Goal: Transaction & Acquisition: Book appointment/travel/reservation

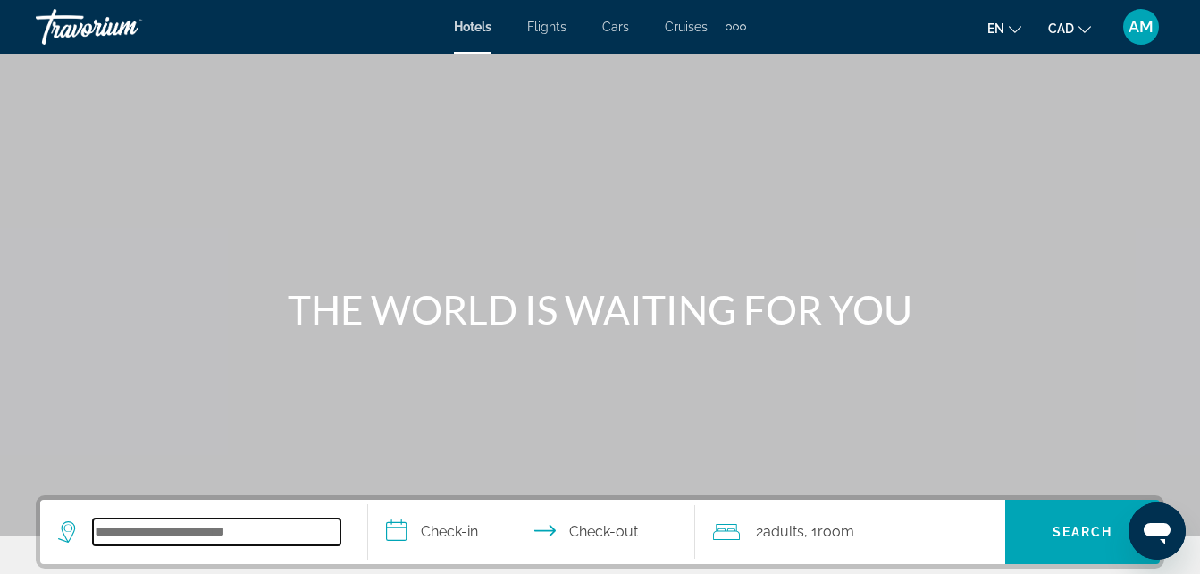
click at [141, 541] on input "Search widget" at bounding box center [216, 531] width 247 height 27
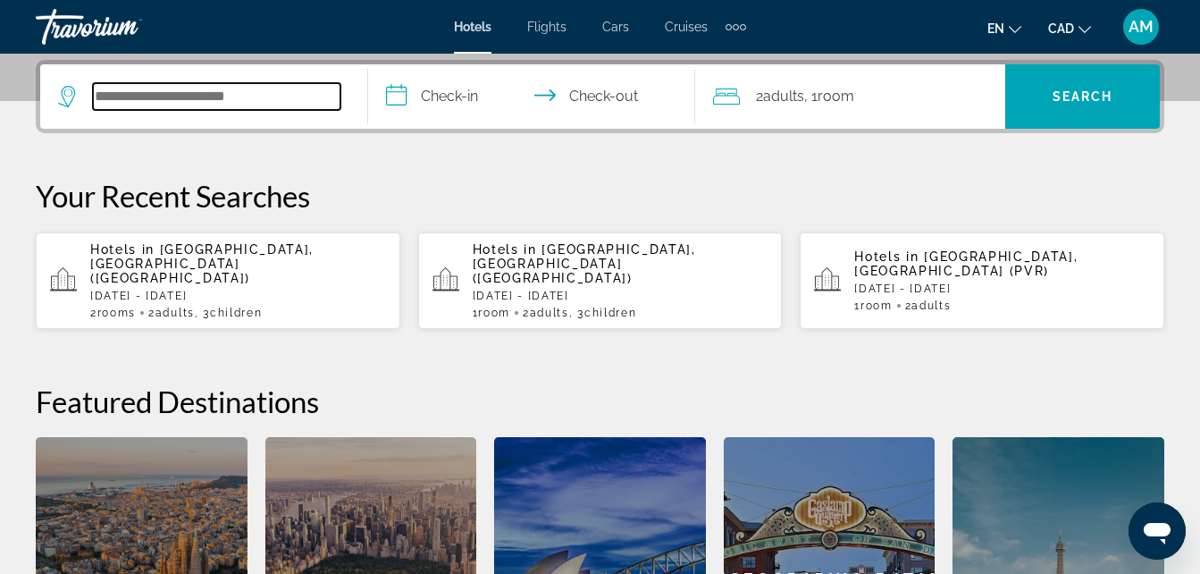
scroll to position [437, 0]
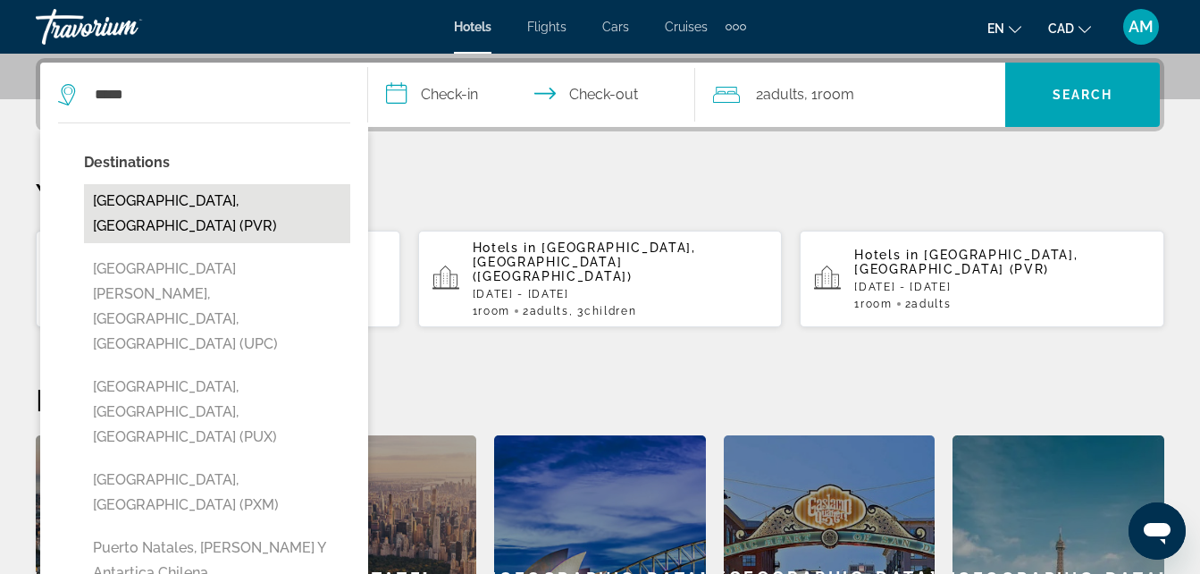
click at [253, 206] on button "[GEOGRAPHIC_DATA], [GEOGRAPHIC_DATA] (PVR)" at bounding box center [217, 213] width 266 height 59
type input "**********"
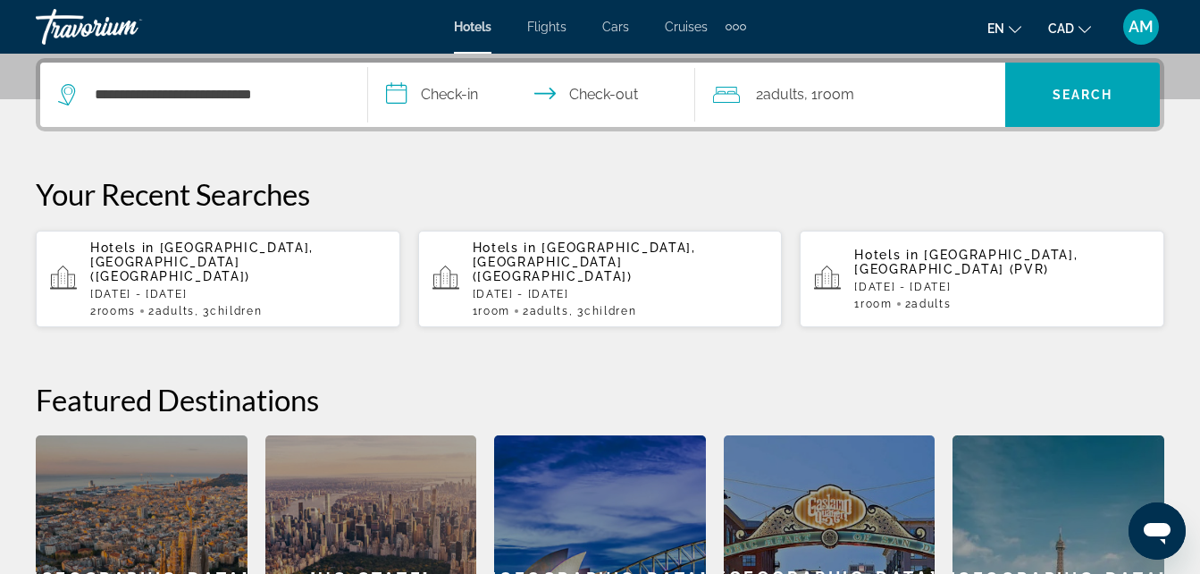
click at [440, 96] on input "**********" at bounding box center [535, 98] width 335 height 70
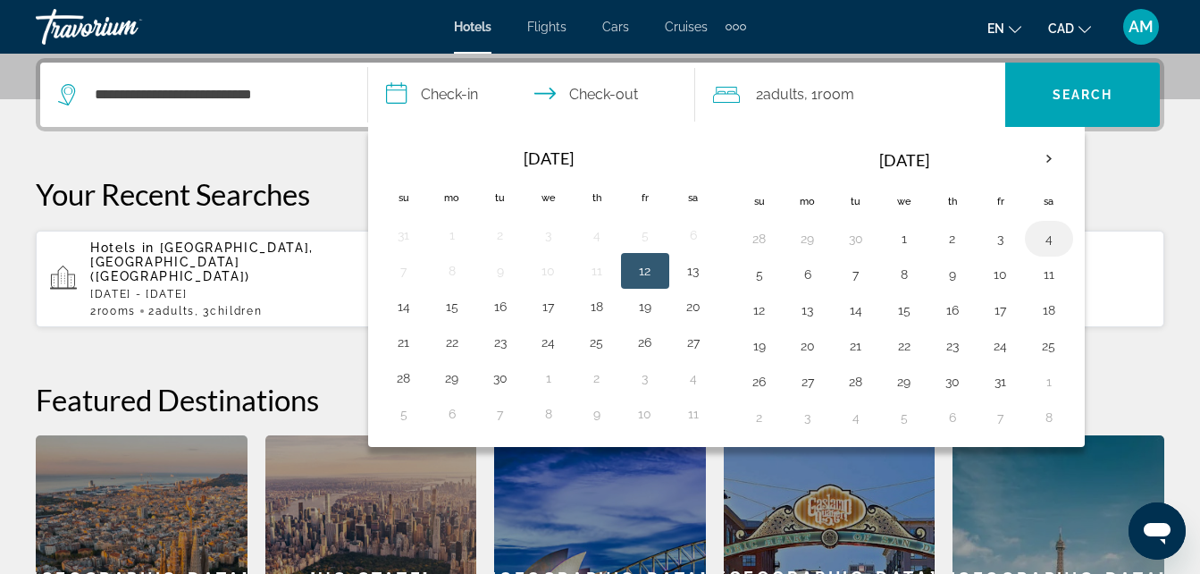
click at [1049, 237] on button "4" at bounding box center [1049, 238] width 29 height 25
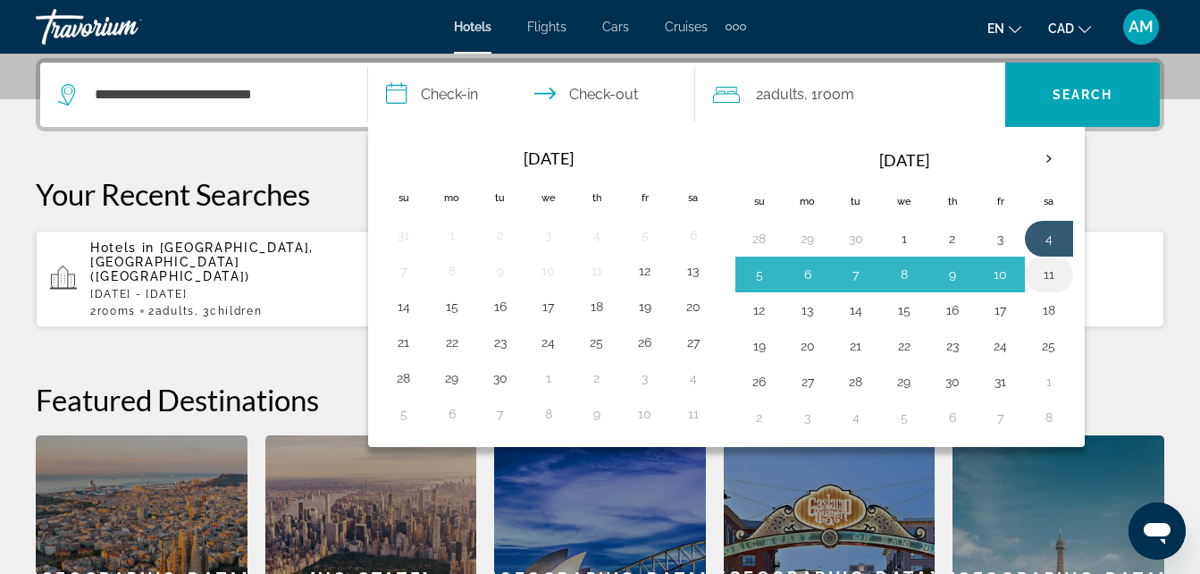
click at [1048, 274] on button "11" at bounding box center [1049, 274] width 29 height 25
type input "**********"
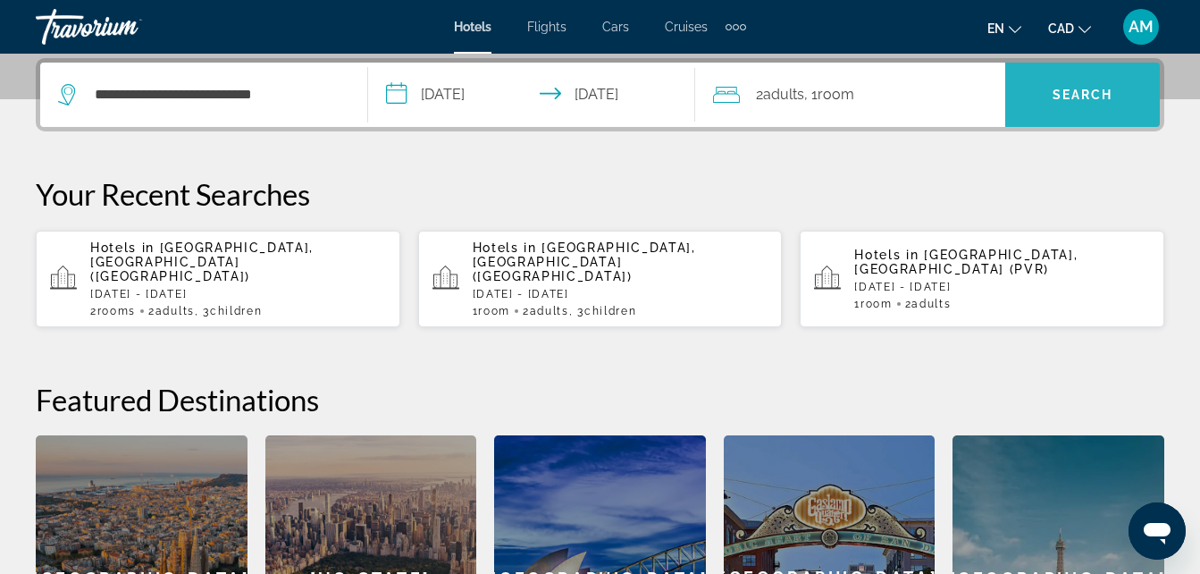
click at [1073, 104] on span "Search widget" at bounding box center [1082, 94] width 155 height 43
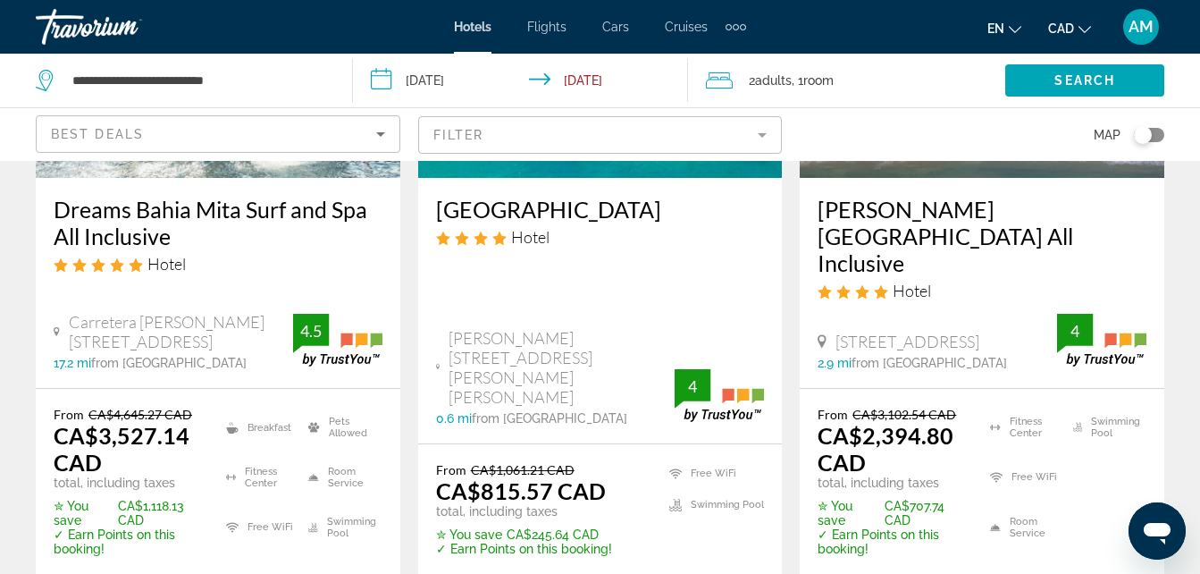
scroll to position [2644, 0]
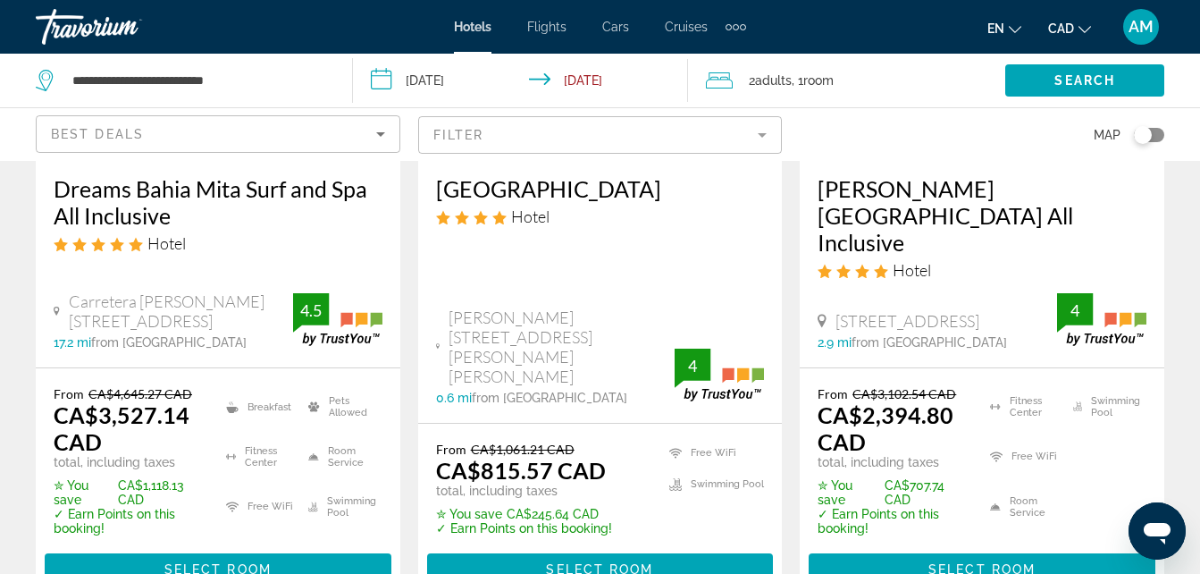
drag, startPoint x: 1205, startPoint y: 565, endPoint x: 19, endPoint y: 38, distance: 1298.2
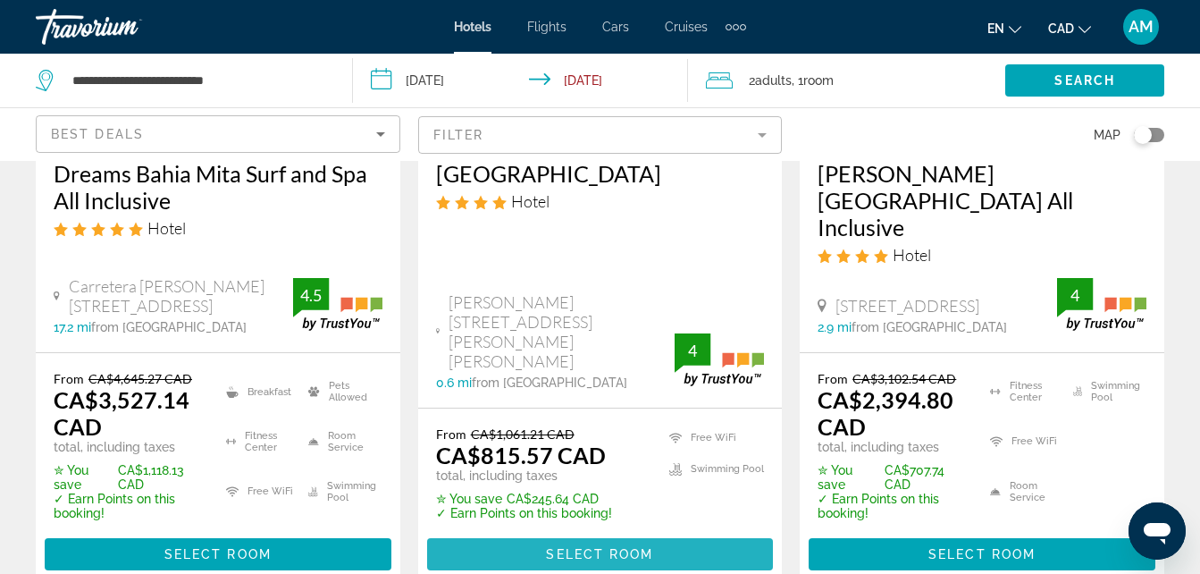
click at [711, 532] on span "Main content" at bounding box center [600, 553] width 347 height 43
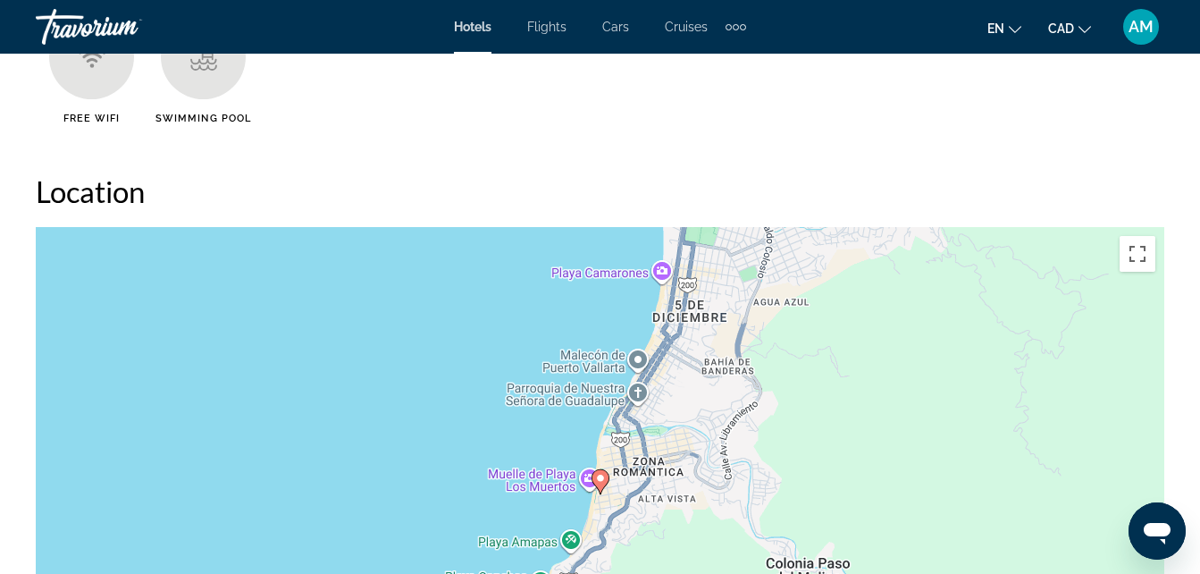
scroll to position [1918, 0]
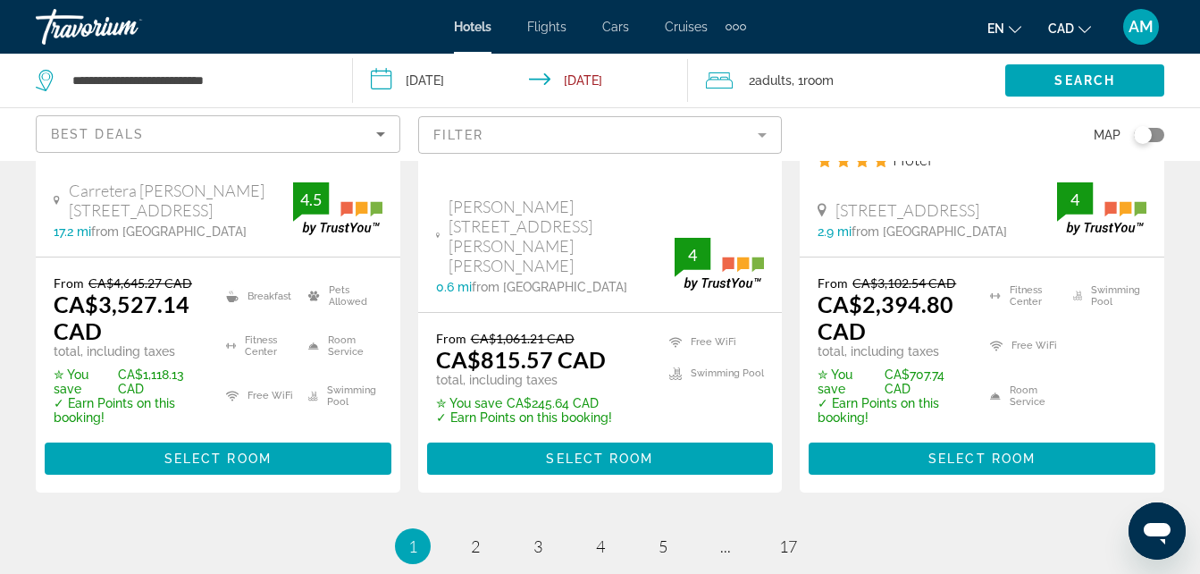
scroll to position [2776, 0]
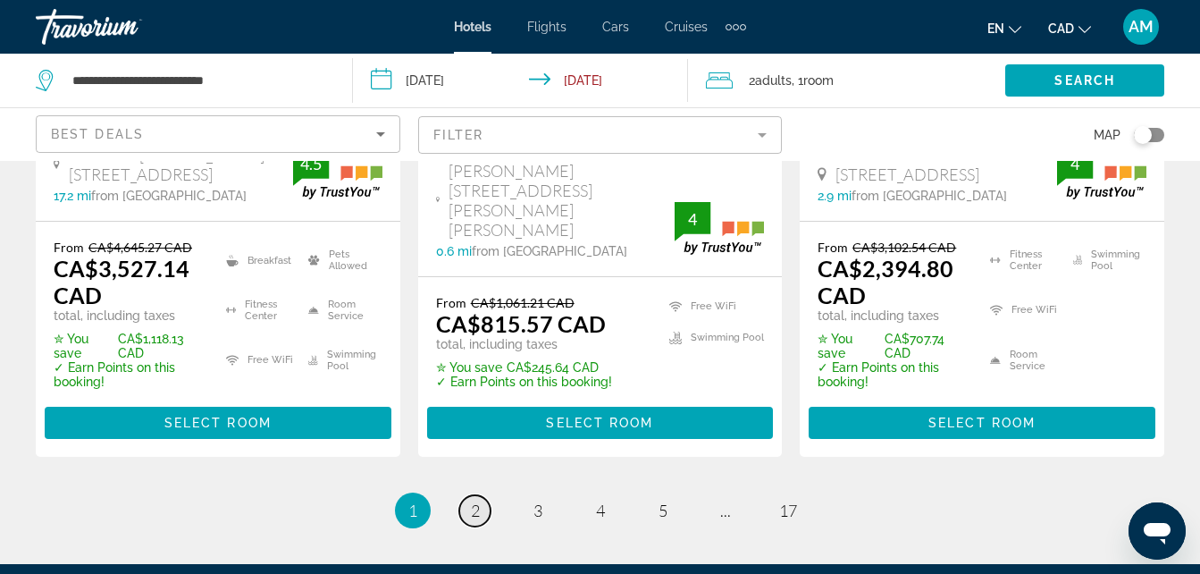
click at [475, 500] on span "2" at bounding box center [475, 510] width 9 height 20
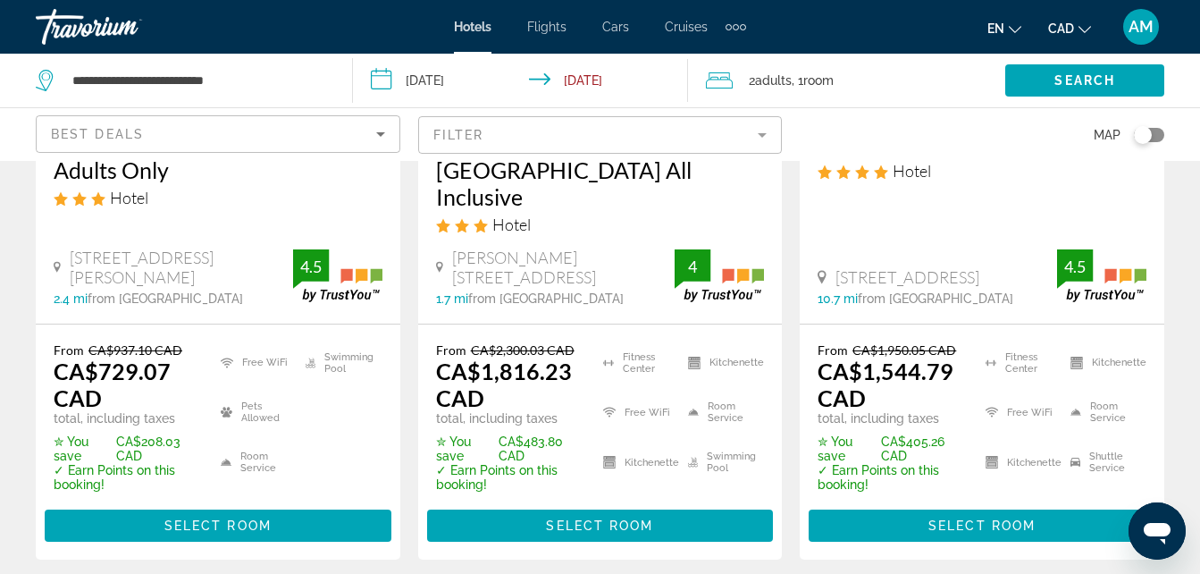
scroll to position [406, 0]
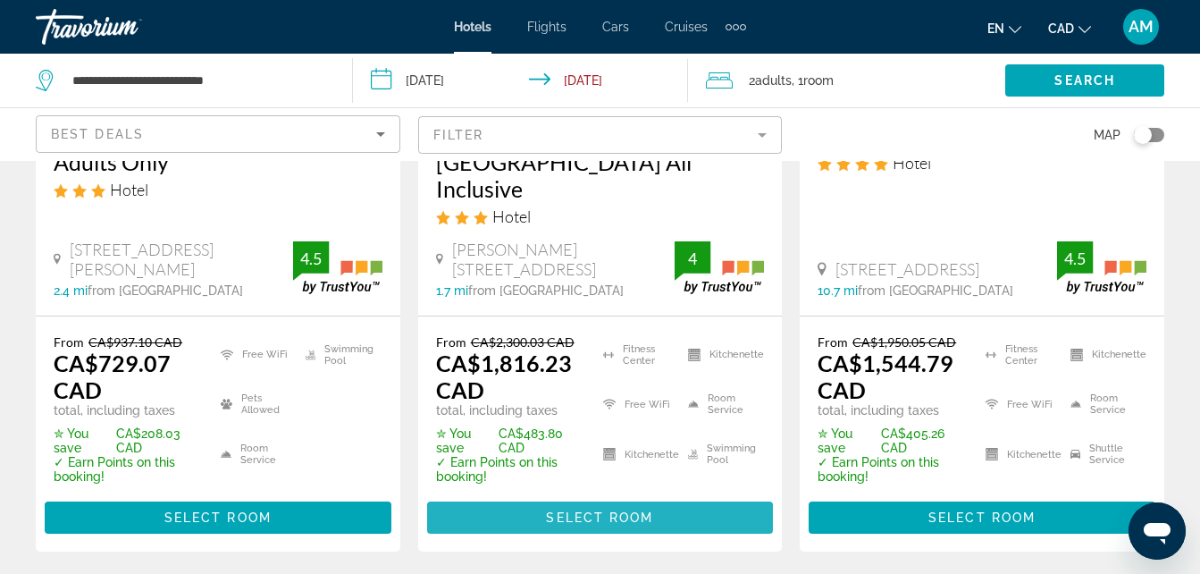
click at [644, 510] on span "Select Room" at bounding box center [599, 517] width 107 height 14
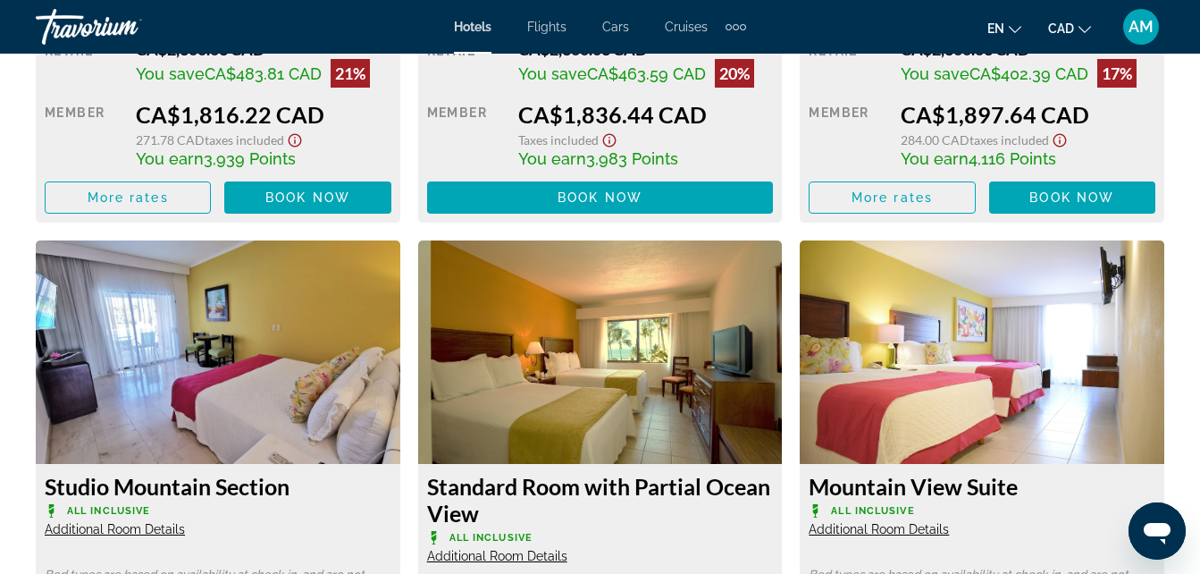
scroll to position [3383, 0]
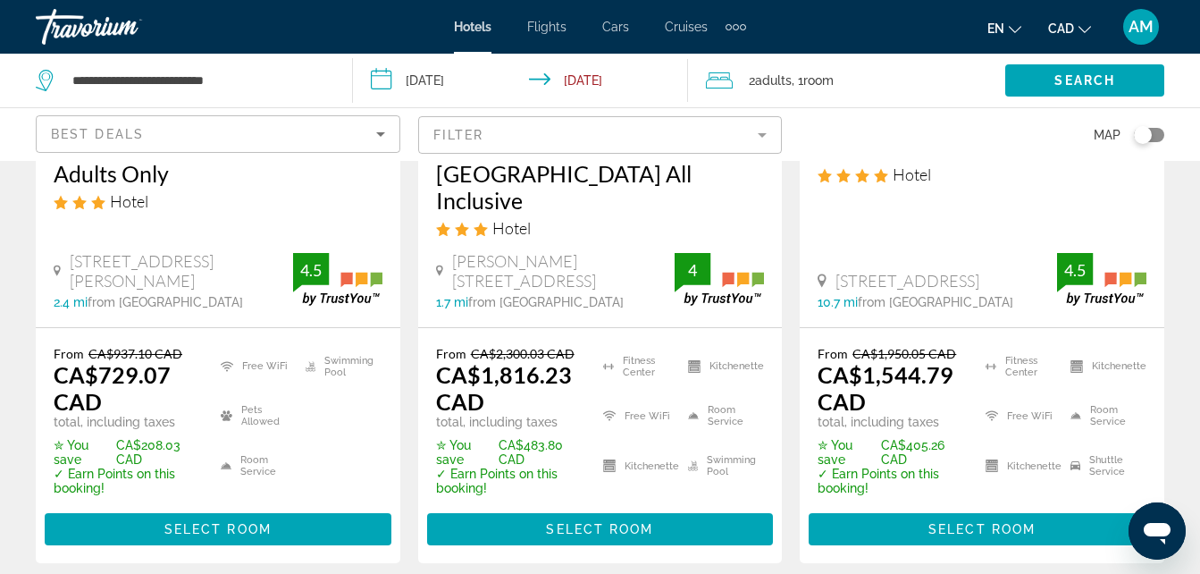
scroll to position [429, 0]
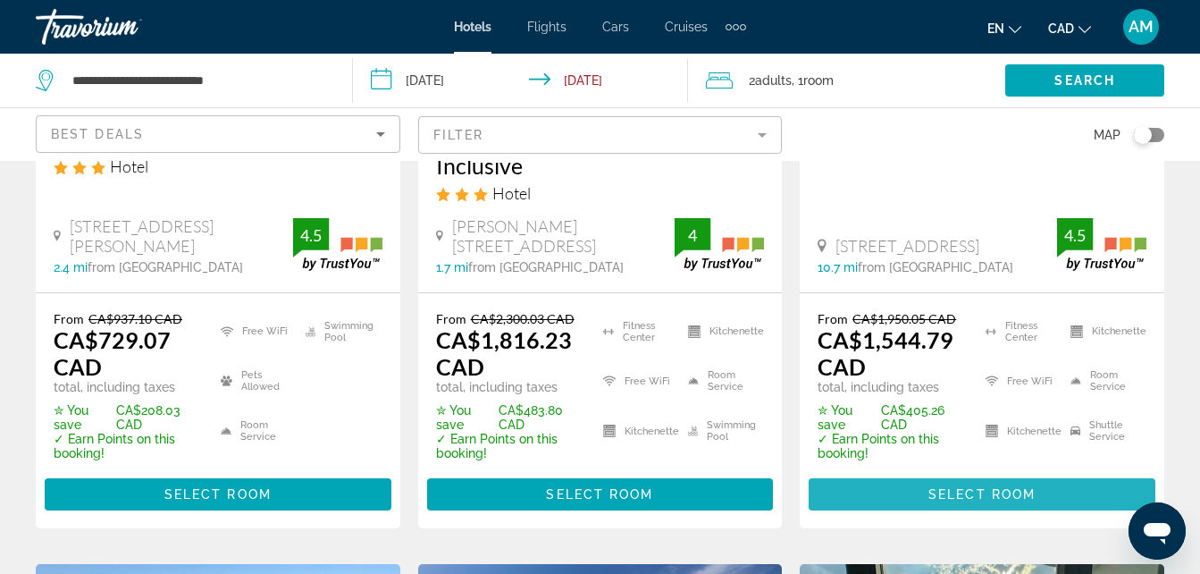
click at [1078, 473] on span "Main content" at bounding box center [982, 494] width 347 height 43
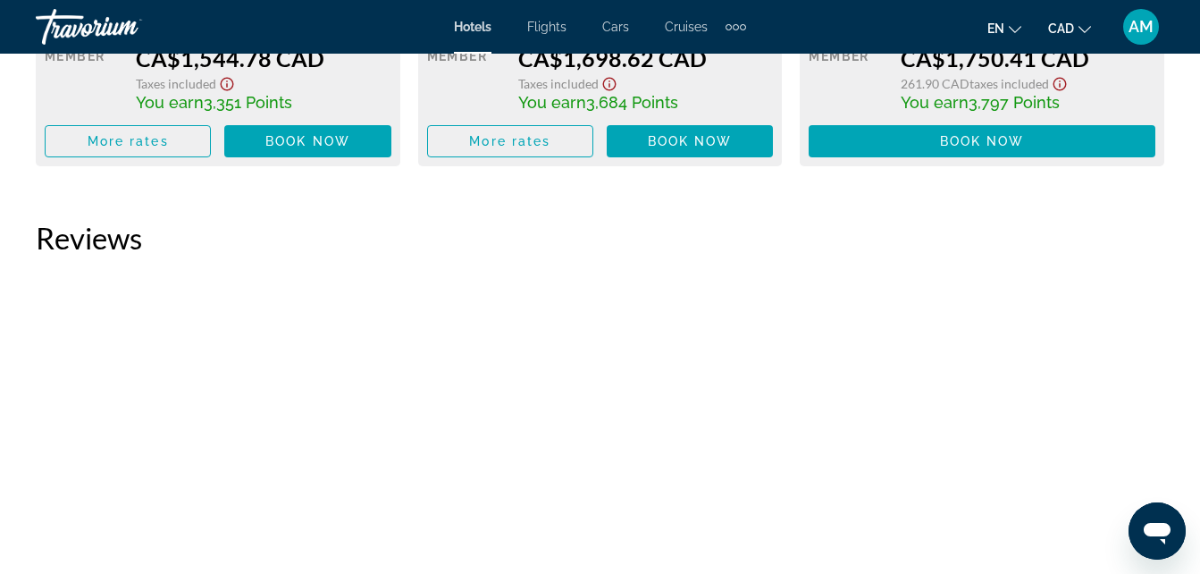
scroll to position [3240, 0]
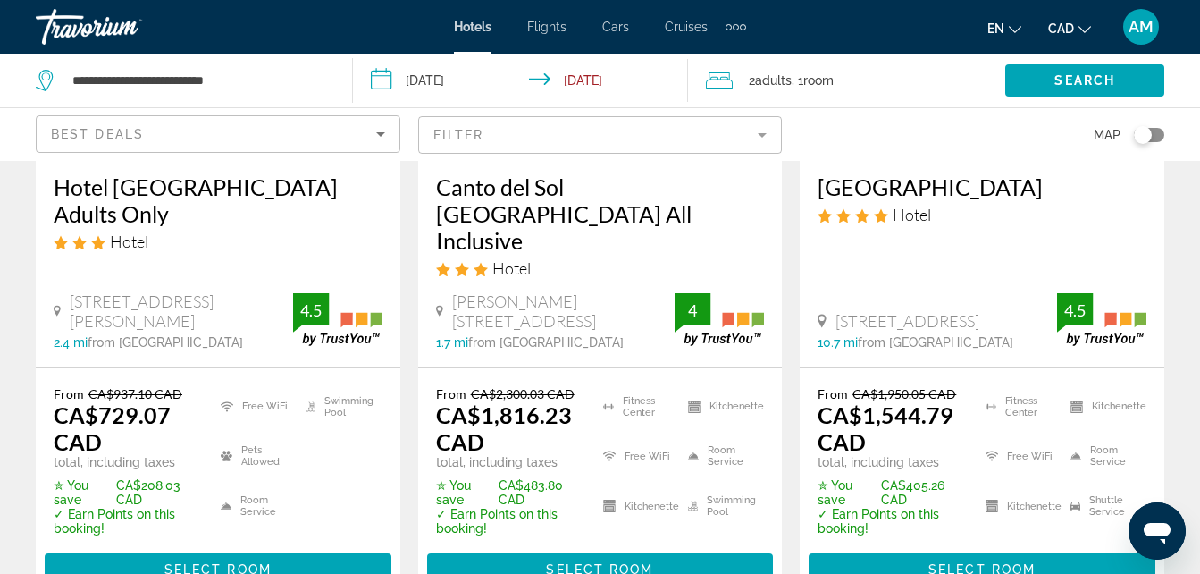
scroll to position [369, 0]
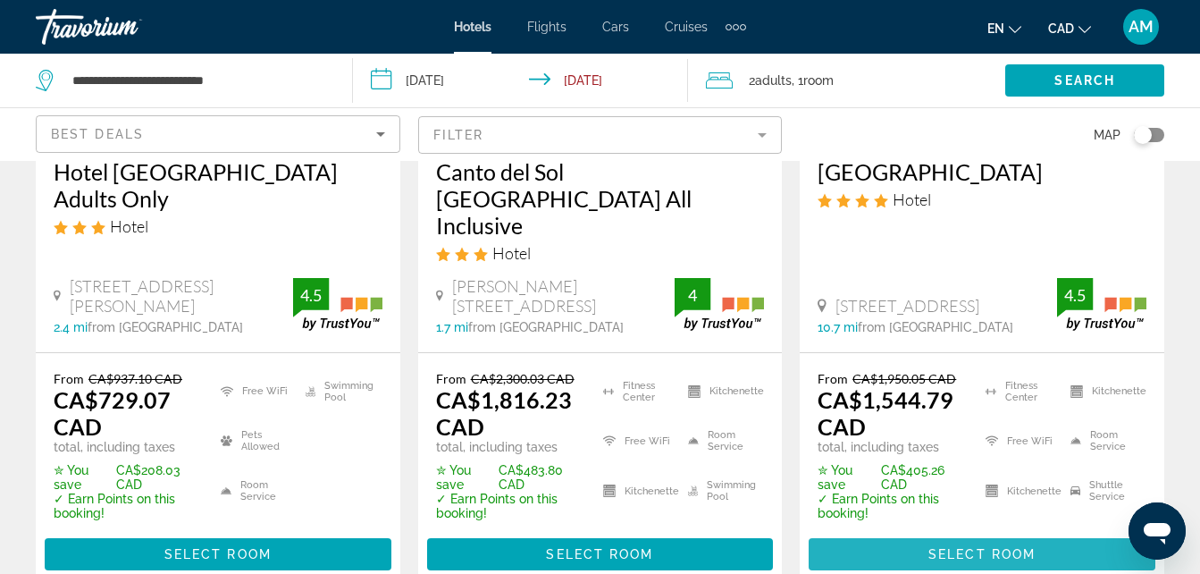
click at [1057, 535] on span "Main content" at bounding box center [982, 553] width 347 height 43
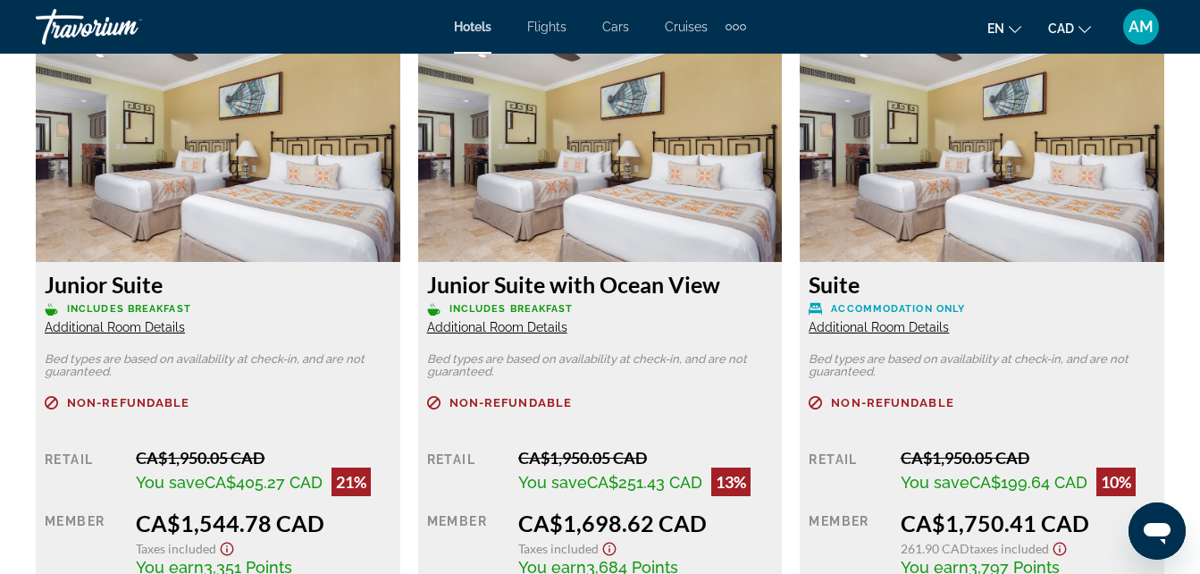
scroll to position [2812, 0]
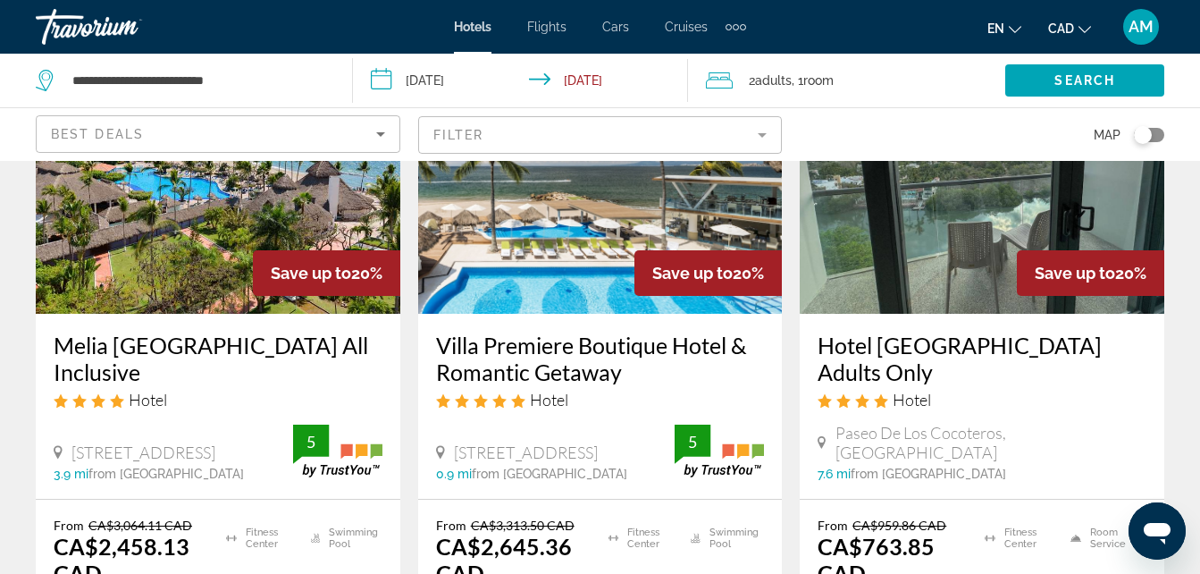
scroll to position [1096, 0]
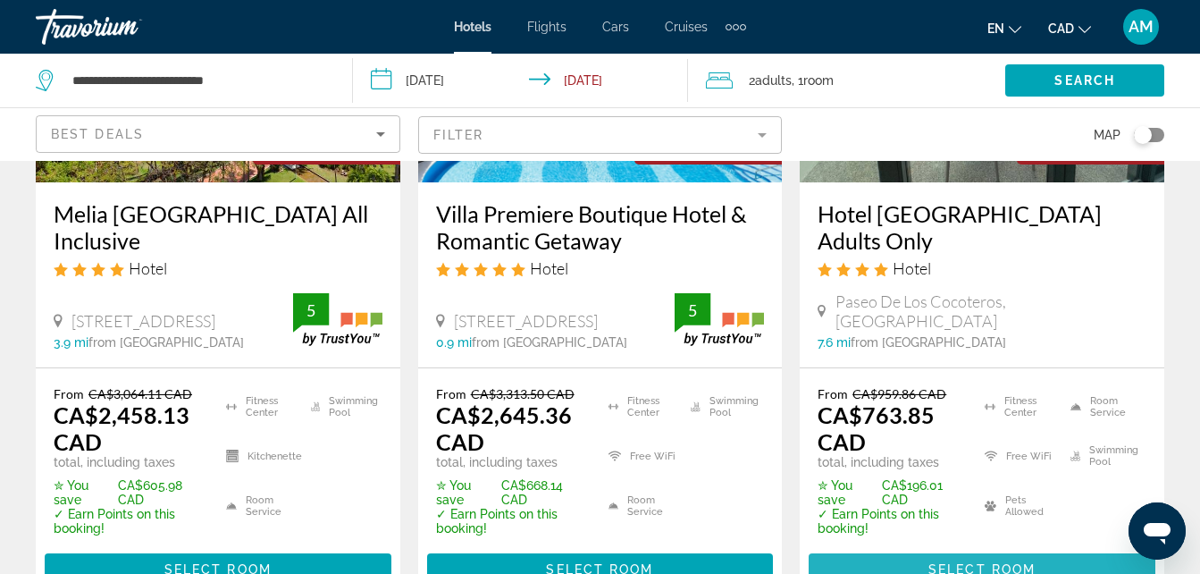
click at [1035, 562] on span "Select Room" at bounding box center [981, 569] width 107 height 14
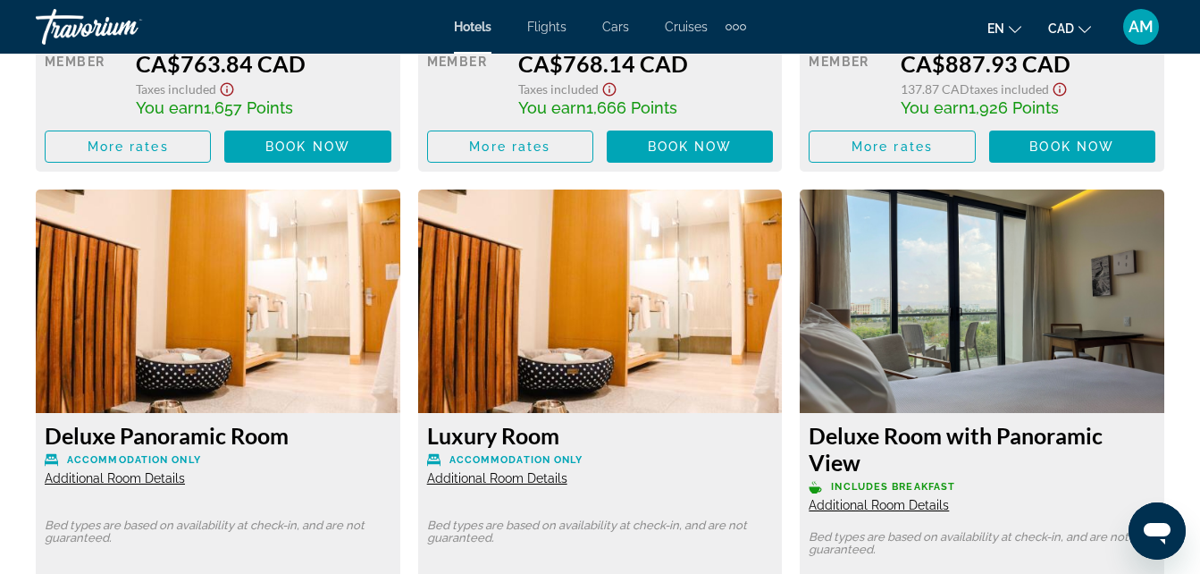
scroll to position [3263, 0]
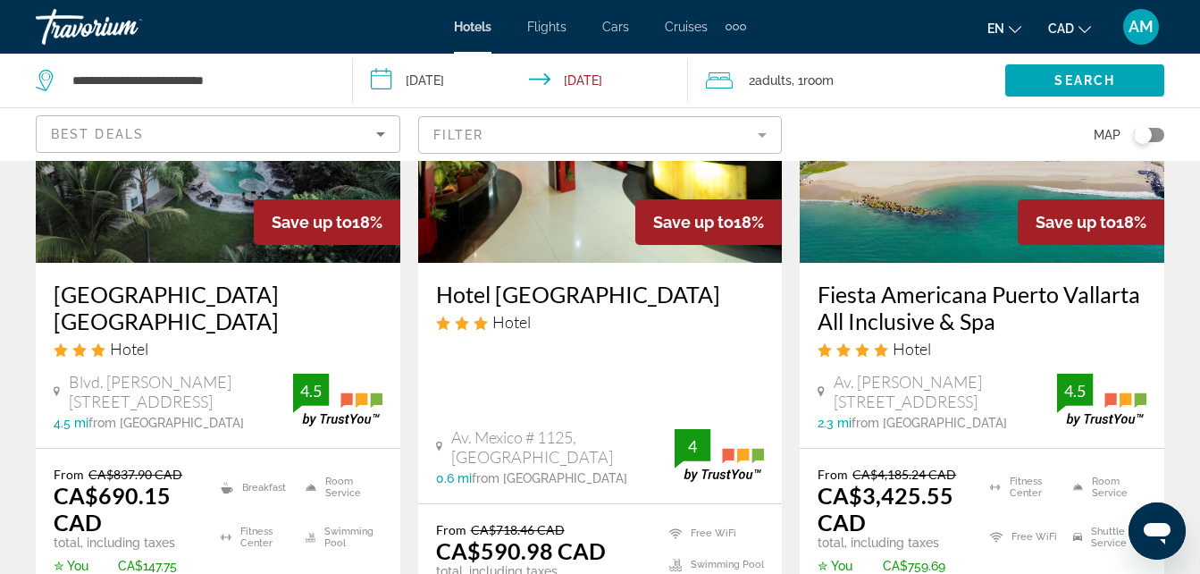
scroll to position [2561, 0]
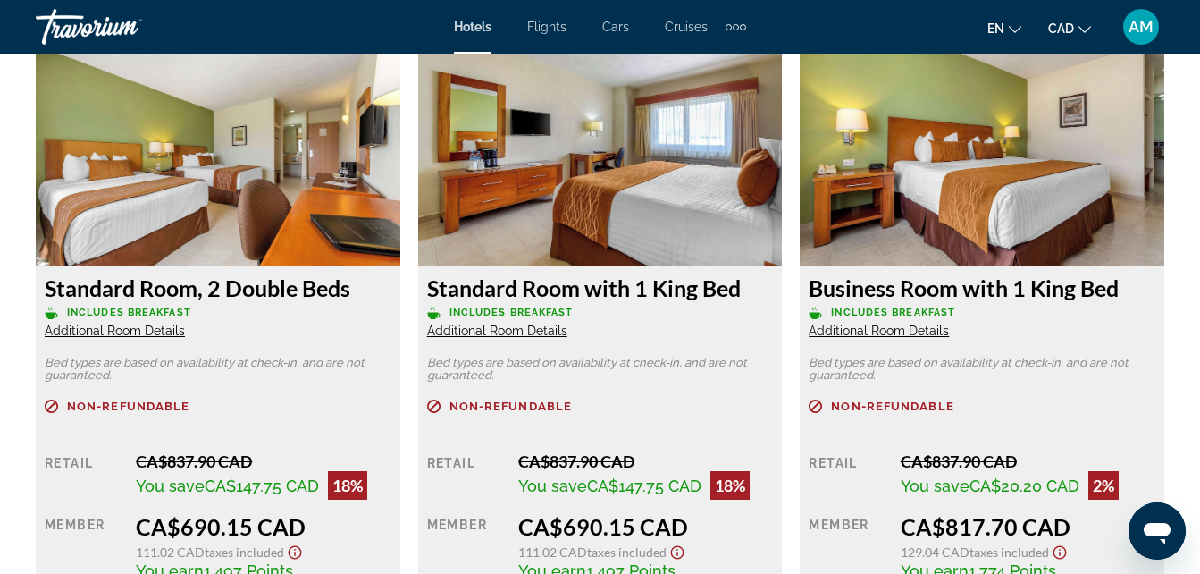
scroll to position [3038, 0]
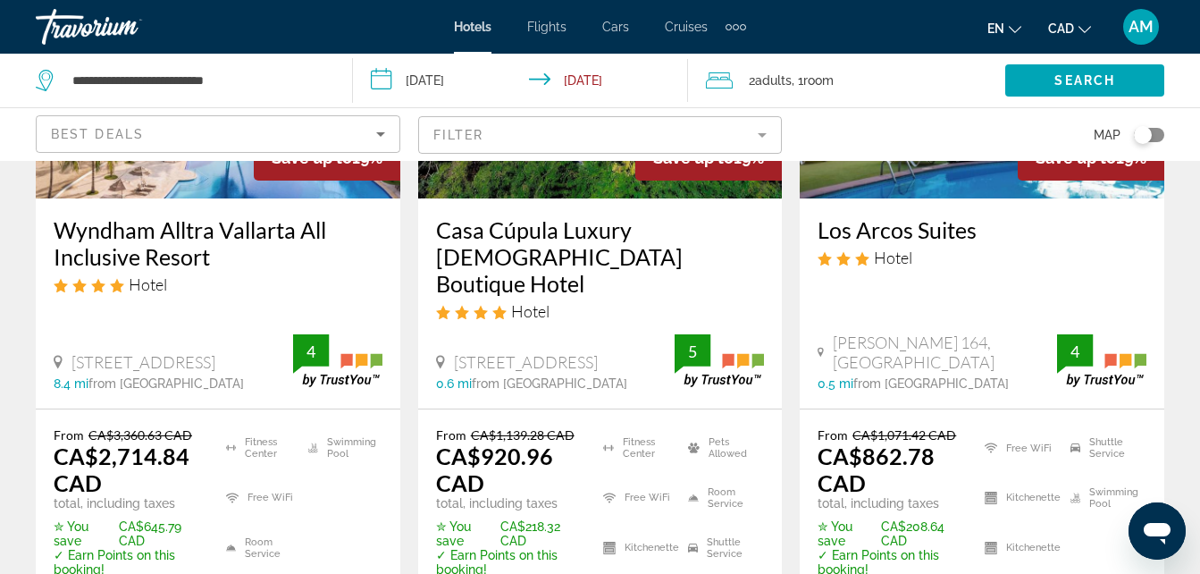
scroll to position [1858, 0]
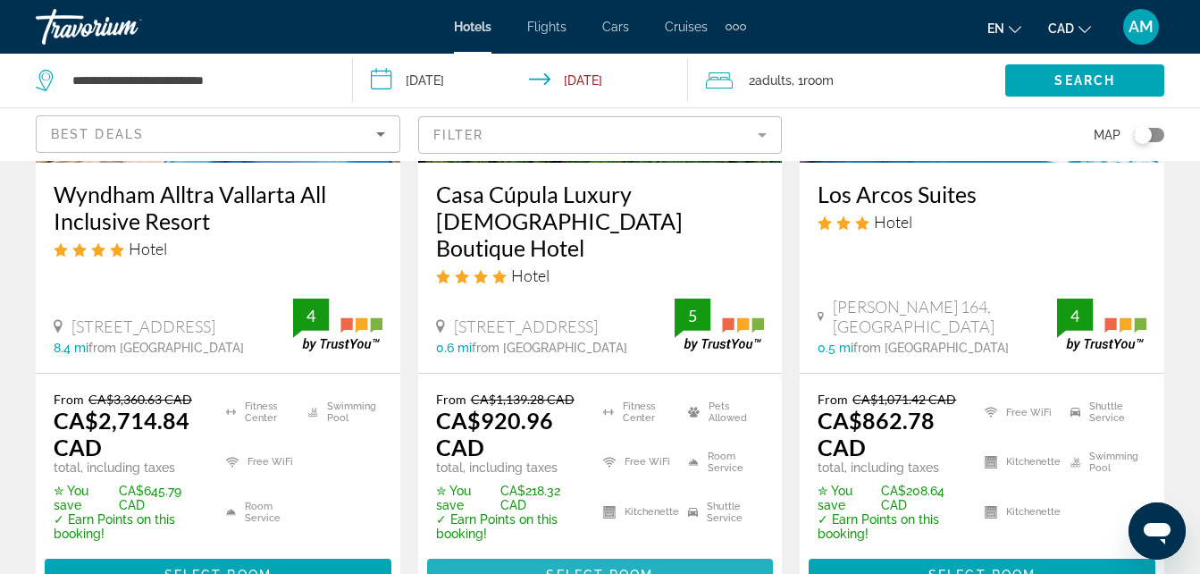
click at [594, 567] on span "Select Room" at bounding box center [599, 574] width 107 height 14
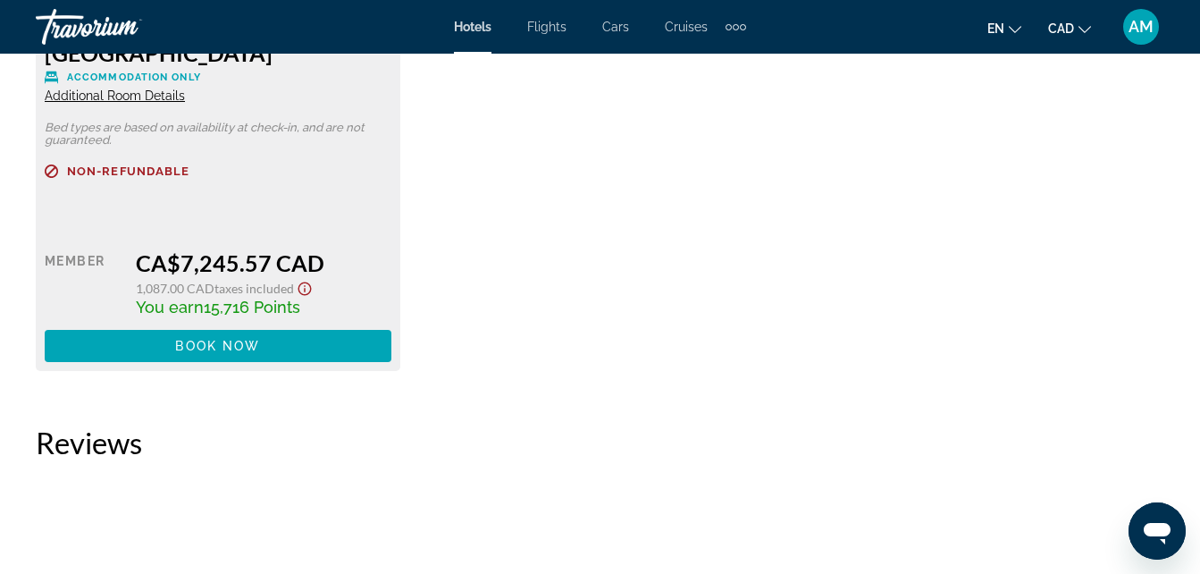
scroll to position [3705, 0]
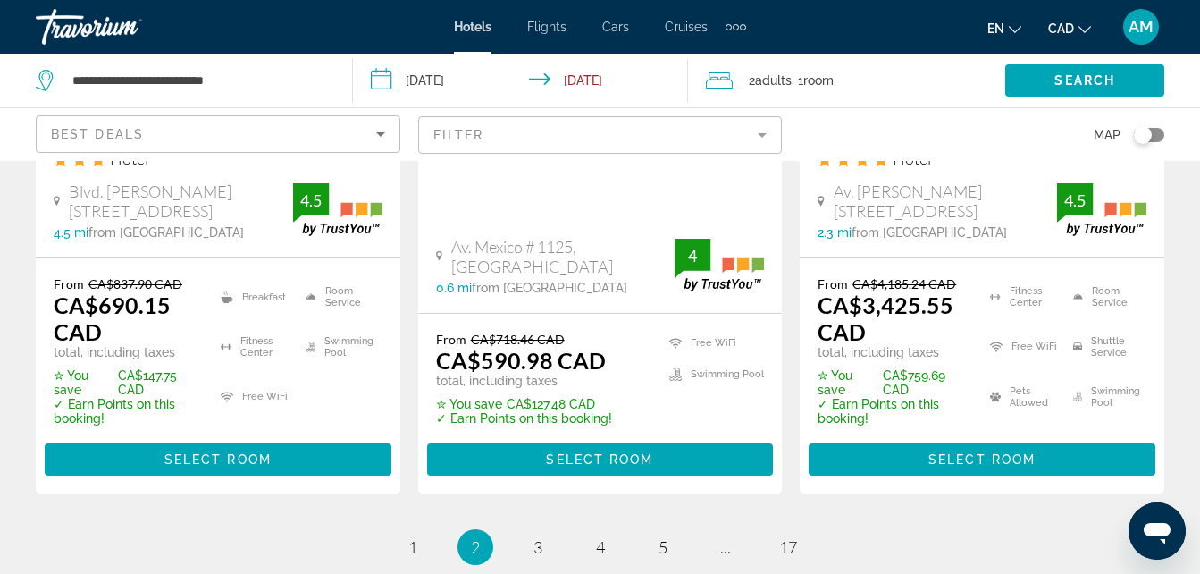
scroll to position [2752, 0]
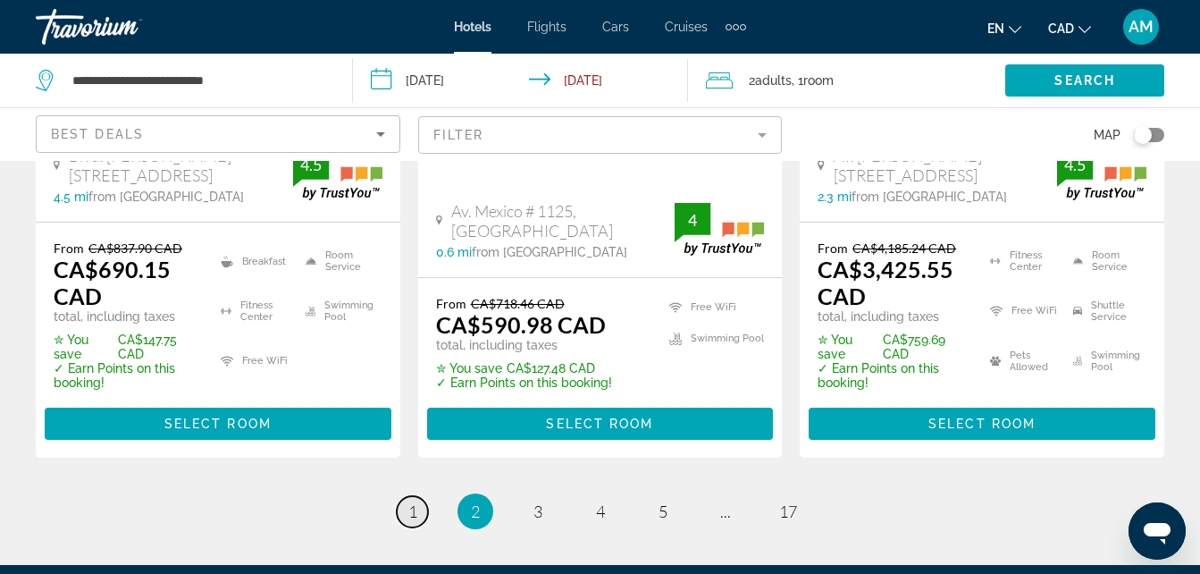
click at [413, 501] on span "1" at bounding box center [412, 511] width 9 height 20
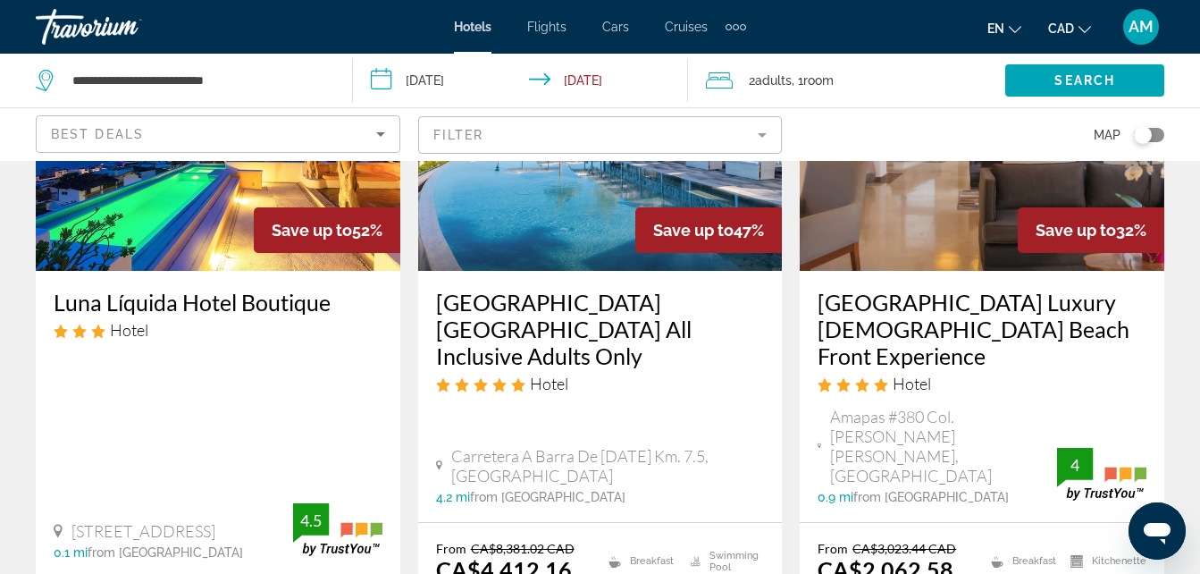
scroll to position [250, 0]
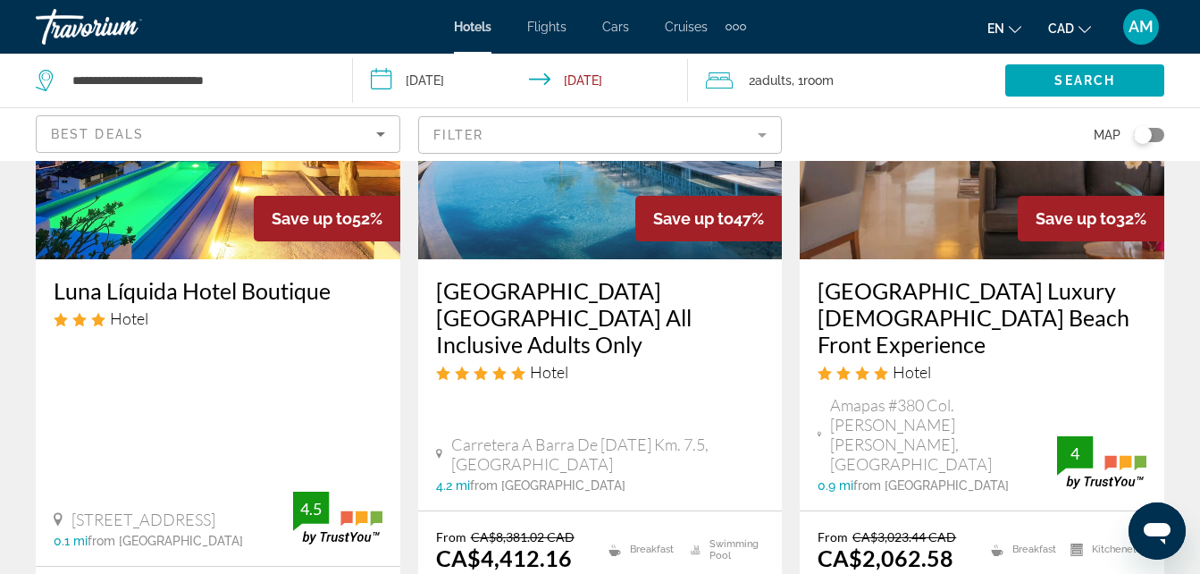
click at [238, 202] on img "Main content" at bounding box center [218, 116] width 365 height 286
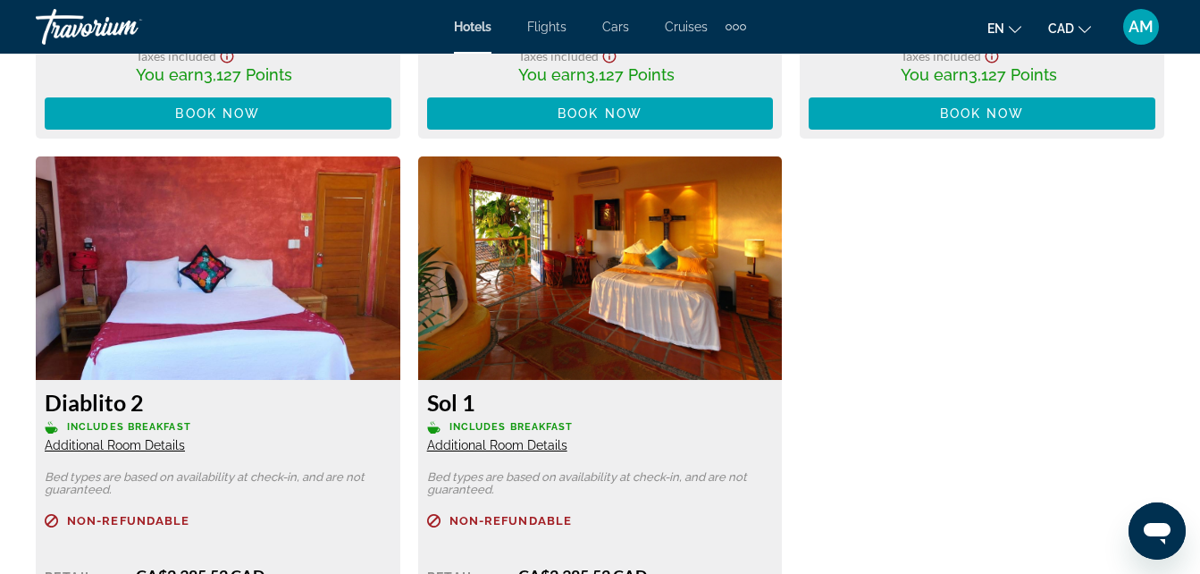
scroll to position [4466, 0]
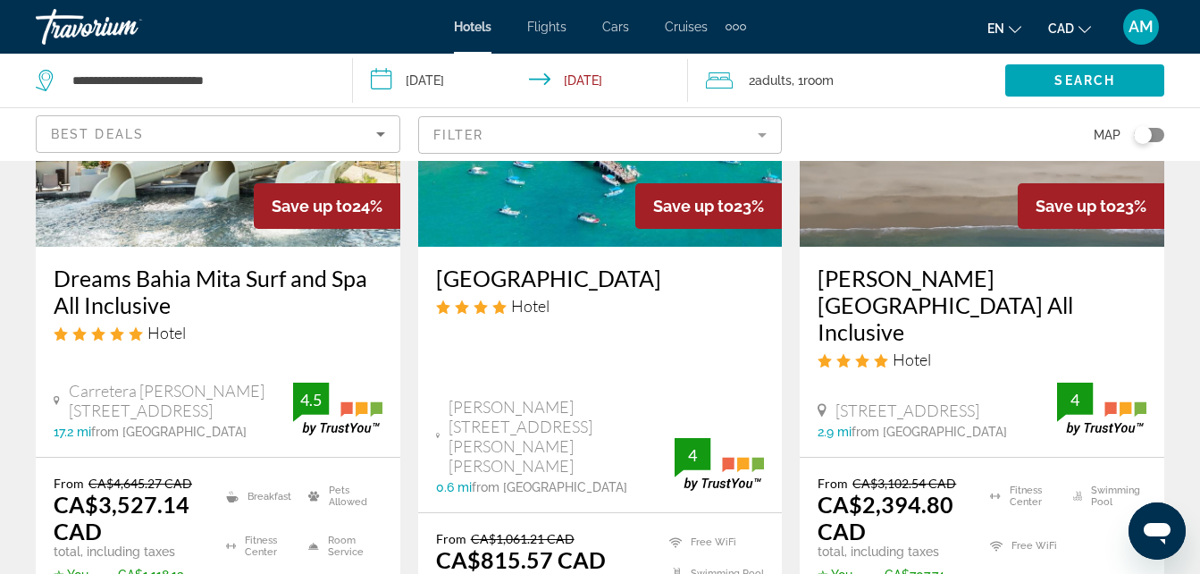
scroll to position [2323, 0]
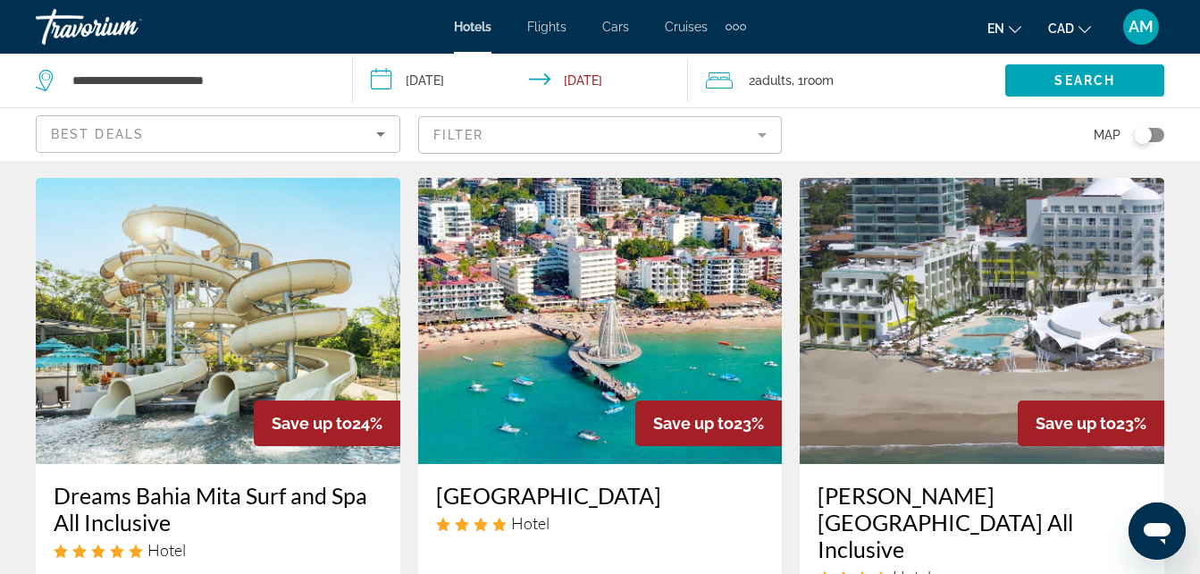
click at [624, 276] on img "Main content" at bounding box center [600, 321] width 365 height 286
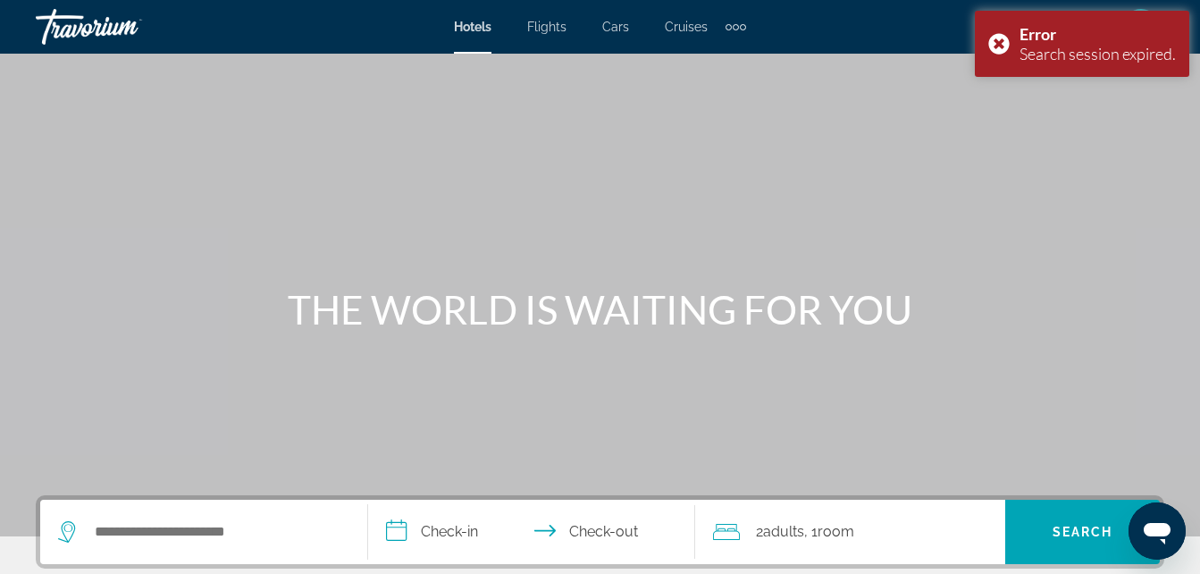
click at [221, 516] on div "Search widget" at bounding box center [203, 531] width 291 height 64
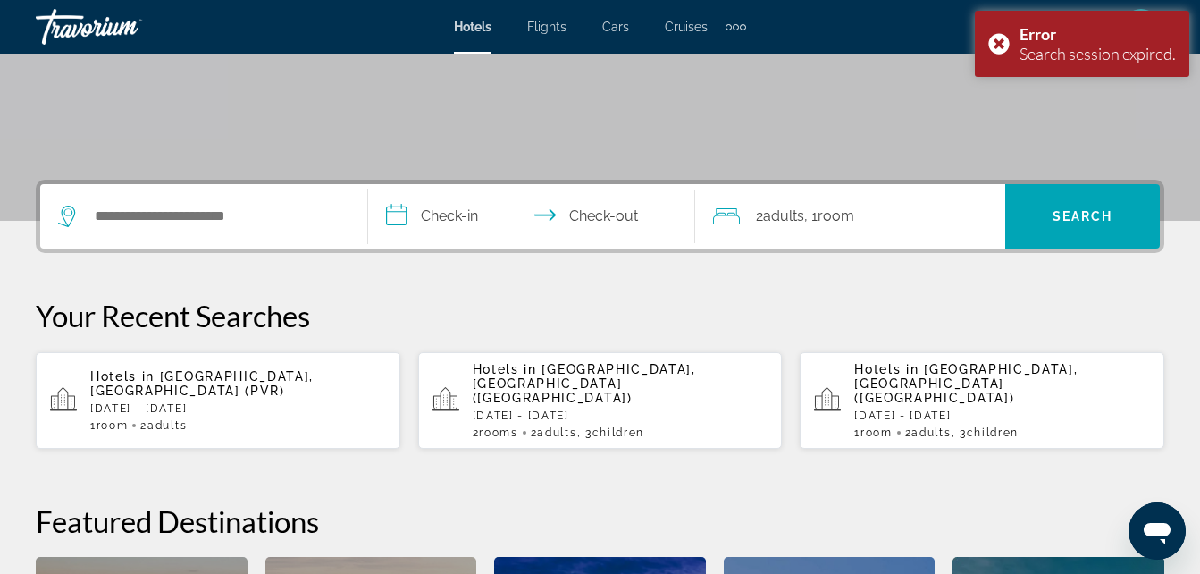
scroll to position [437, 0]
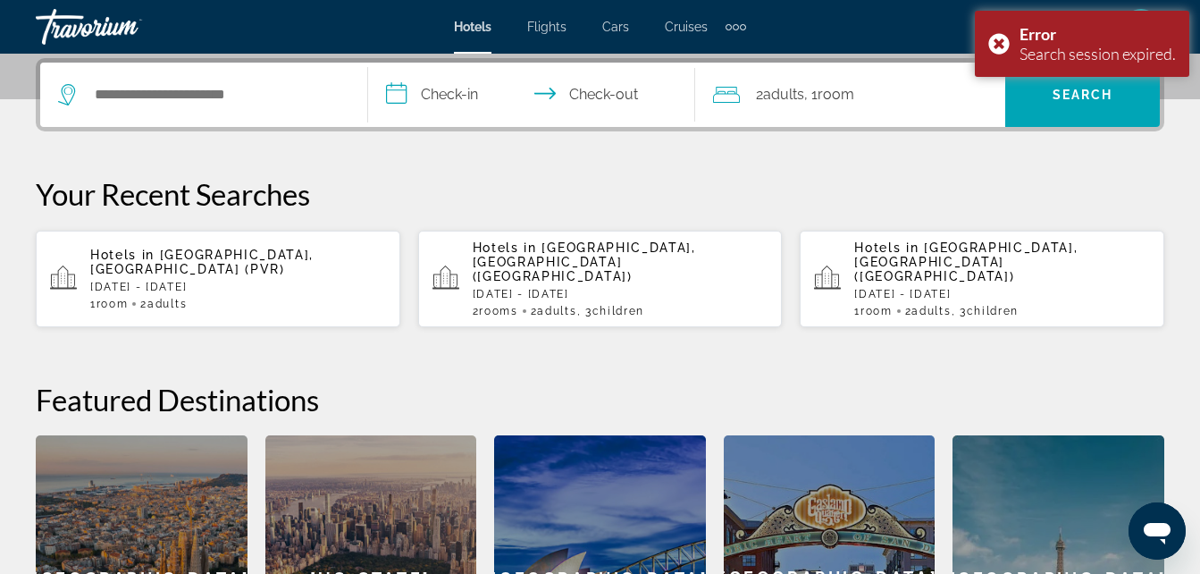
click at [285, 281] on p "[DATE] - [DATE]" at bounding box center [238, 287] width 296 height 13
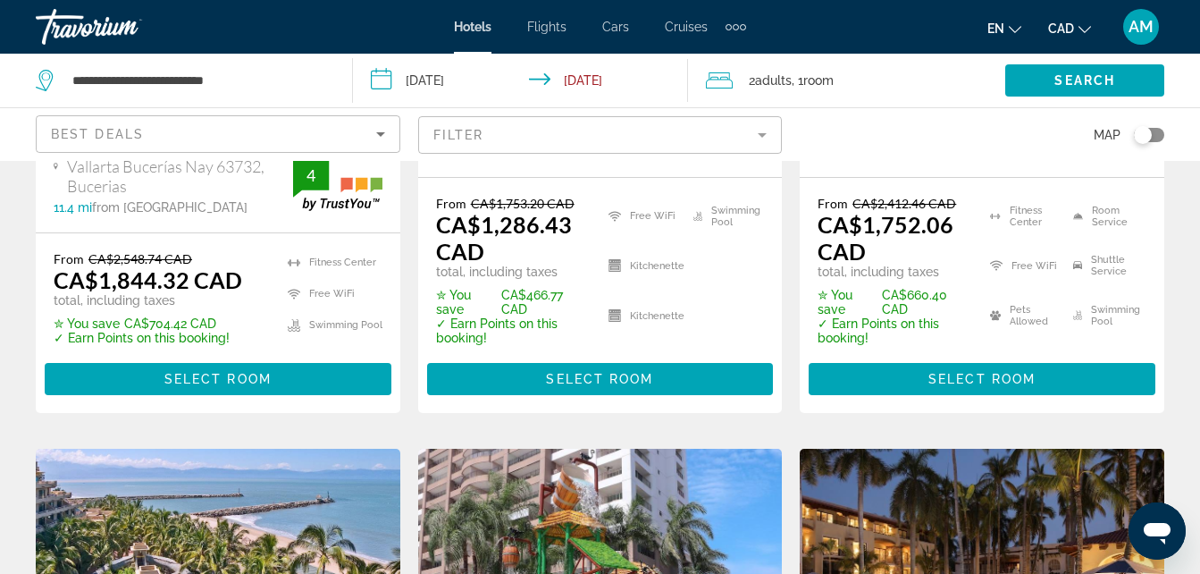
scroll to position [1429, 0]
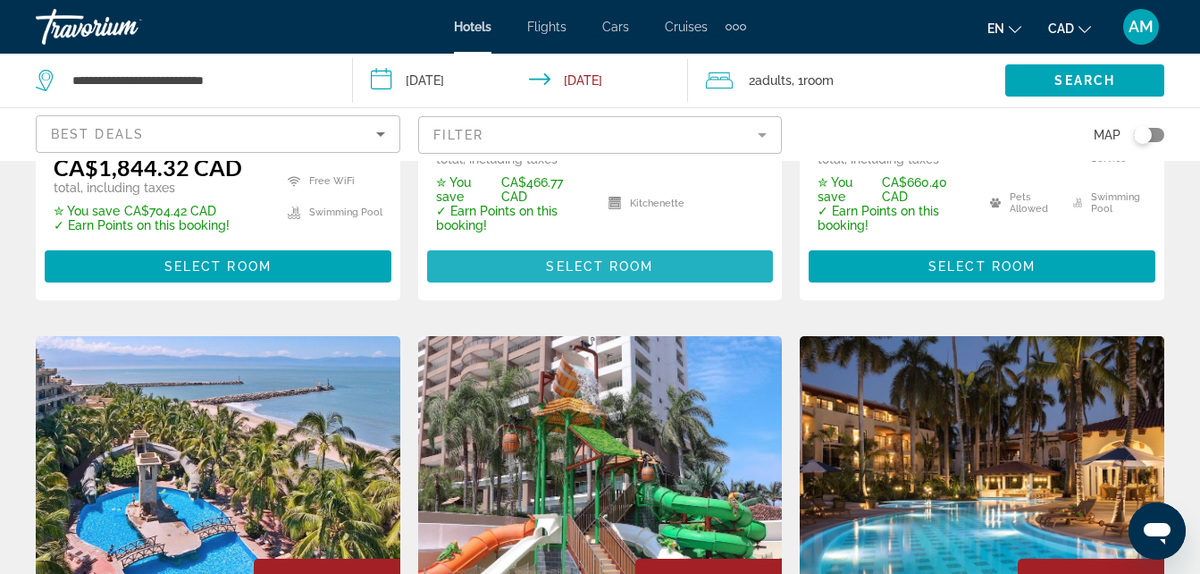
click at [677, 245] on span "Main content" at bounding box center [600, 266] width 347 height 43
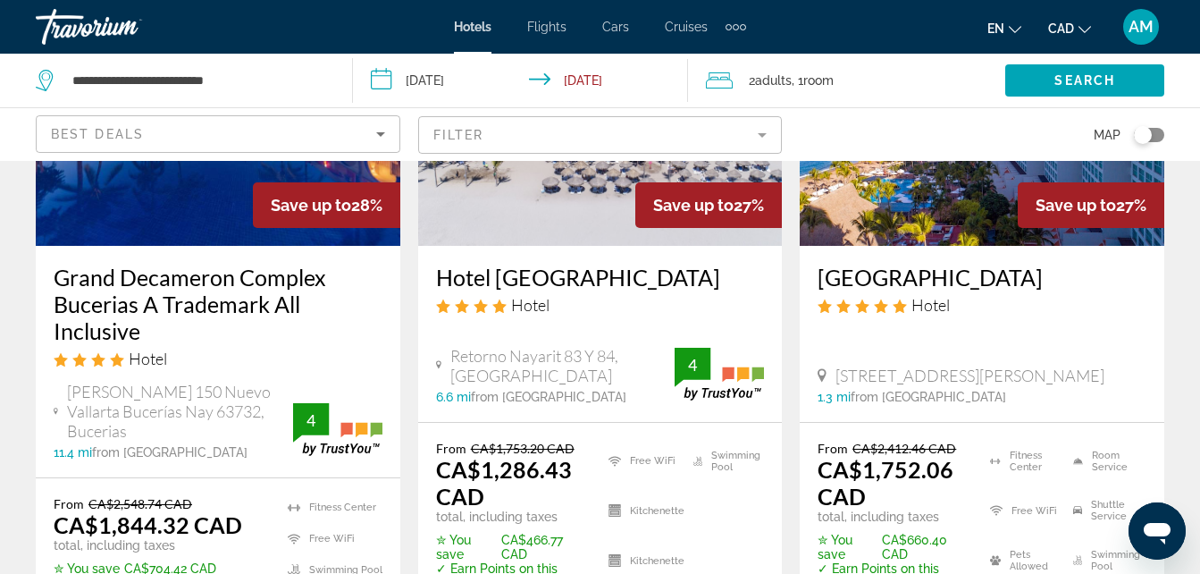
scroll to position [1161, 0]
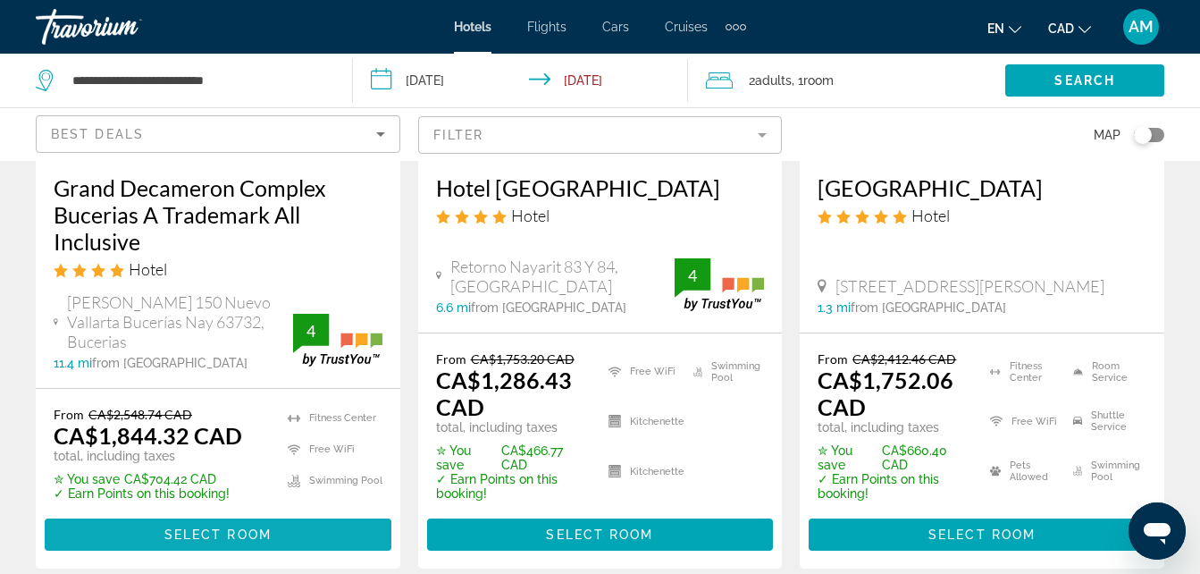
click at [138, 513] on span "Main content" at bounding box center [218, 534] width 347 height 43
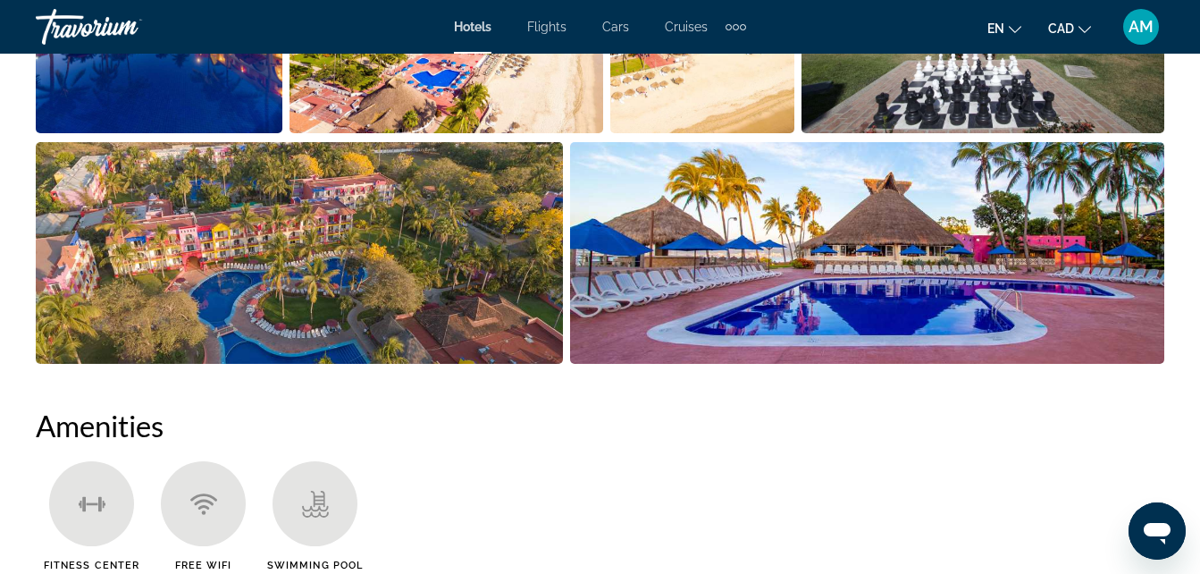
scroll to position [1340, 0]
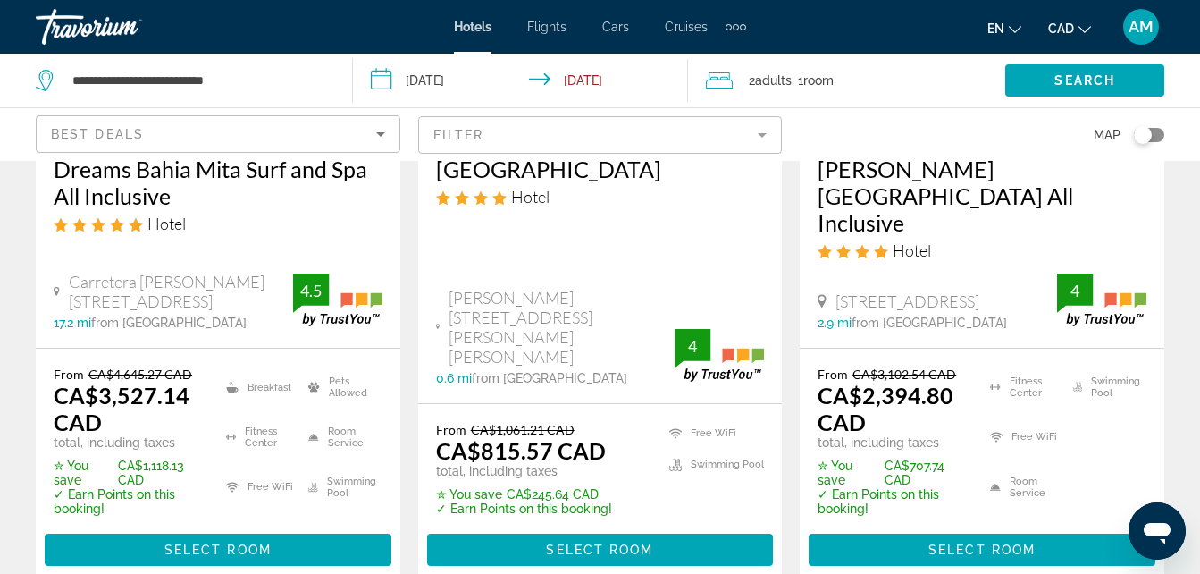
scroll to position [2680, 0]
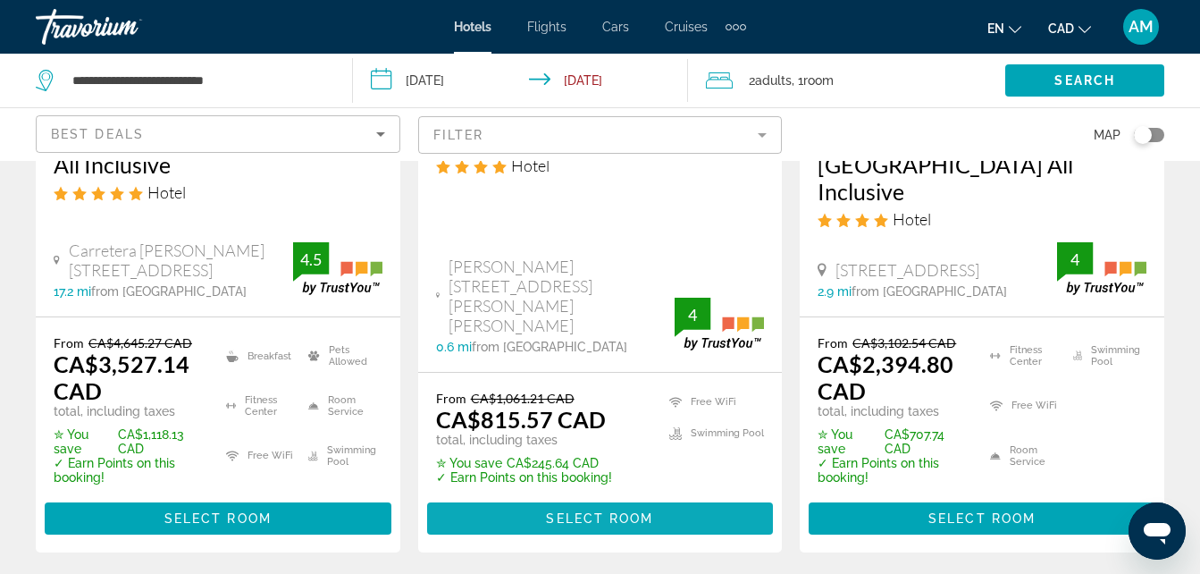
click at [640, 511] on span "Select Room" at bounding box center [599, 518] width 107 height 14
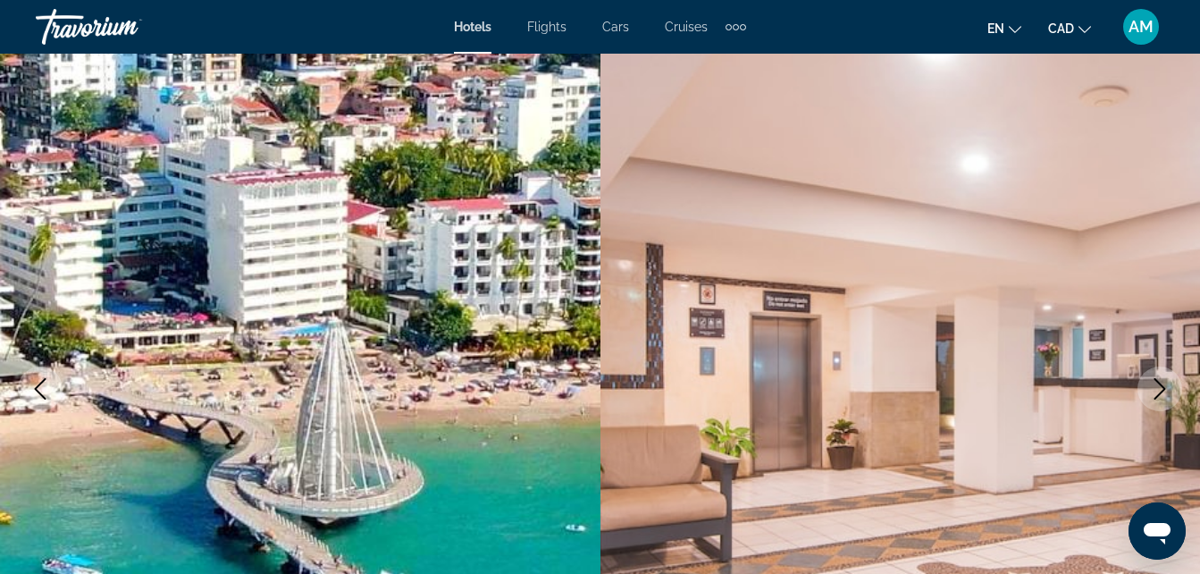
scroll to position [179, 0]
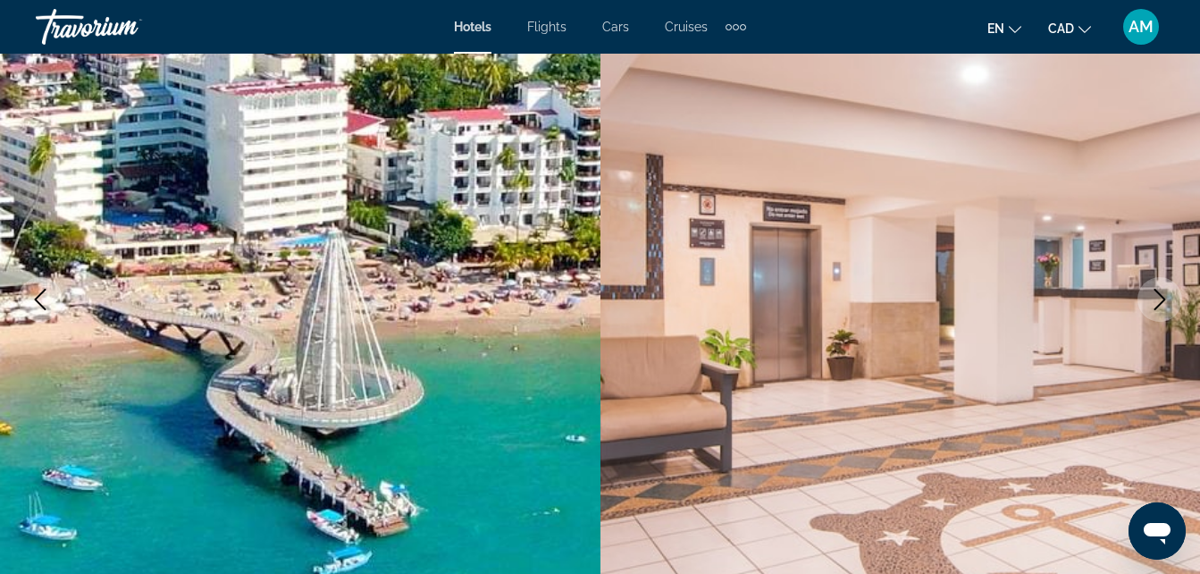
click at [1156, 300] on icon "Next image" at bounding box center [1159, 299] width 21 height 21
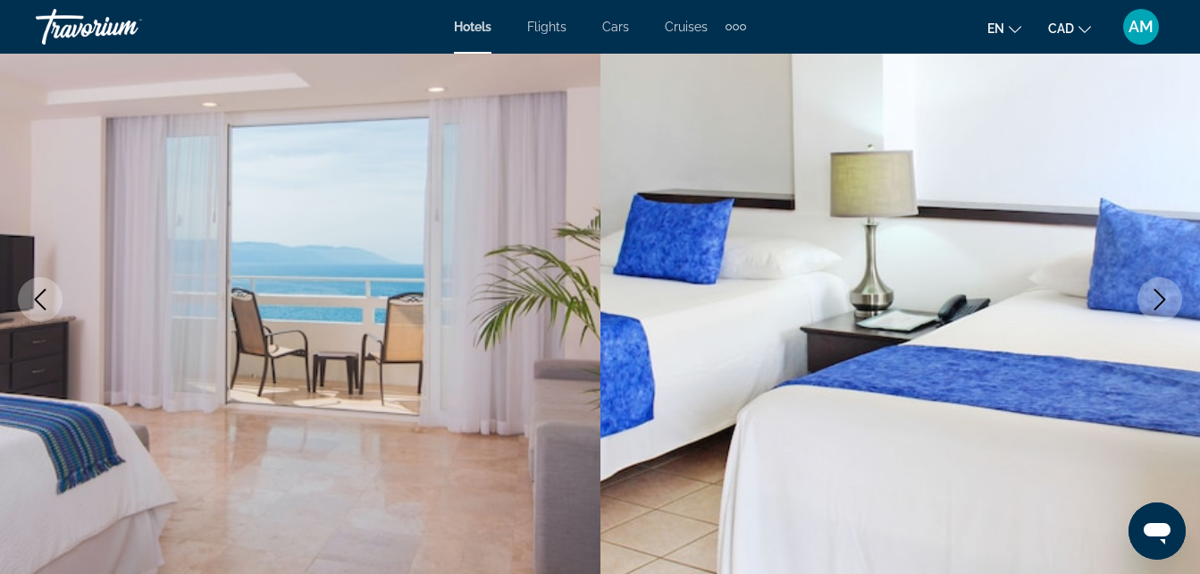
click at [1156, 300] on icon "Next image" at bounding box center [1159, 299] width 21 height 21
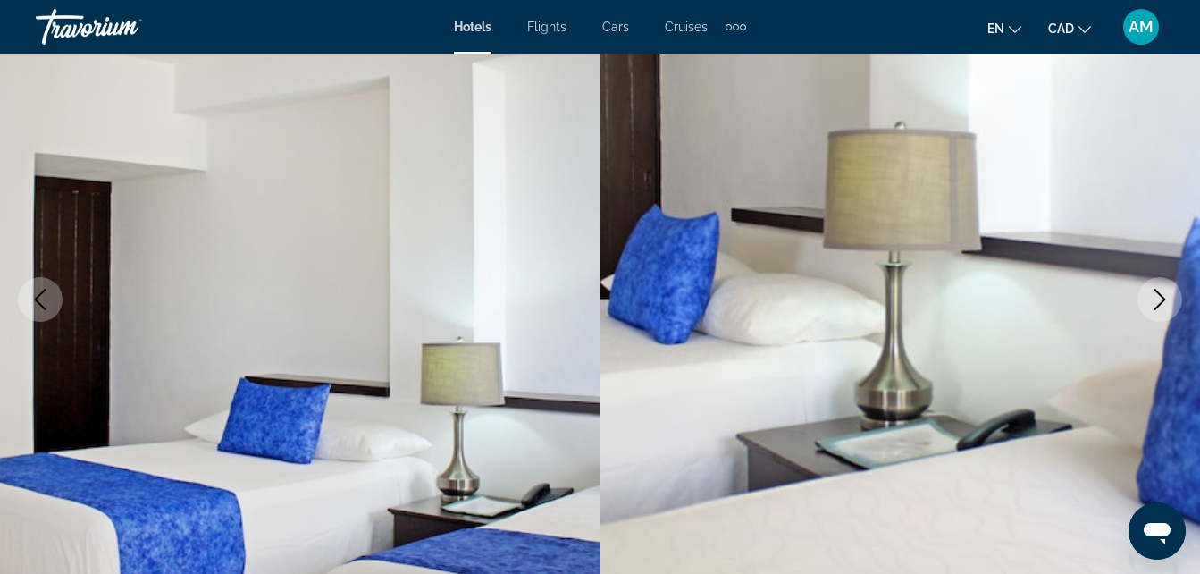
click at [1156, 300] on icon "Next image" at bounding box center [1159, 299] width 21 height 21
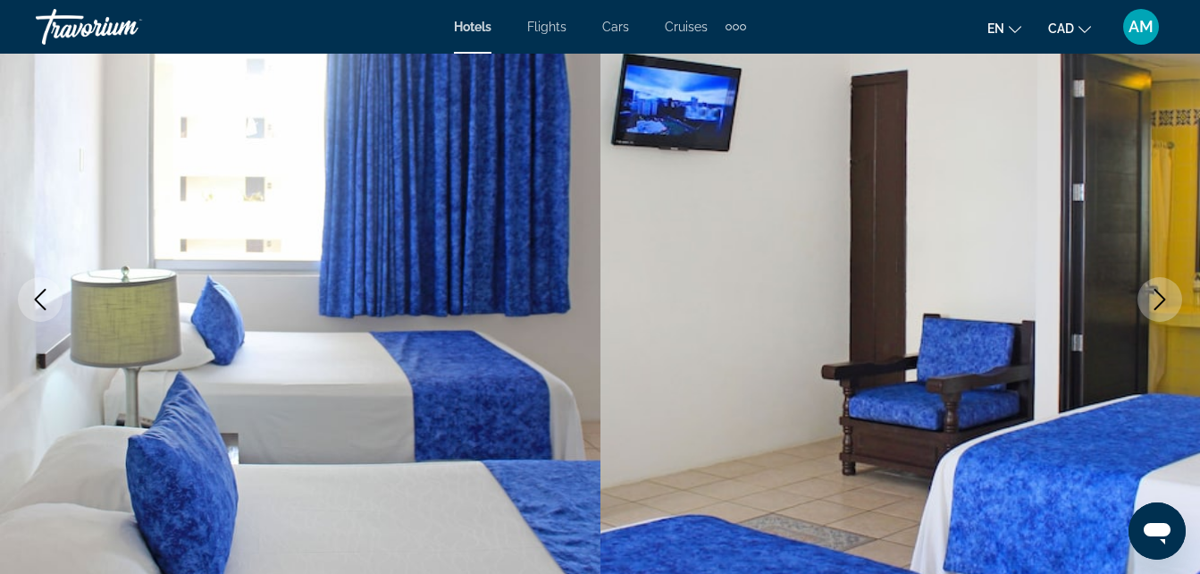
click at [1156, 300] on icon "Next image" at bounding box center [1159, 299] width 21 height 21
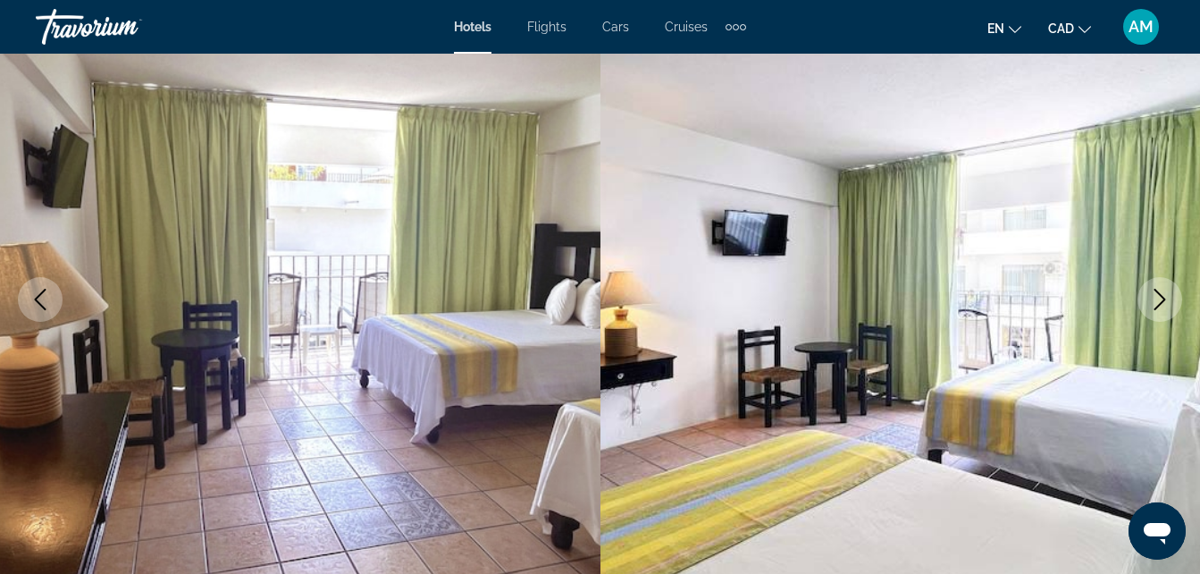
click at [1156, 300] on icon "Next image" at bounding box center [1159, 299] width 21 height 21
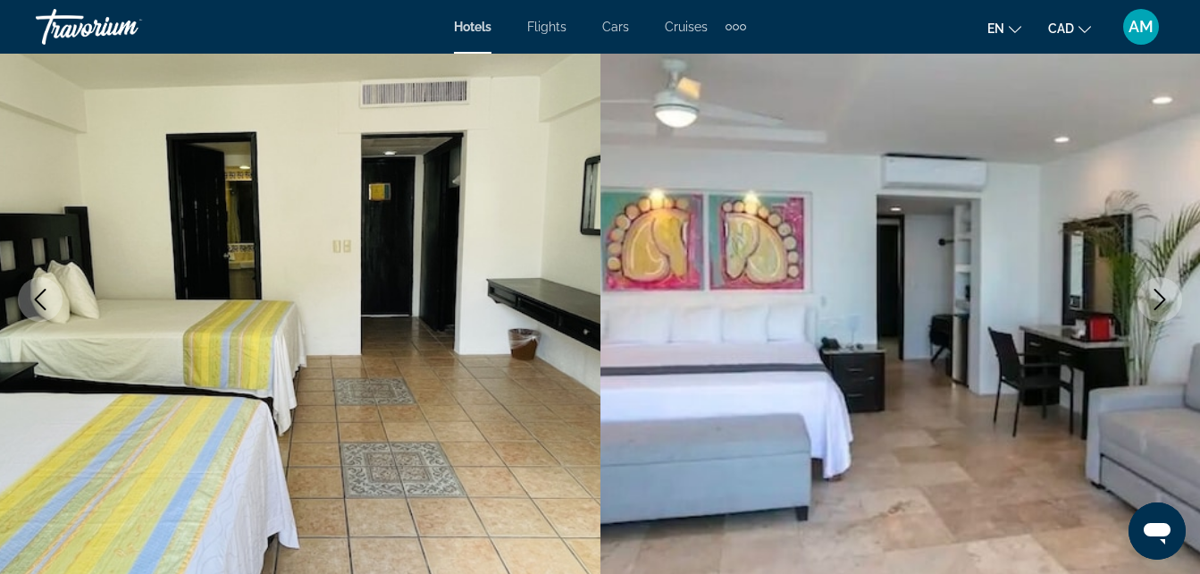
click at [1156, 300] on icon "Next image" at bounding box center [1159, 299] width 21 height 21
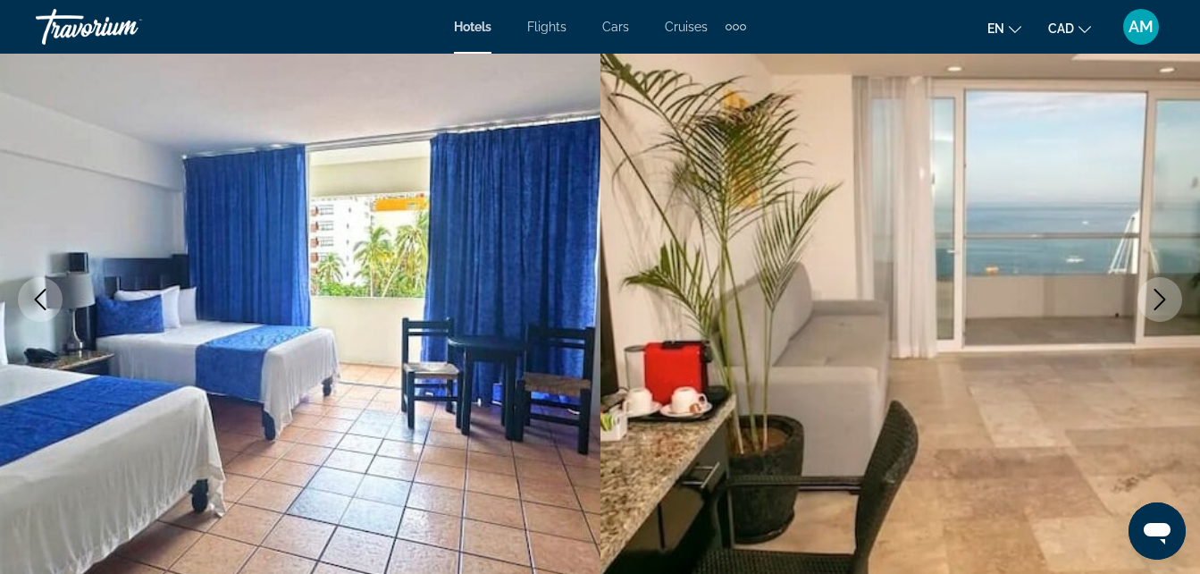
click at [1156, 300] on icon "Next image" at bounding box center [1159, 299] width 21 height 21
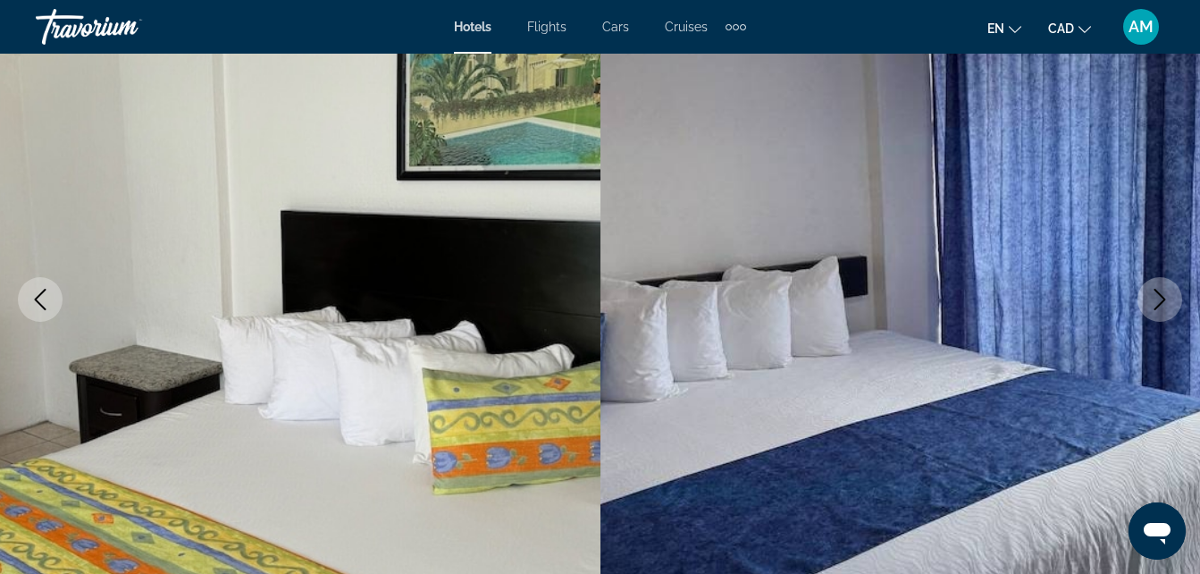
click at [1156, 300] on icon "Next image" at bounding box center [1159, 299] width 21 height 21
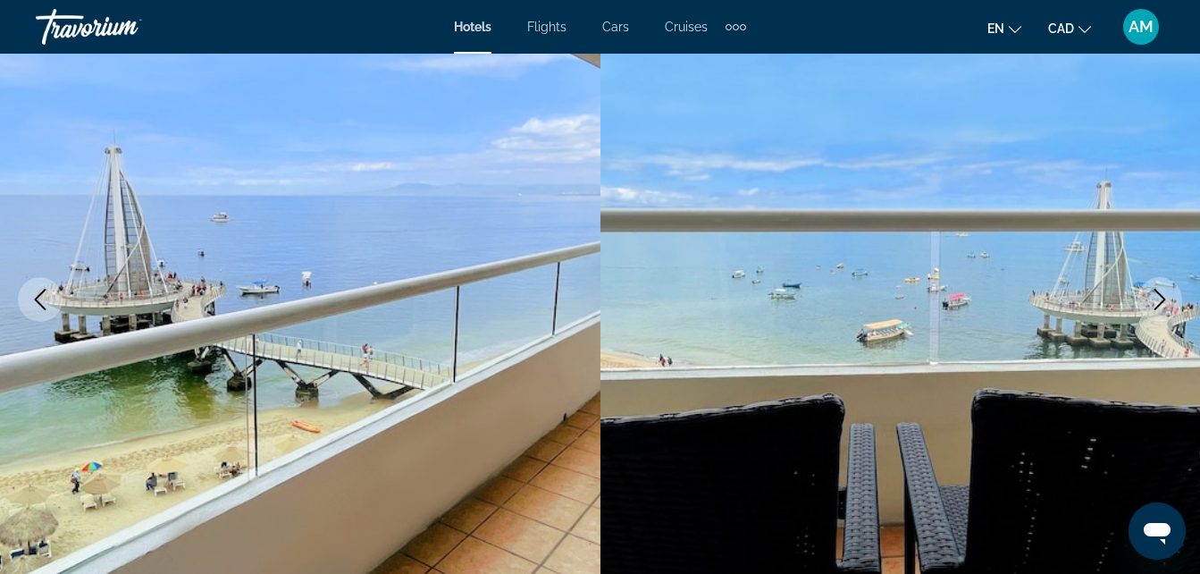
click at [1156, 300] on icon "Next image" at bounding box center [1159, 299] width 21 height 21
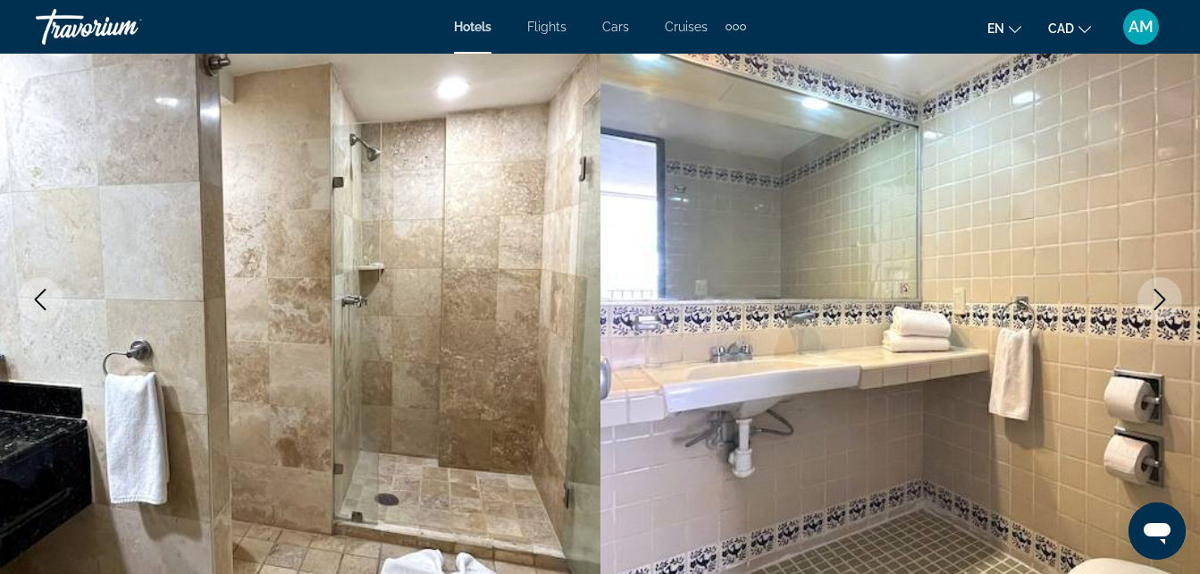
click at [1156, 300] on icon "Next image" at bounding box center [1159, 299] width 21 height 21
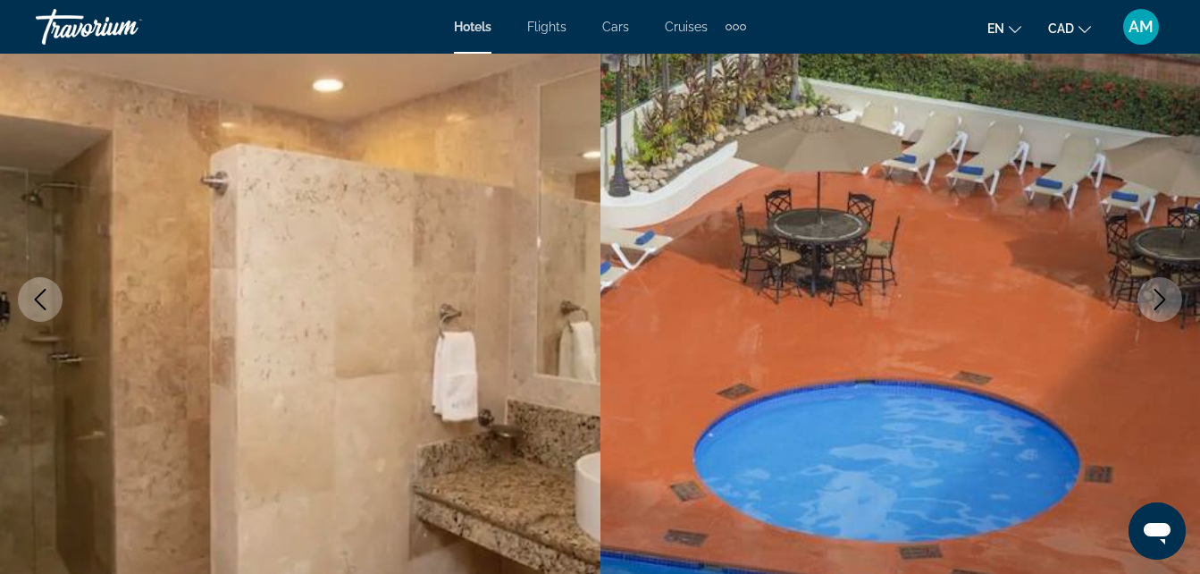
click at [1156, 300] on icon "Next image" at bounding box center [1159, 299] width 21 height 21
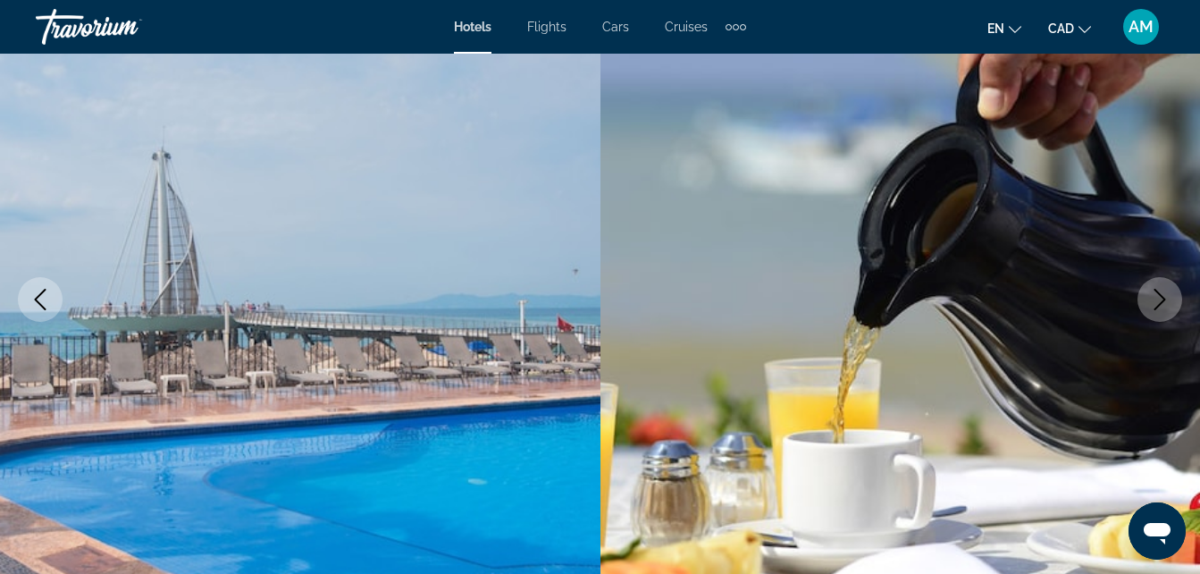
click at [1156, 300] on icon "Next image" at bounding box center [1159, 299] width 21 height 21
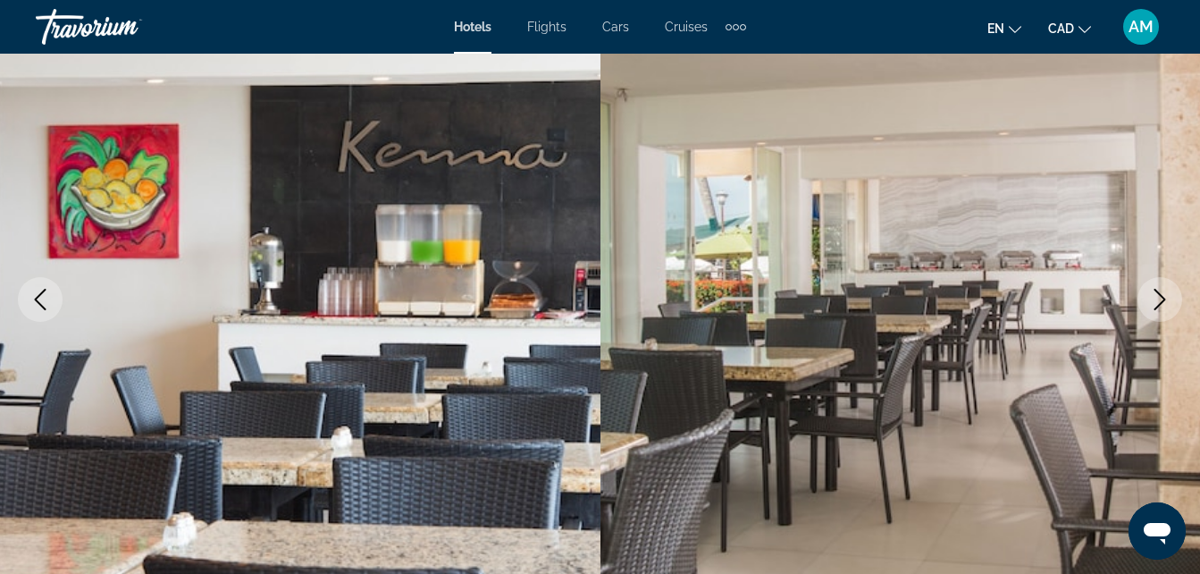
click at [1156, 300] on icon "Next image" at bounding box center [1159, 299] width 21 height 21
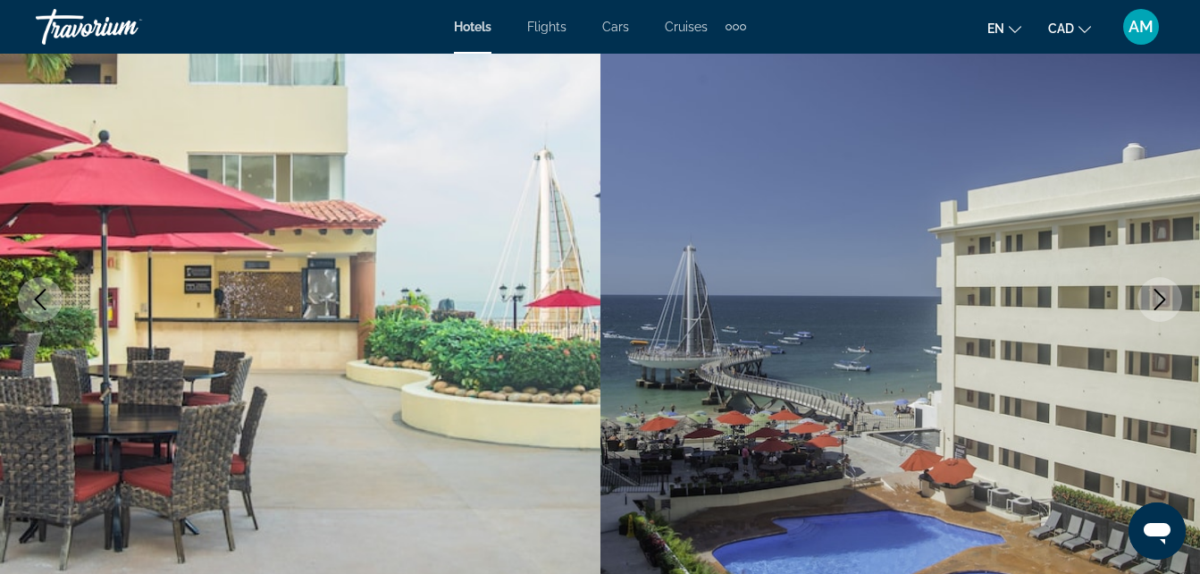
click at [1156, 300] on icon "Next image" at bounding box center [1159, 299] width 21 height 21
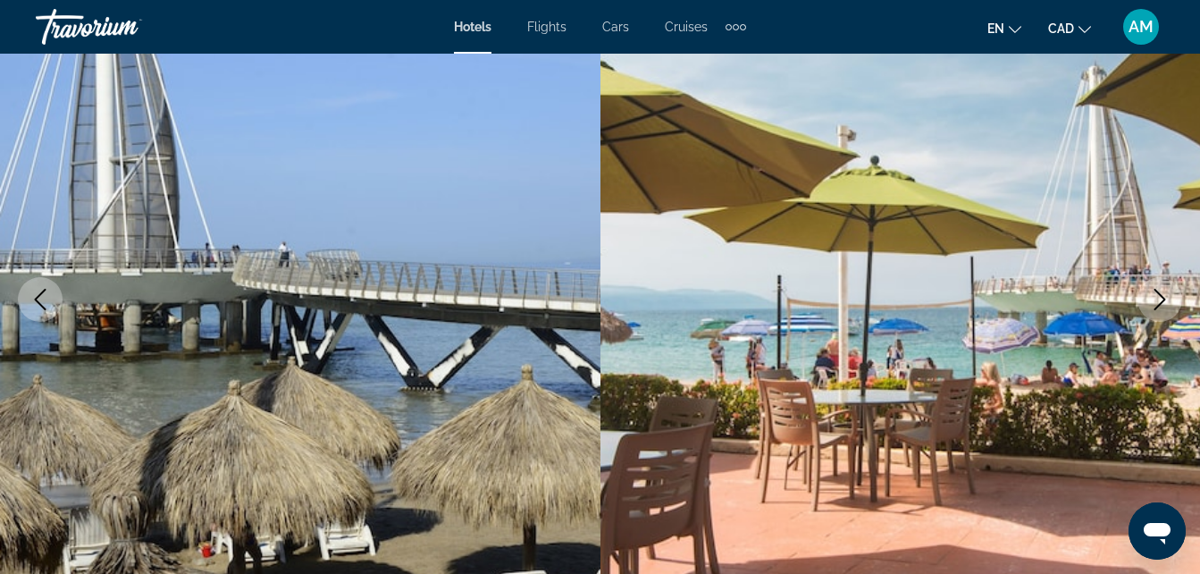
click at [1156, 300] on icon "Next image" at bounding box center [1159, 299] width 21 height 21
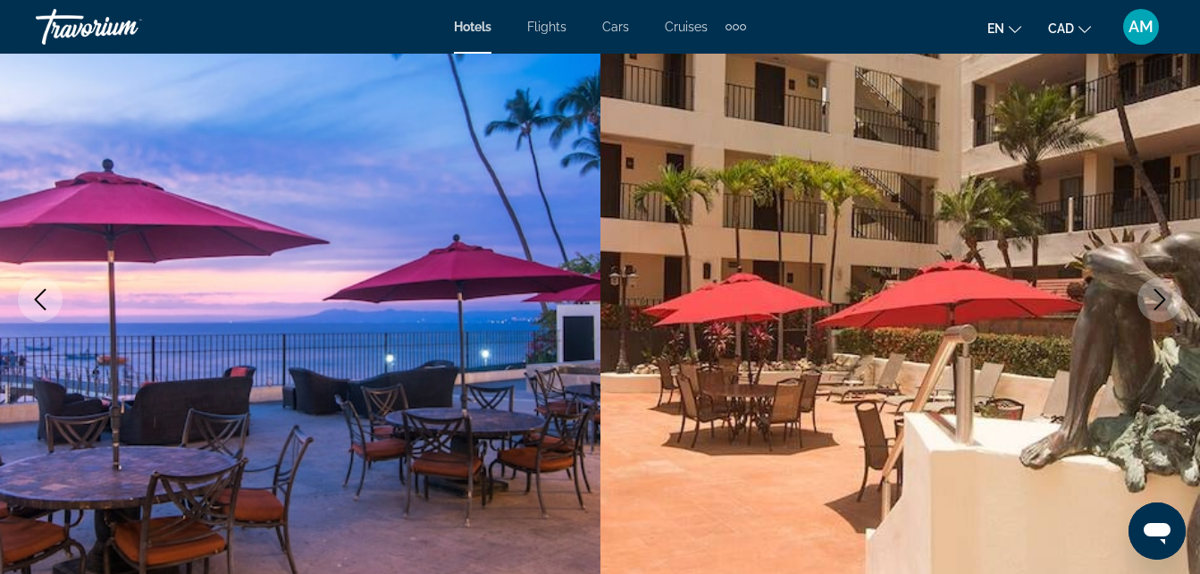
click at [1156, 300] on icon "Next image" at bounding box center [1159, 299] width 21 height 21
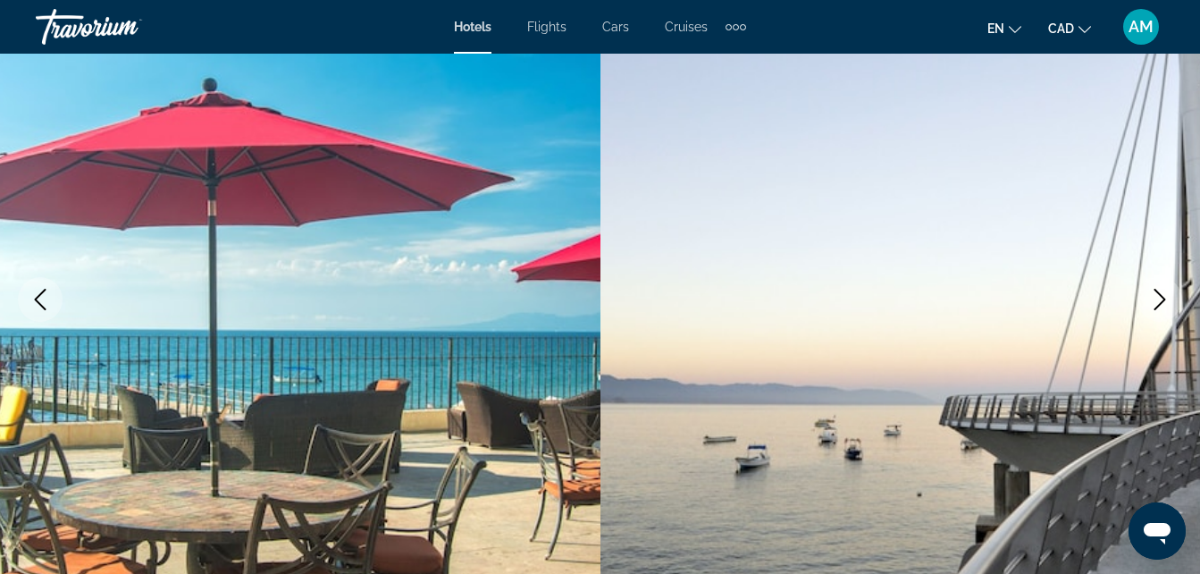
click at [1156, 300] on icon "Next image" at bounding box center [1159, 299] width 21 height 21
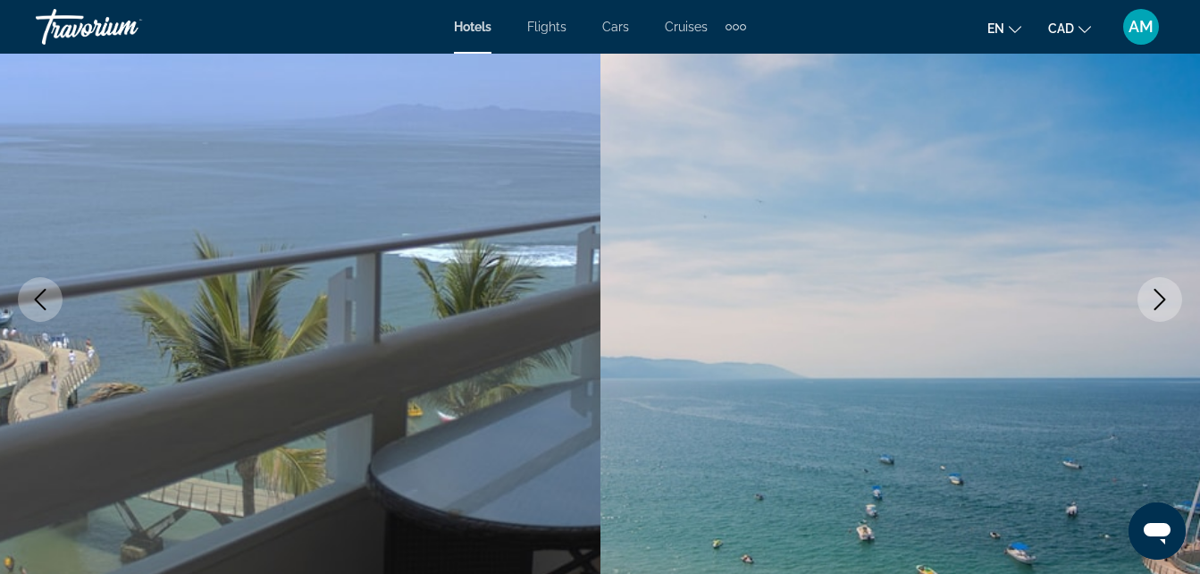
click at [1156, 300] on icon "Next image" at bounding box center [1159, 299] width 21 height 21
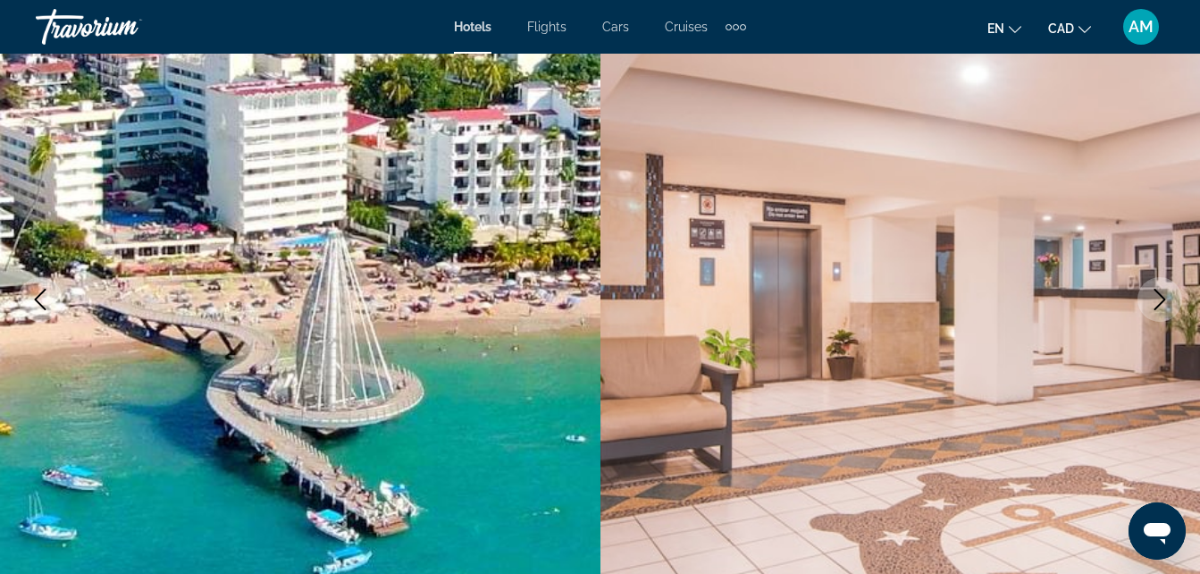
click at [1156, 300] on icon "Next image" at bounding box center [1159, 299] width 21 height 21
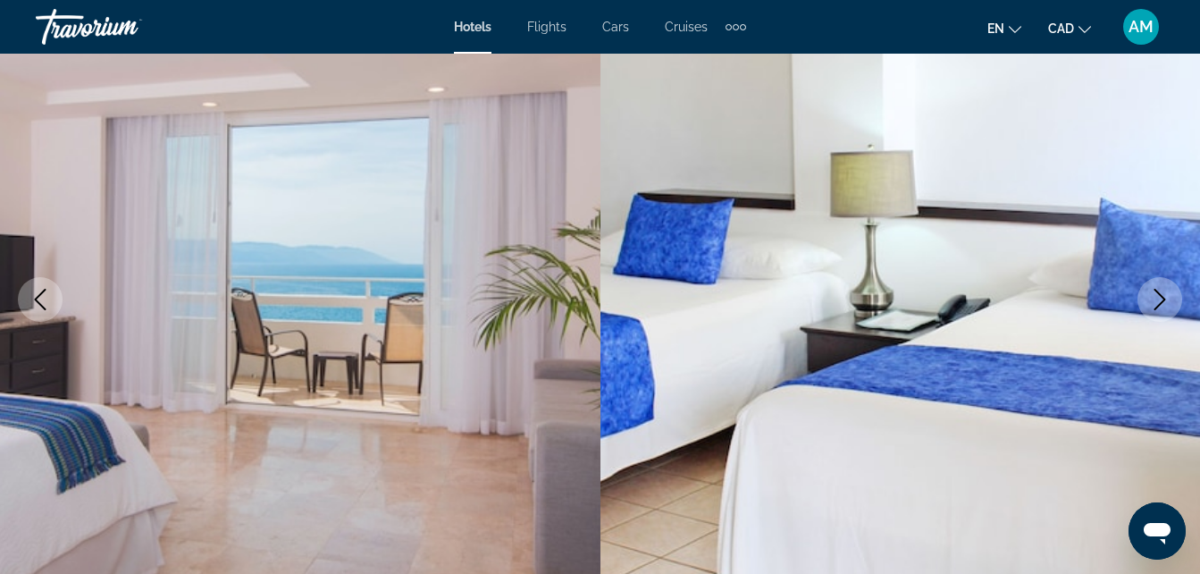
click at [1156, 300] on icon "Next image" at bounding box center [1159, 299] width 21 height 21
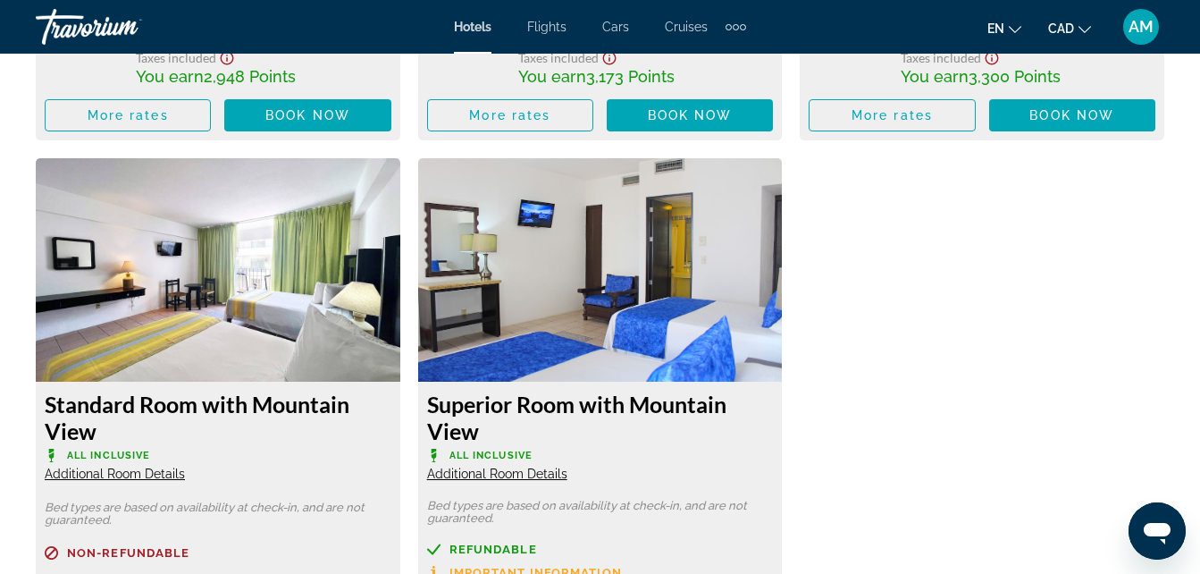
scroll to position [3574, 0]
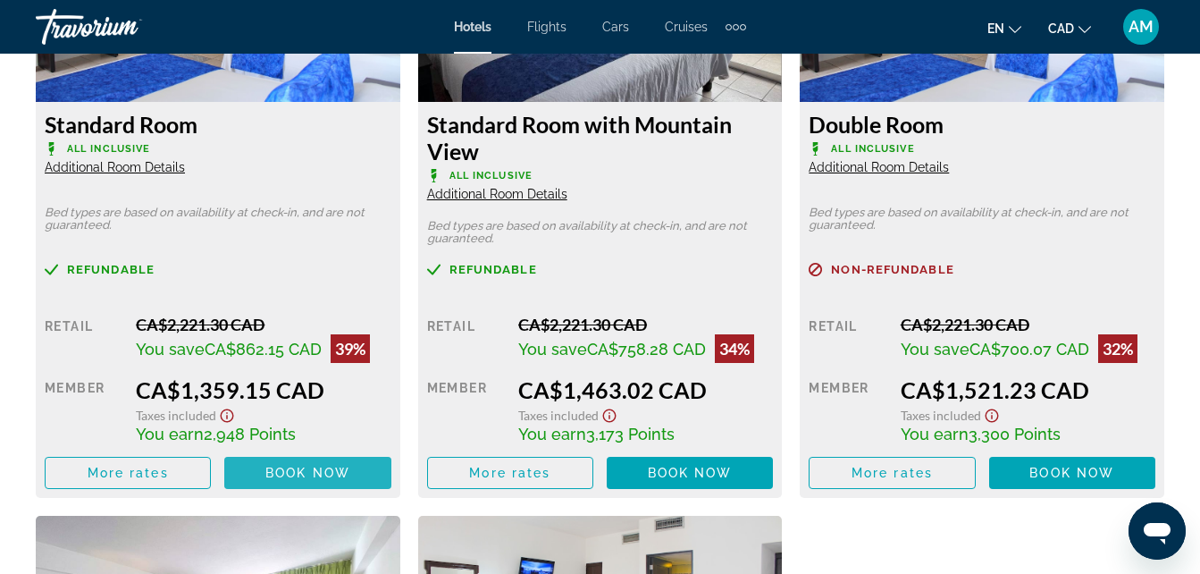
click at [341, 465] on span "Main content" at bounding box center [307, 472] width 166 height 43
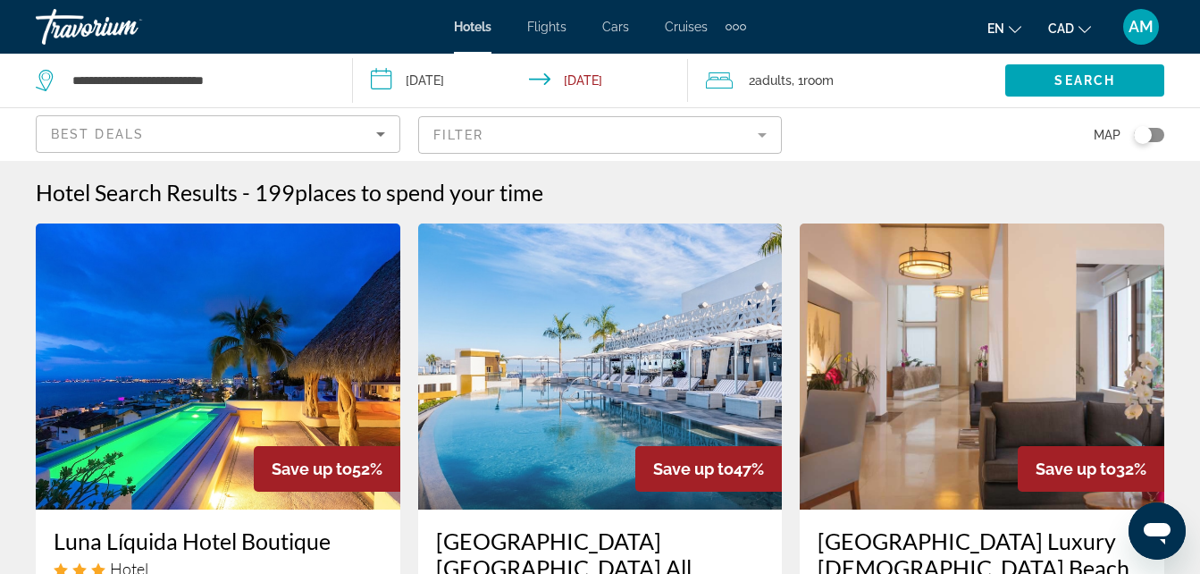
click at [476, 138] on mat-form-field "Filter" at bounding box center [600, 135] width 365 height 38
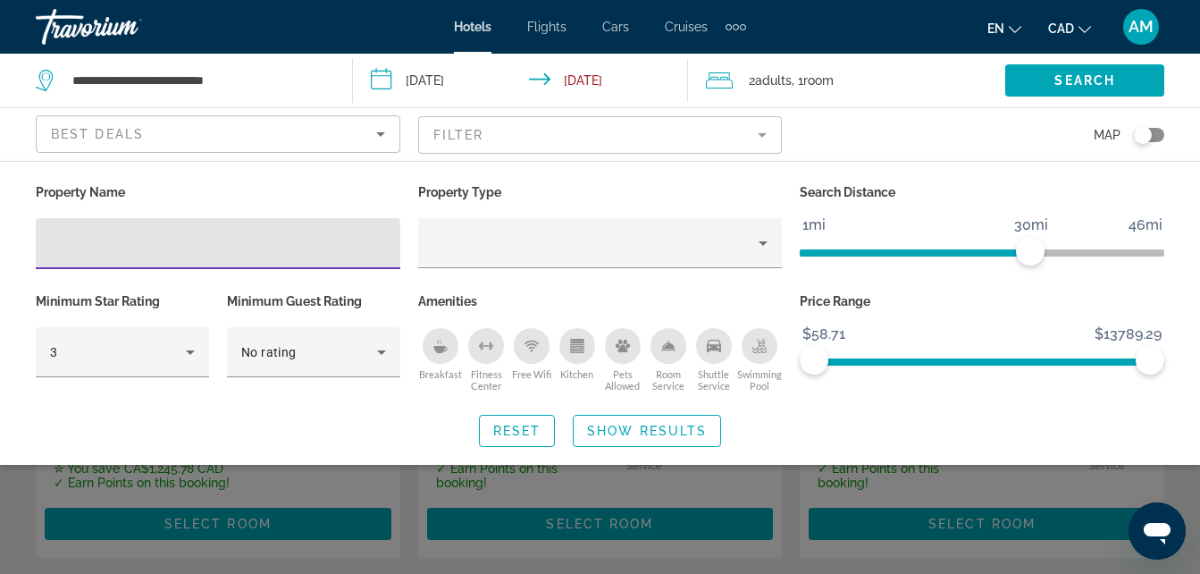
scroll to position [486, 0]
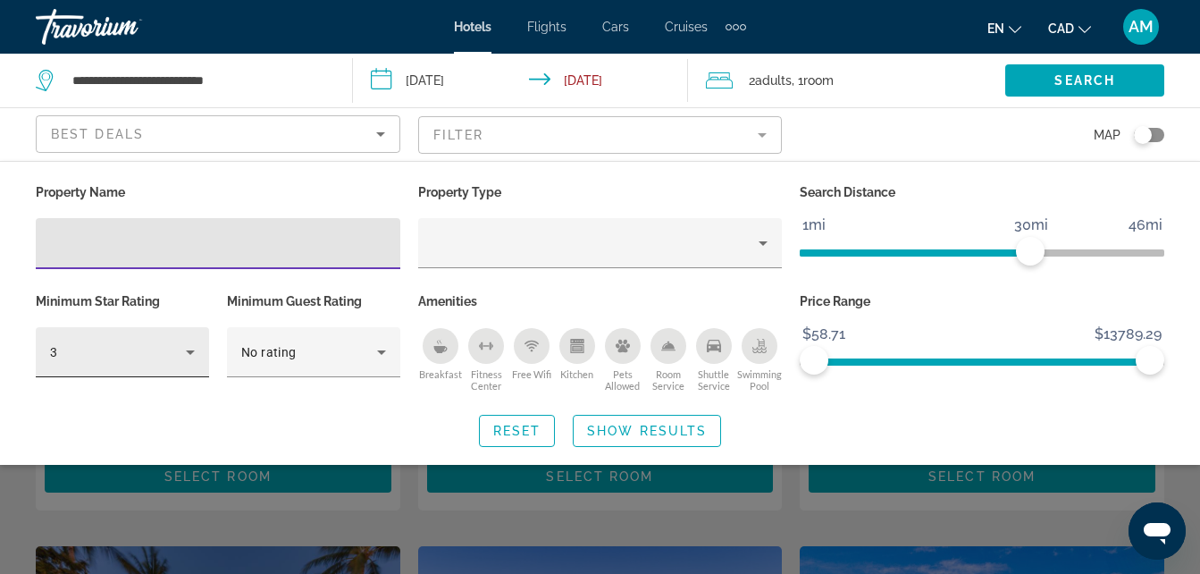
click at [197, 360] on icon "Hotel Filters" at bounding box center [190, 351] width 21 height 21
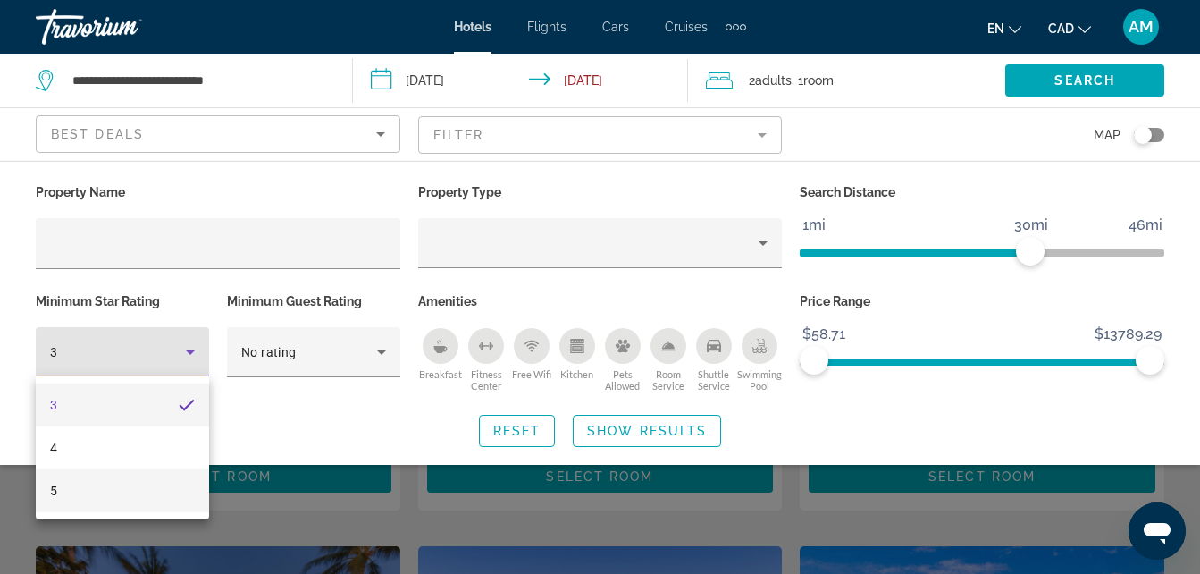
click at [130, 490] on mat-option "5" at bounding box center [122, 490] width 173 height 43
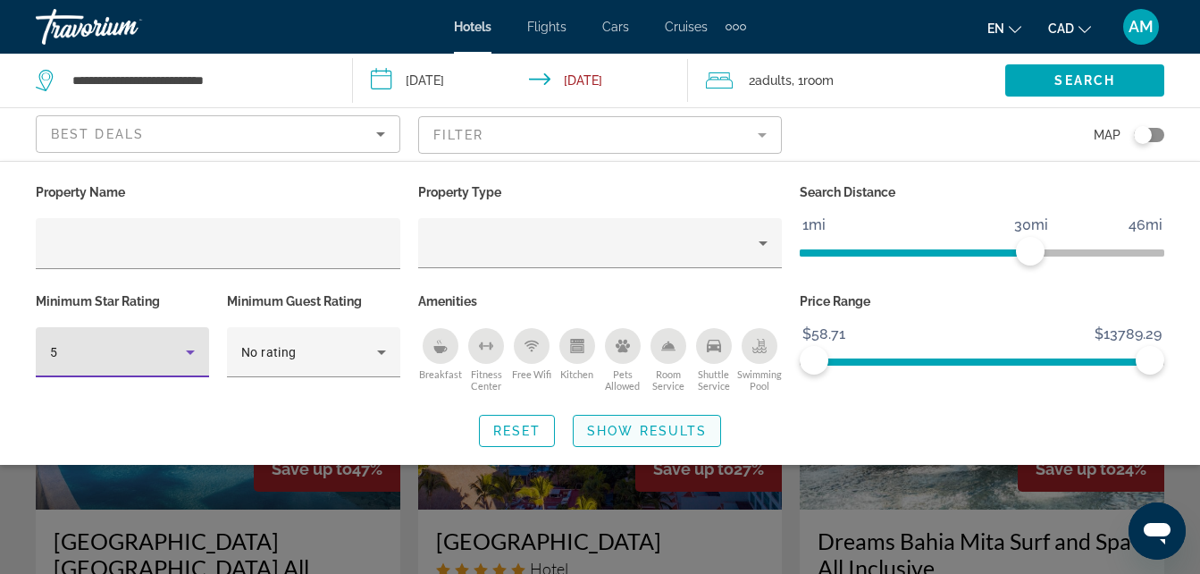
click at [680, 437] on span "Search widget" at bounding box center [647, 430] width 147 height 43
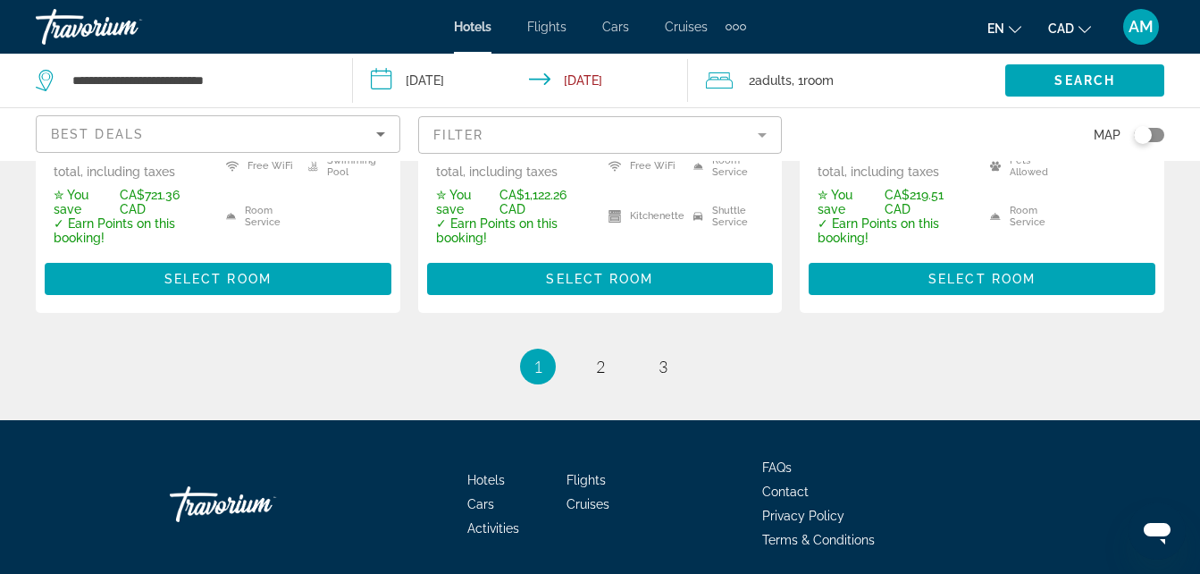
scroll to position [2948, 0]
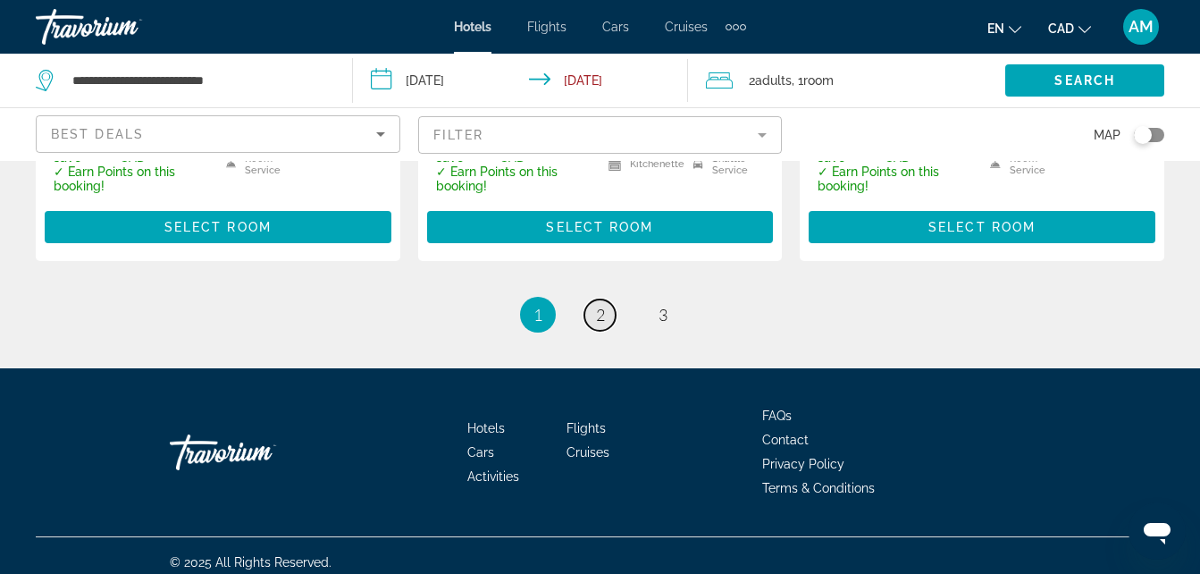
click at [600, 305] on span "2" at bounding box center [600, 315] width 9 height 20
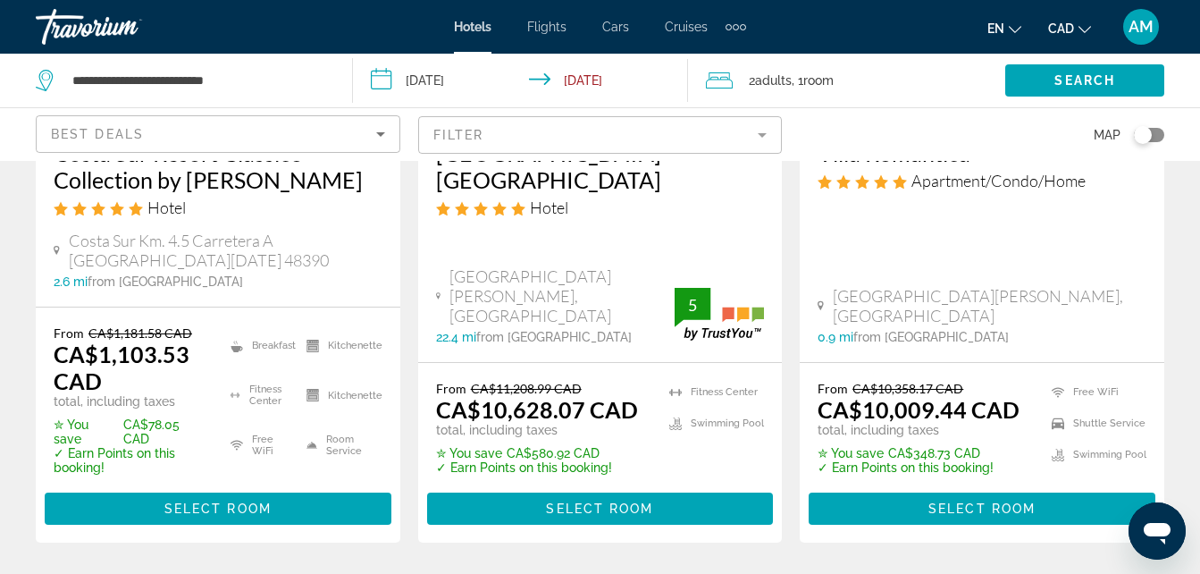
scroll to position [1876, 0]
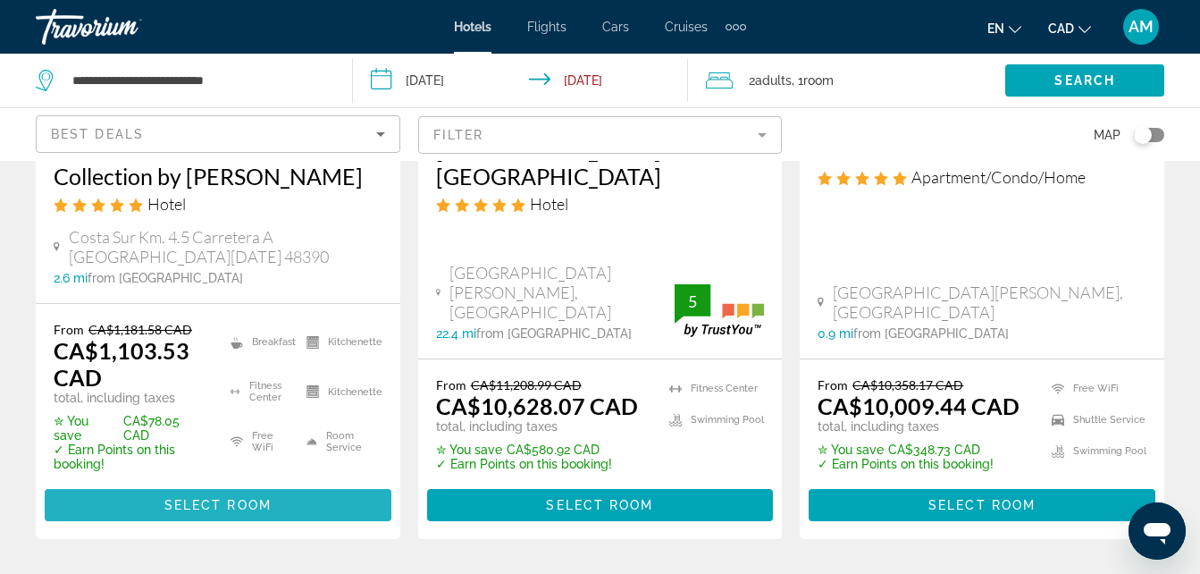
click at [344, 486] on span "Main content" at bounding box center [218, 504] width 347 height 43
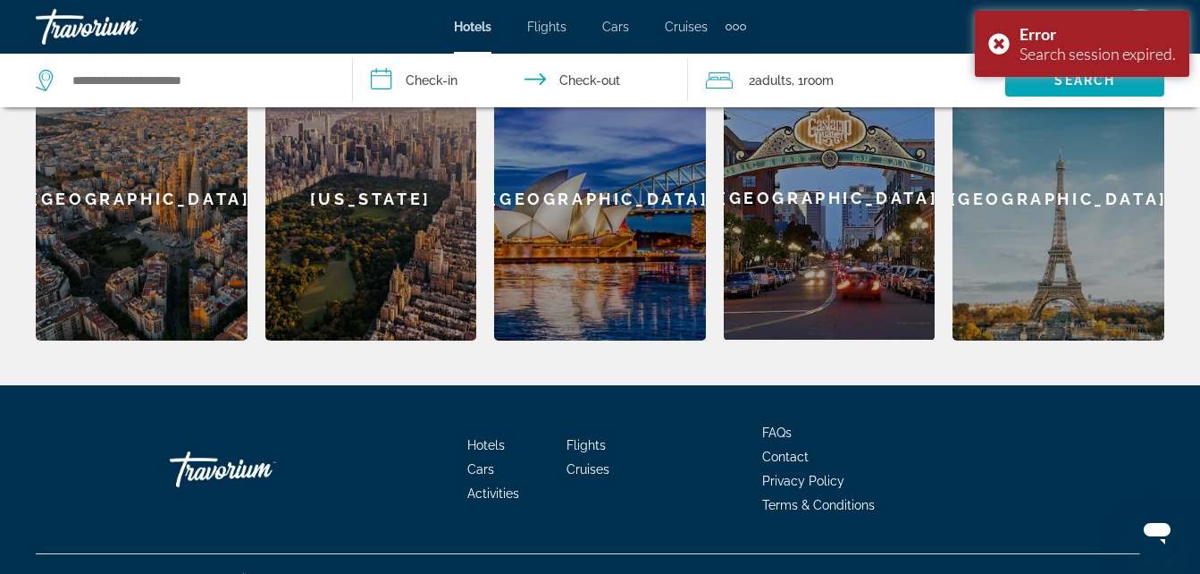
scroll to position [817, 0]
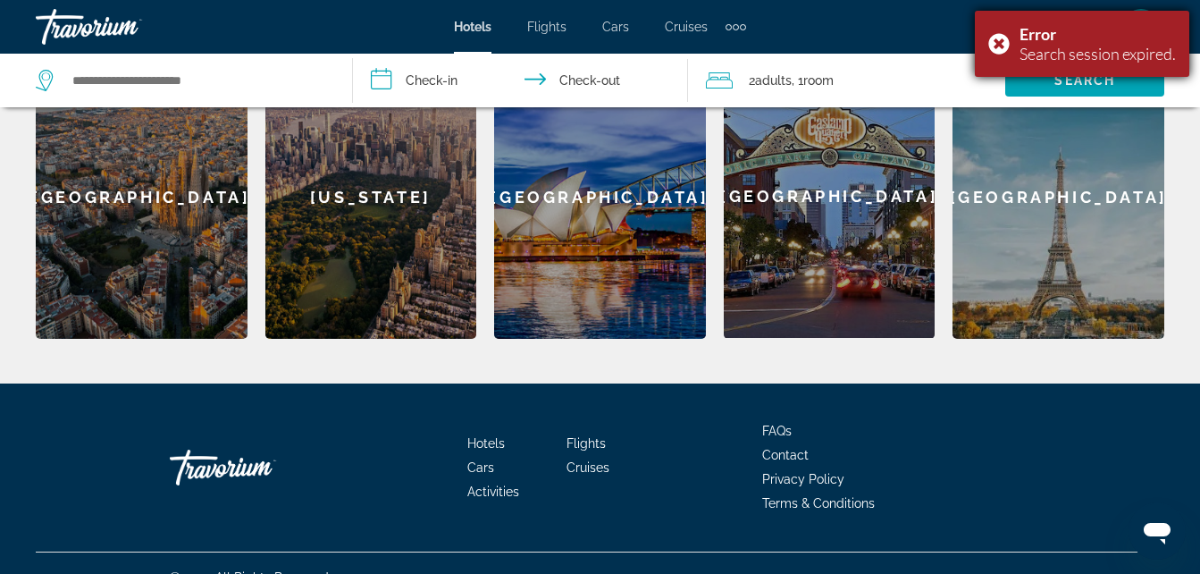
click at [1014, 31] on div "Error Search session expired." at bounding box center [1082, 44] width 214 height 66
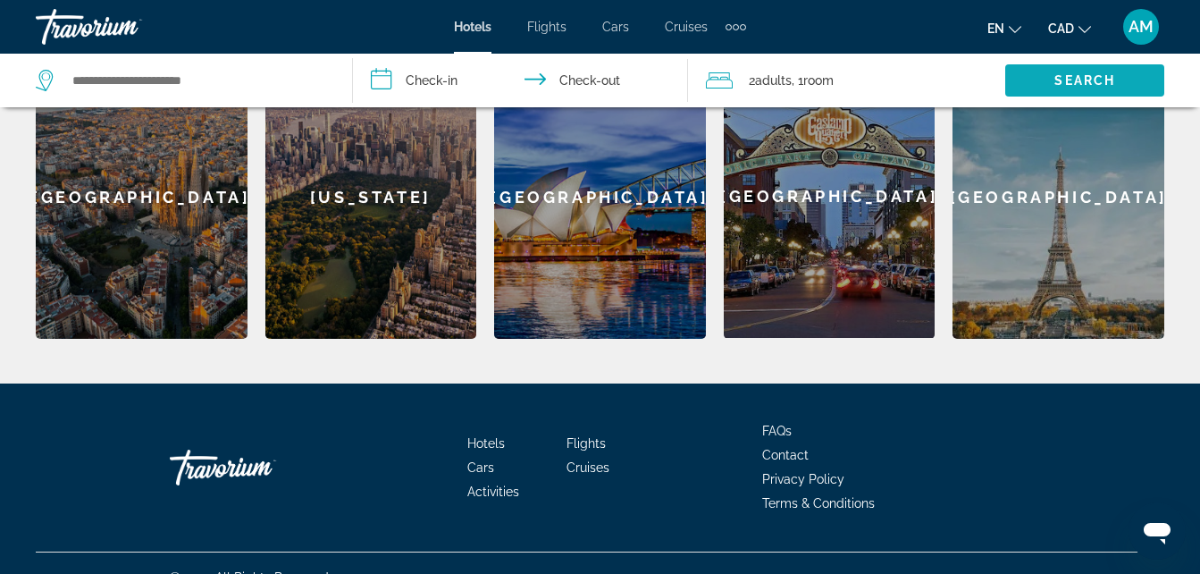
click at [1067, 87] on span "Search" at bounding box center [1084, 80] width 61 height 14
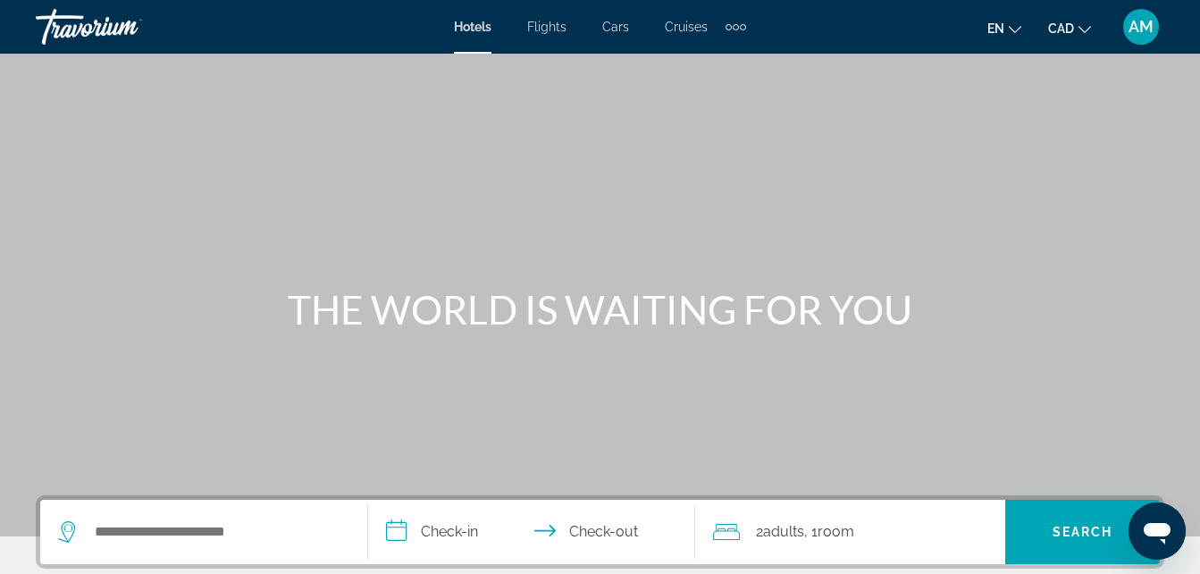
scroll to position [357, 0]
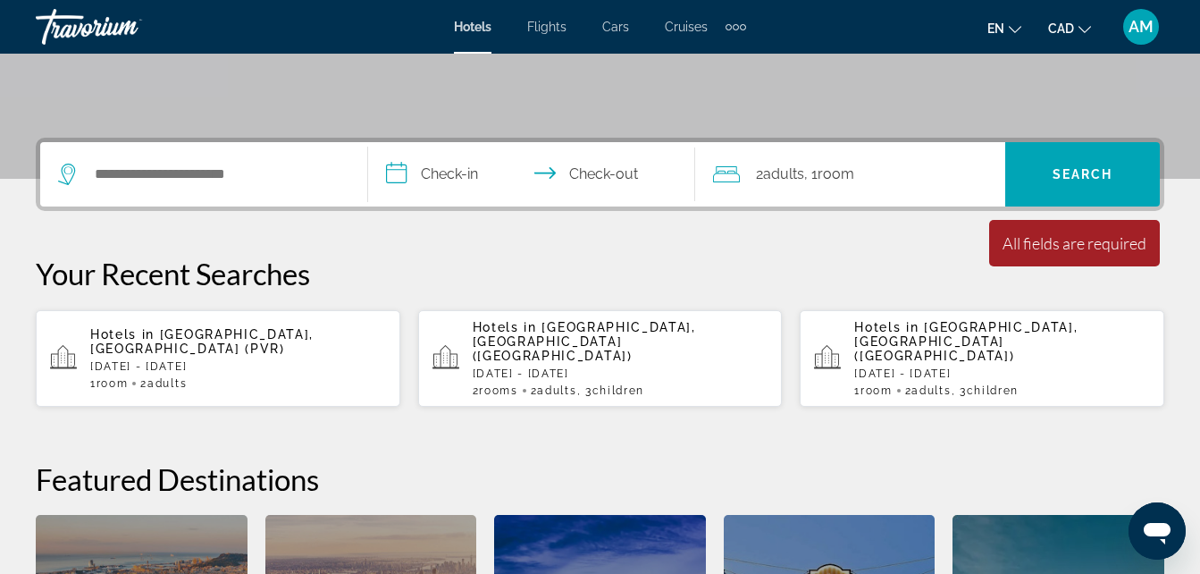
click at [274, 377] on div "1 Room rooms 2 Adult Adults" at bounding box center [238, 383] width 296 height 13
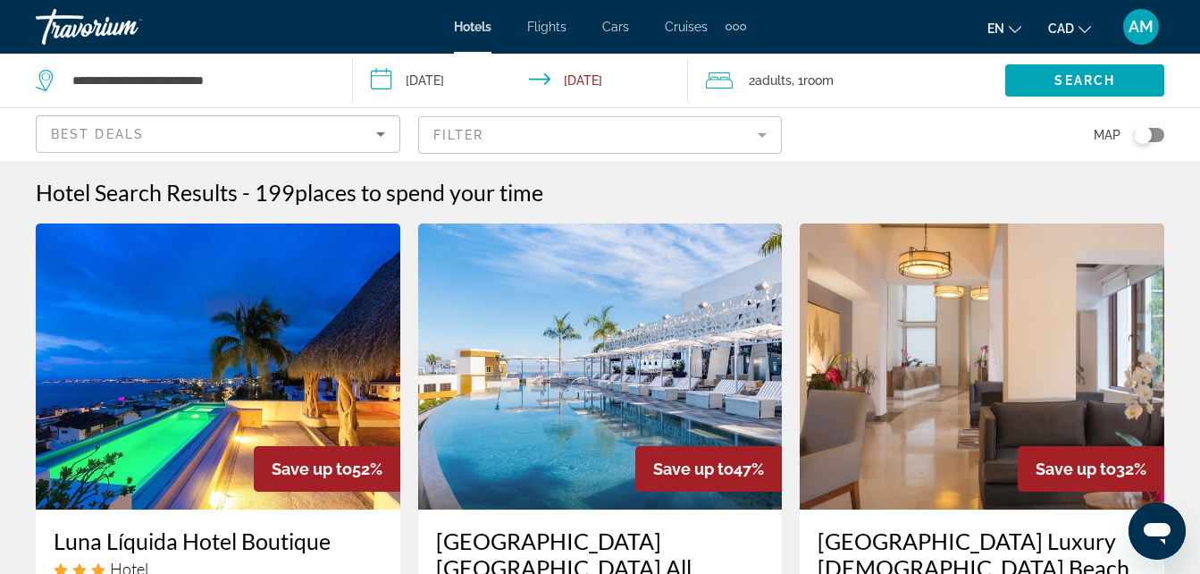
click at [551, 143] on mat-form-field "Filter" at bounding box center [600, 135] width 365 height 38
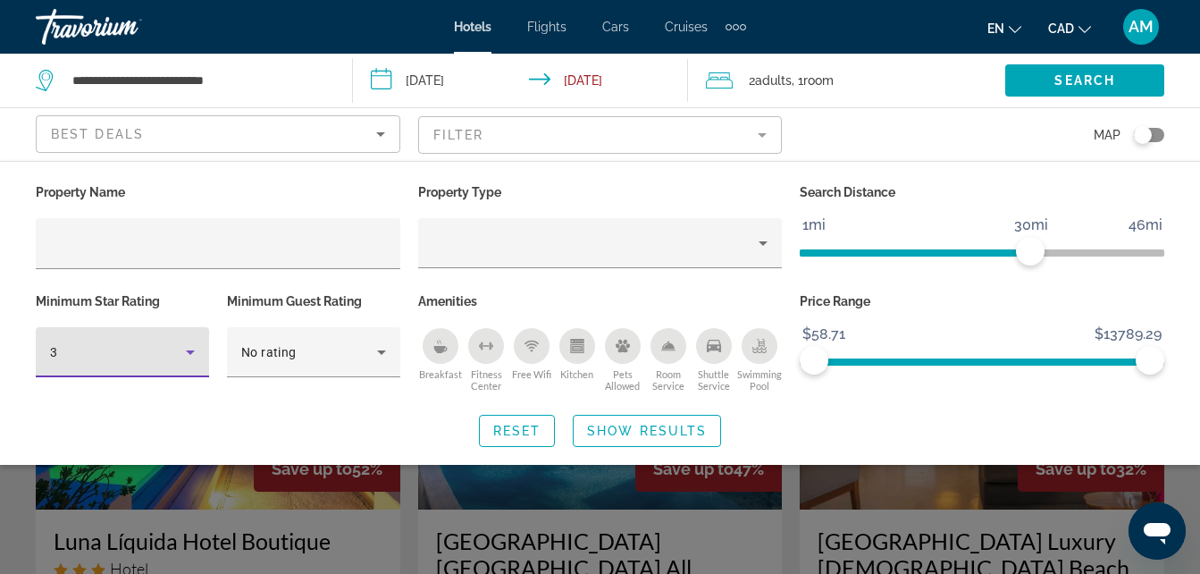
click at [180, 351] on icon "Hotel Filters" at bounding box center [190, 351] width 21 height 21
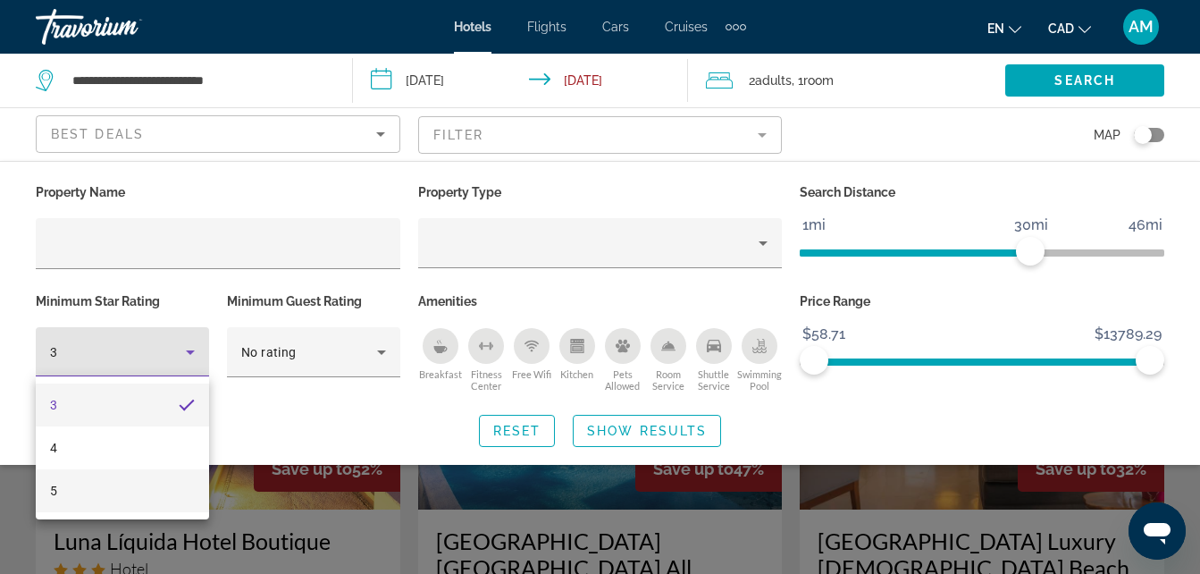
click at [139, 504] on mat-option "5" at bounding box center [122, 490] width 173 height 43
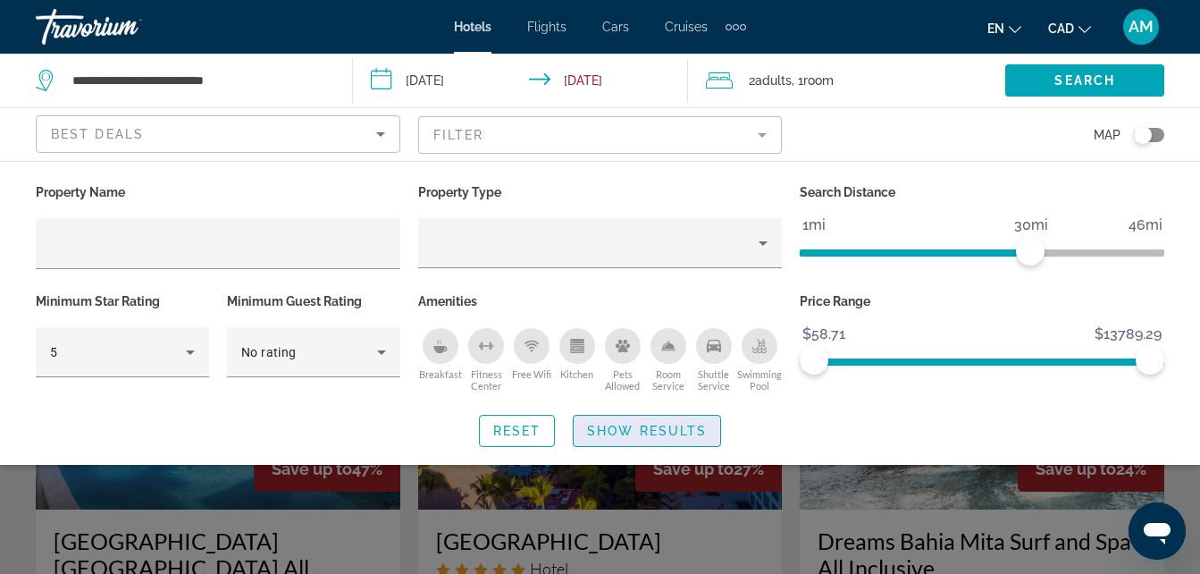
click at [646, 442] on span "Search widget" at bounding box center [647, 430] width 147 height 43
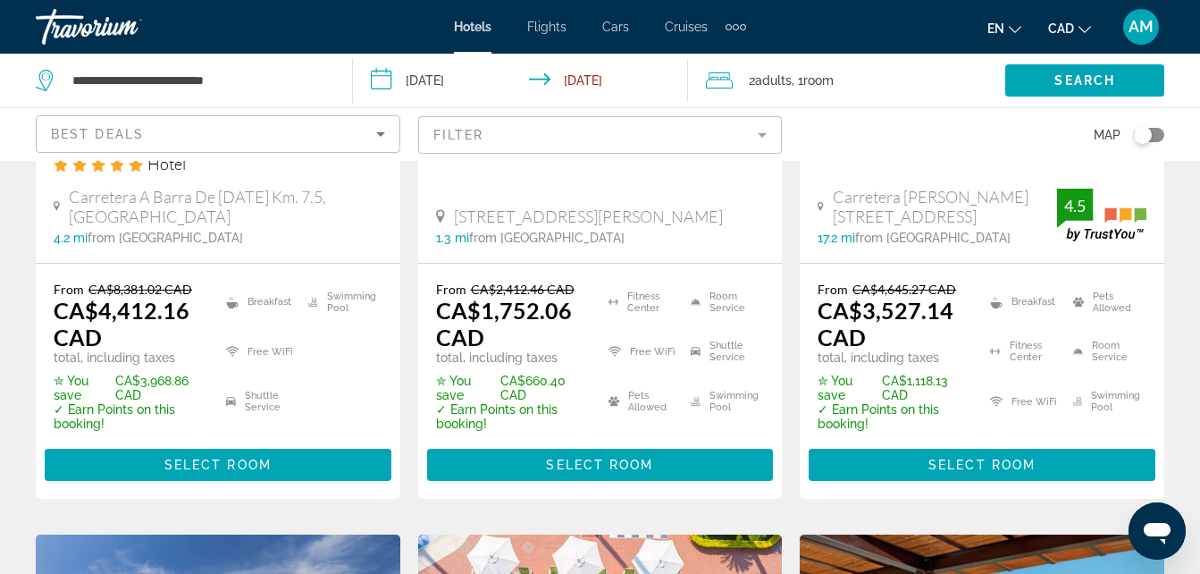
scroll to position [536, 0]
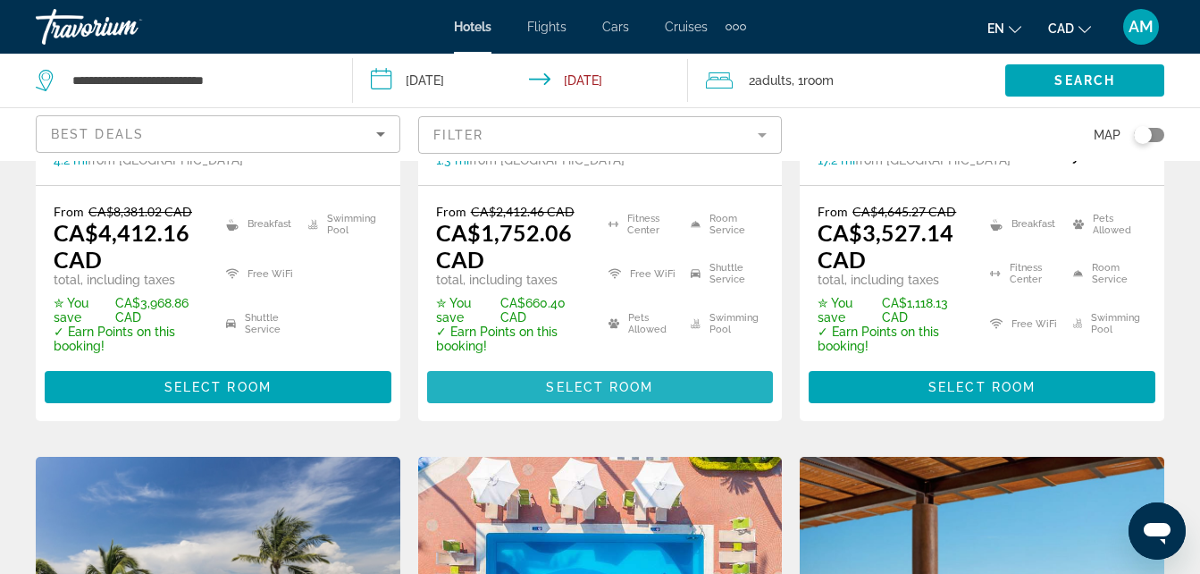
click at [674, 384] on span "Main content" at bounding box center [600, 386] width 347 height 43
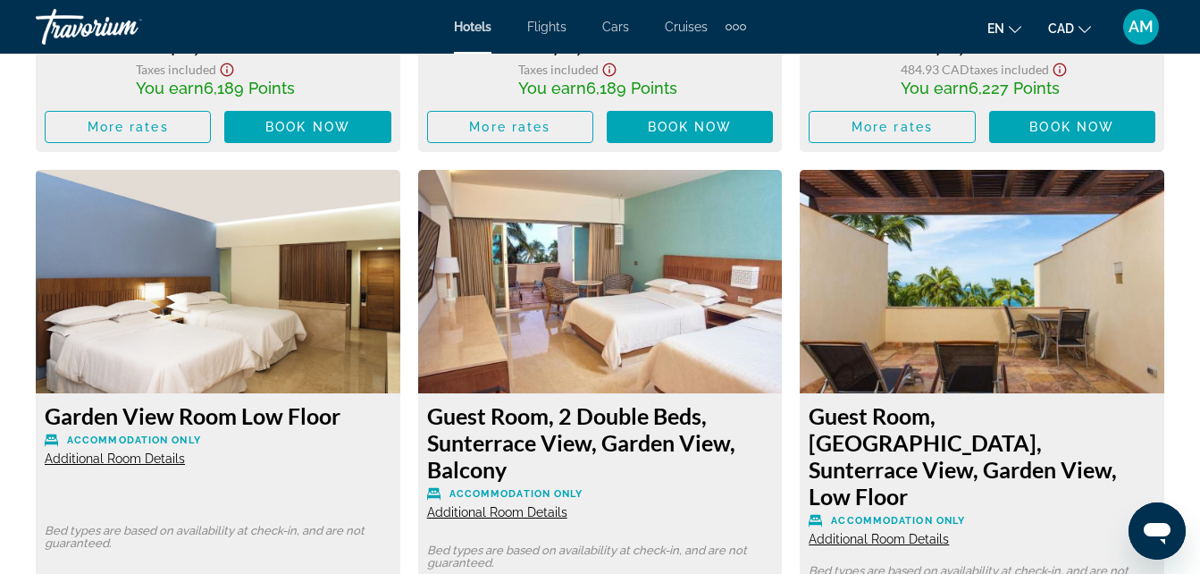
scroll to position [7025, 0]
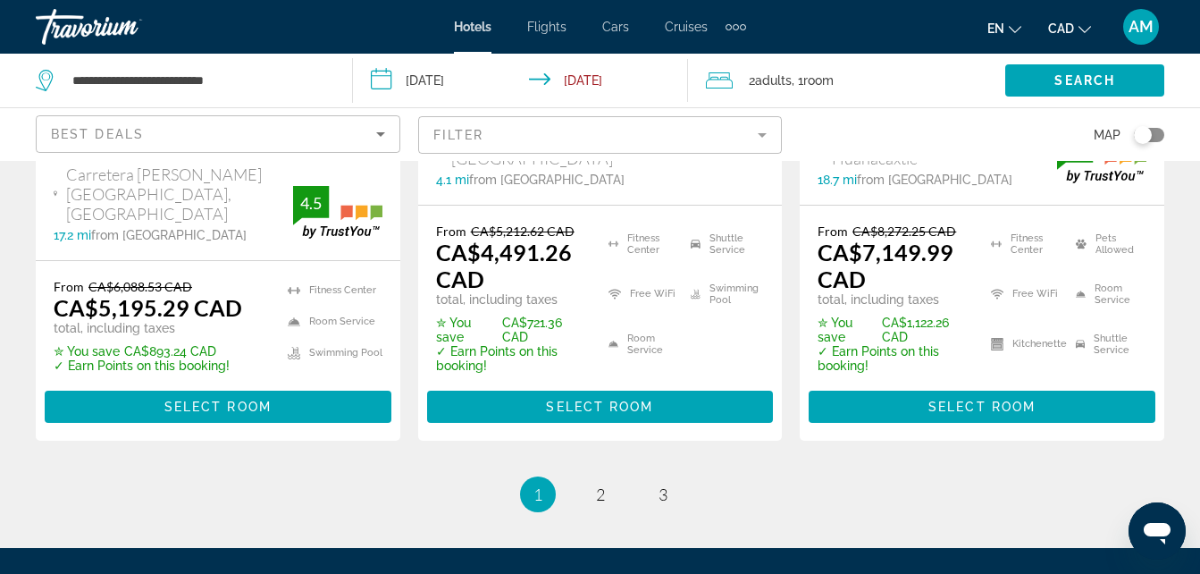
scroll to position [2859, 0]
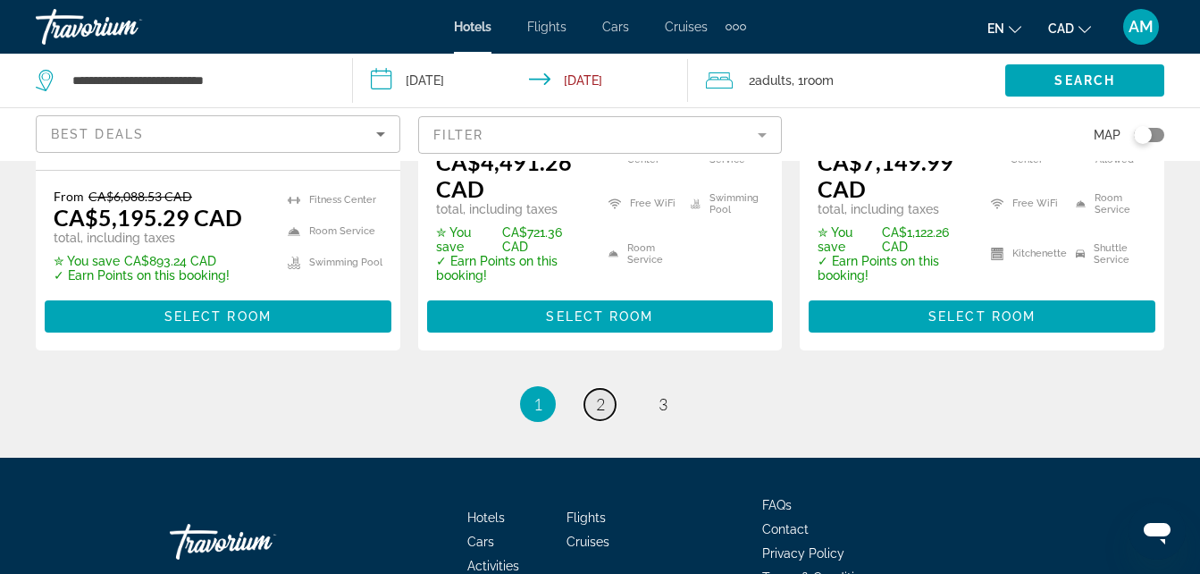
click at [587, 393] on link "page 2" at bounding box center [599, 404] width 31 height 31
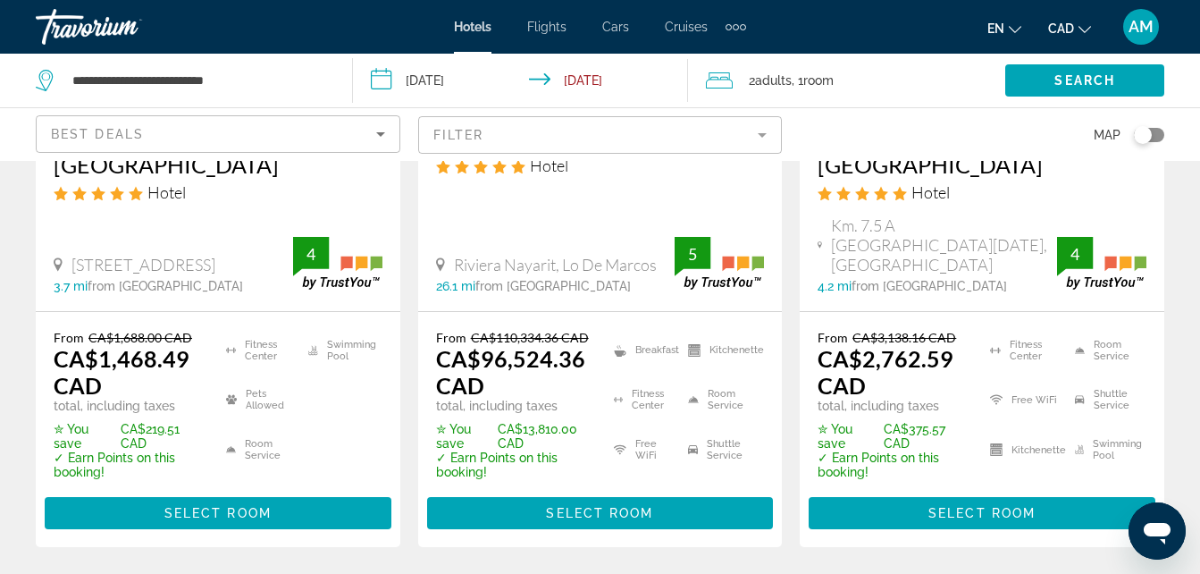
scroll to position [447, 0]
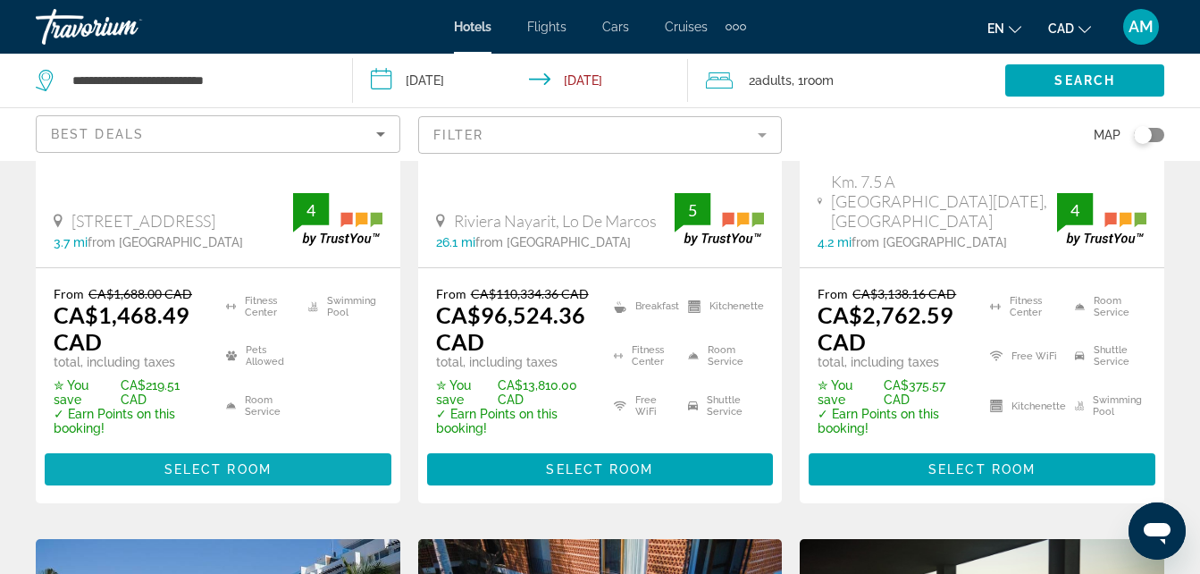
click at [301, 448] on span "Main content" at bounding box center [218, 469] width 347 height 43
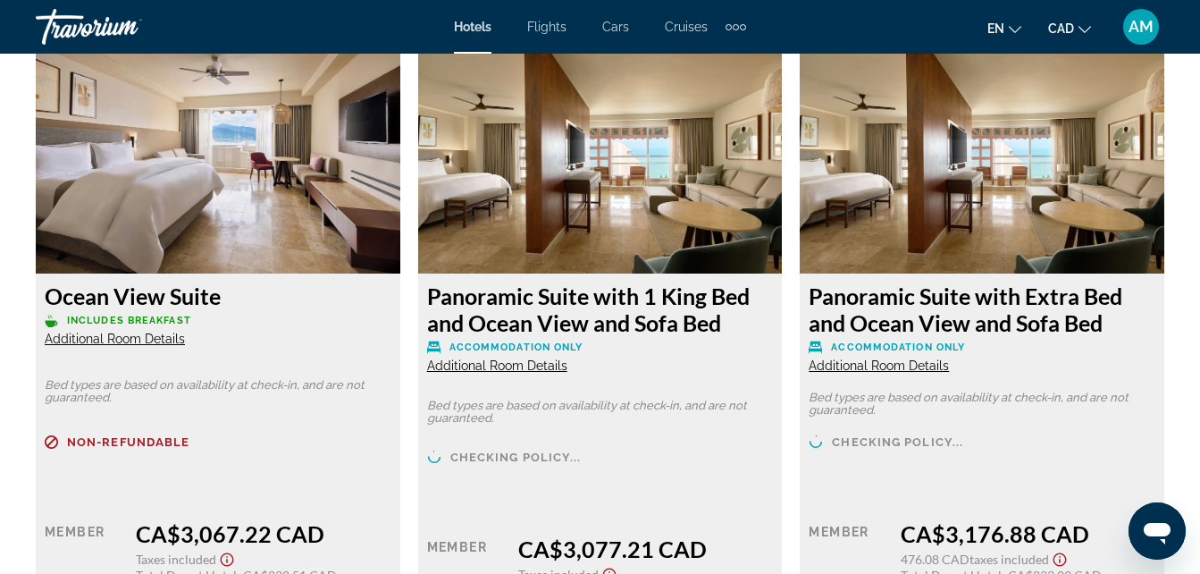
scroll to position [6079, 0]
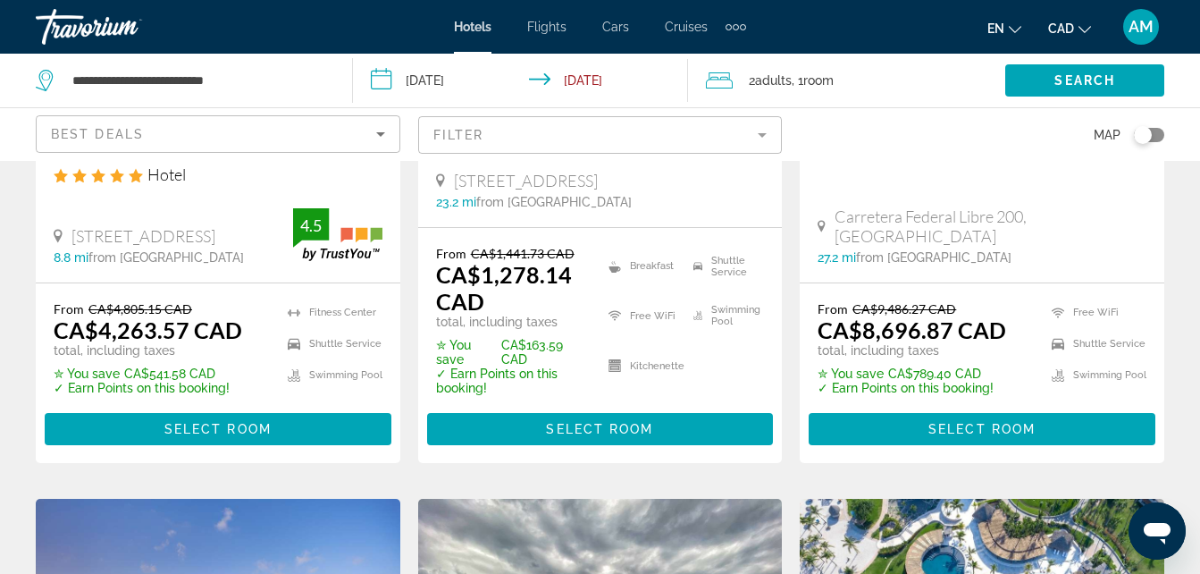
scroll to position [1251, 0]
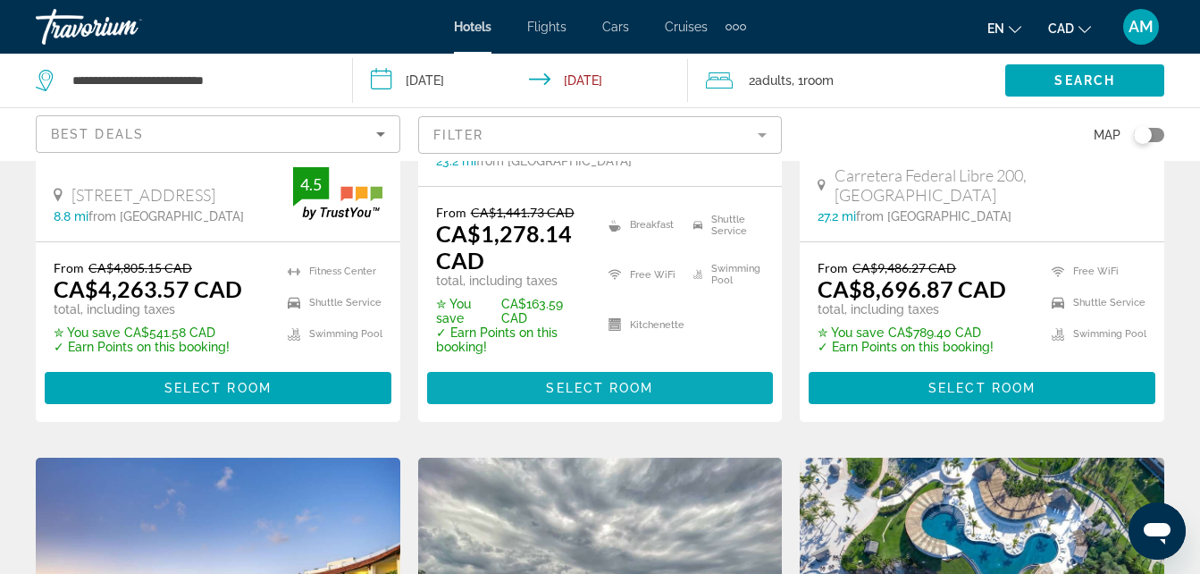
click at [609, 381] on span "Select Room" at bounding box center [599, 388] width 107 height 14
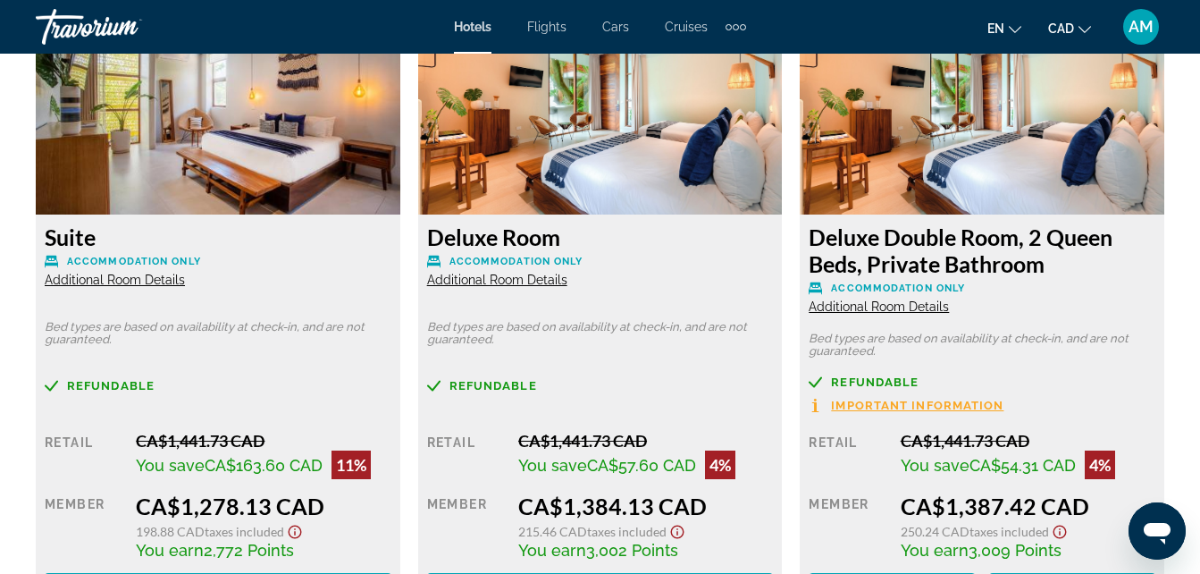
scroll to position [2723, 0]
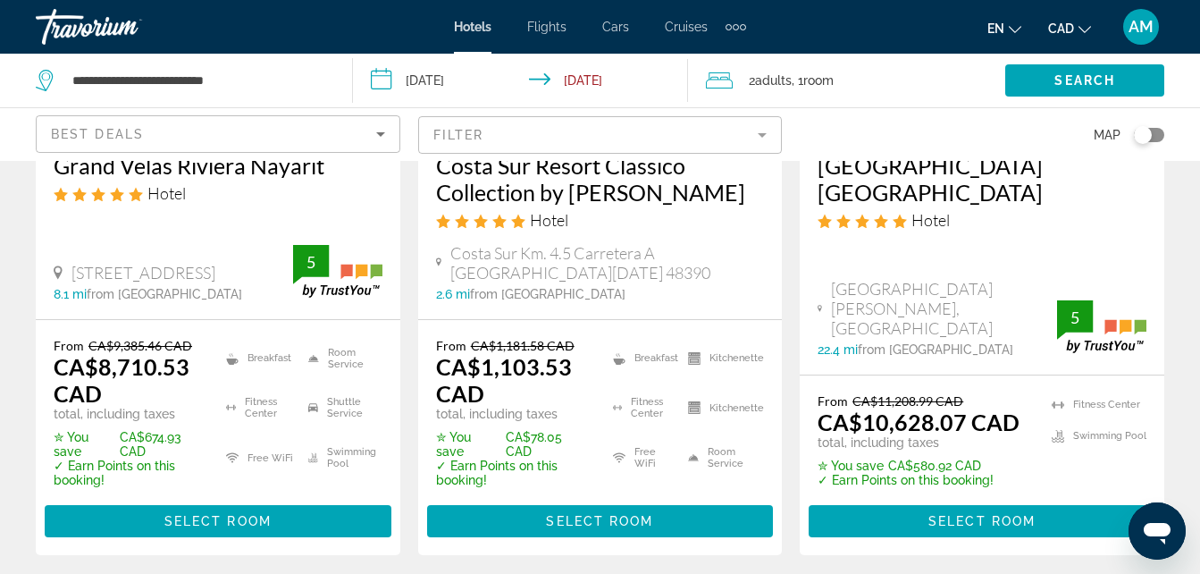
scroll to position [1876, 0]
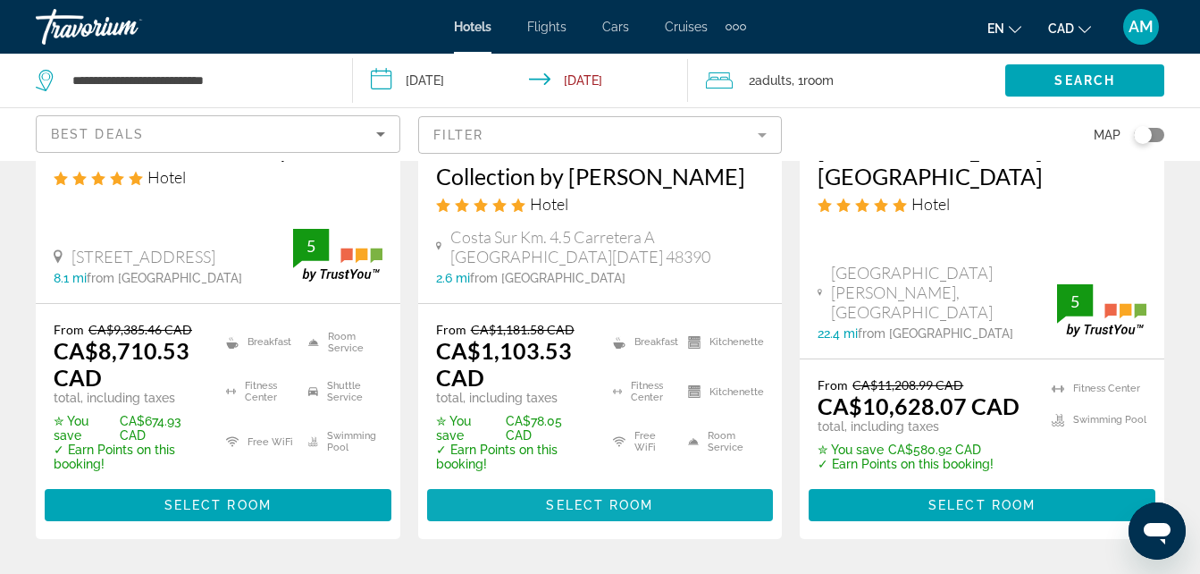
click at [722, 483] on span "Main content" at bounding box center [600, 504] width 347 height 43
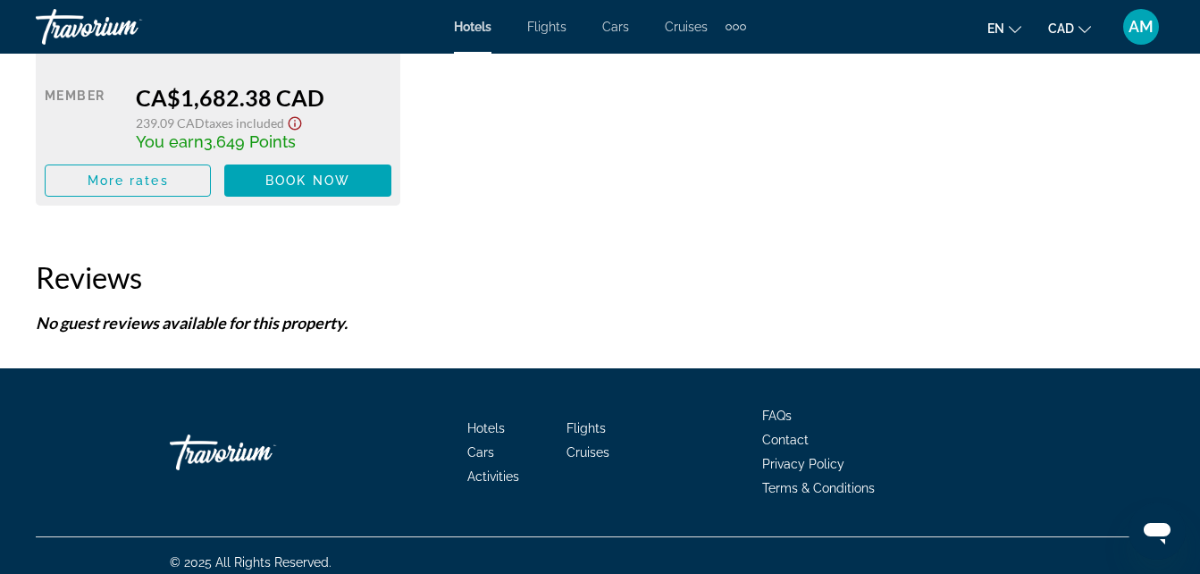
scroll to position [5097, 0]
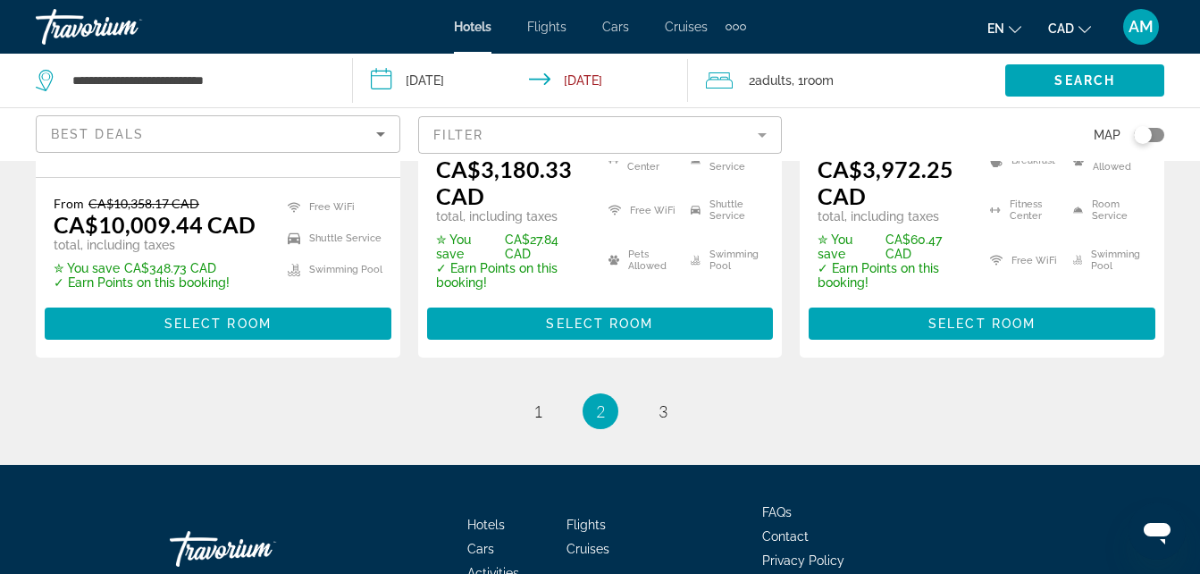
scroll to position [2859, 0]
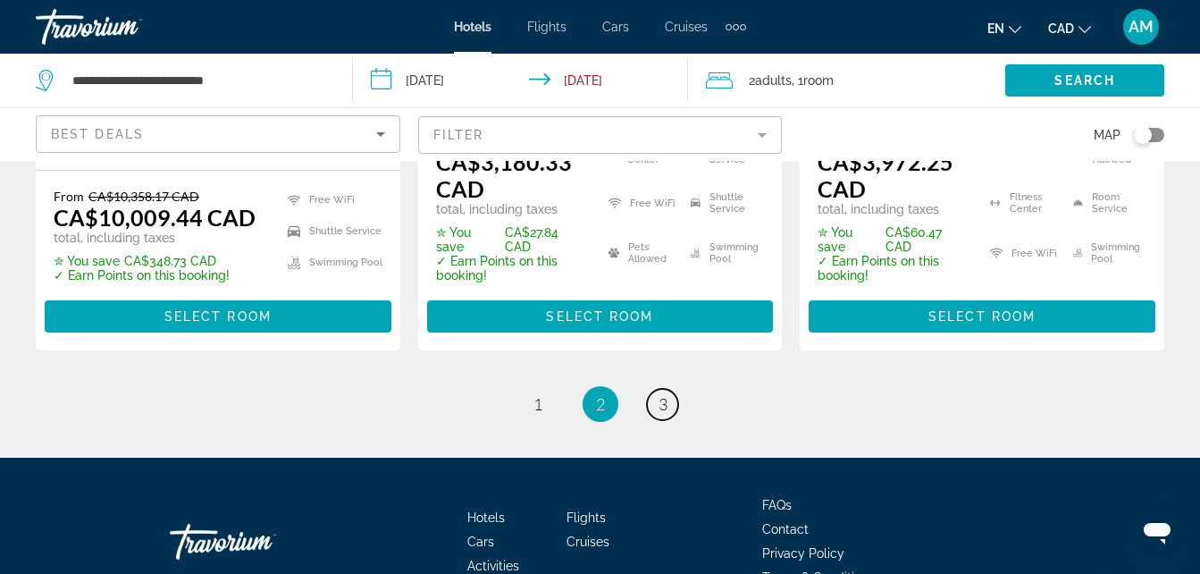
click at [666, 394] on span "3" at bounding box center [662, 404] width 9 height 20
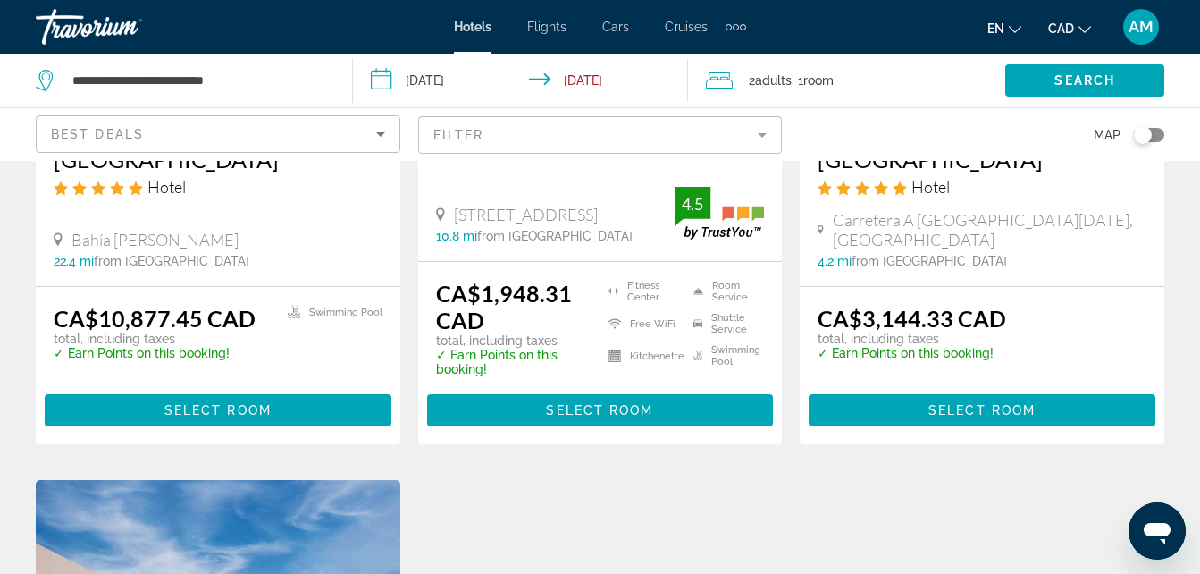
scroll to position [1116, 0]
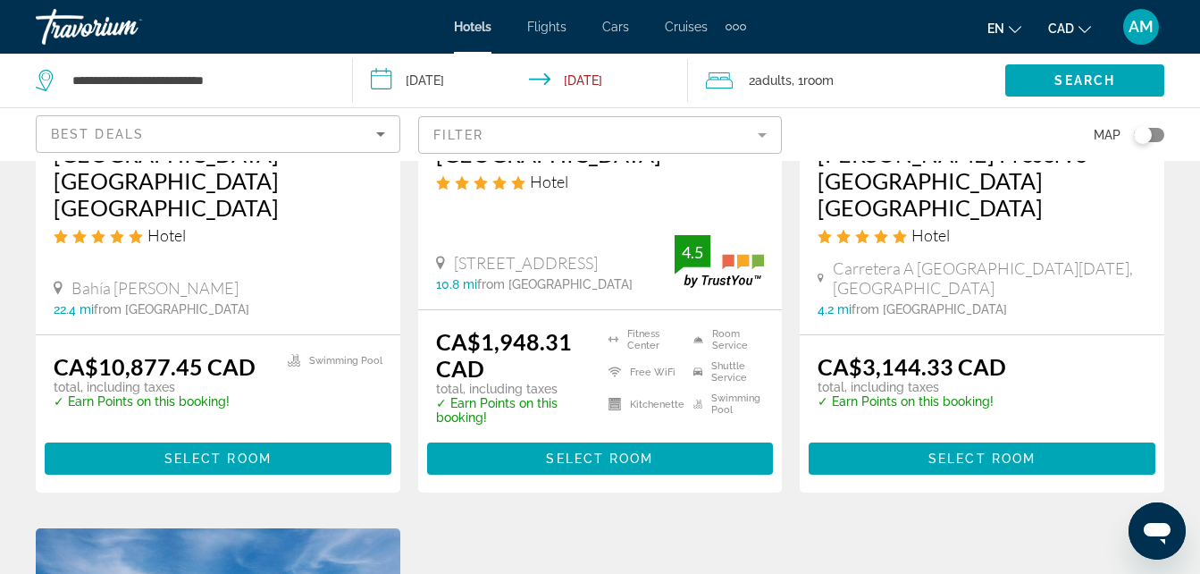
click at [619, 122] on mat-form-field "Filter" at bounding box center [600, 135] width 365 height 38
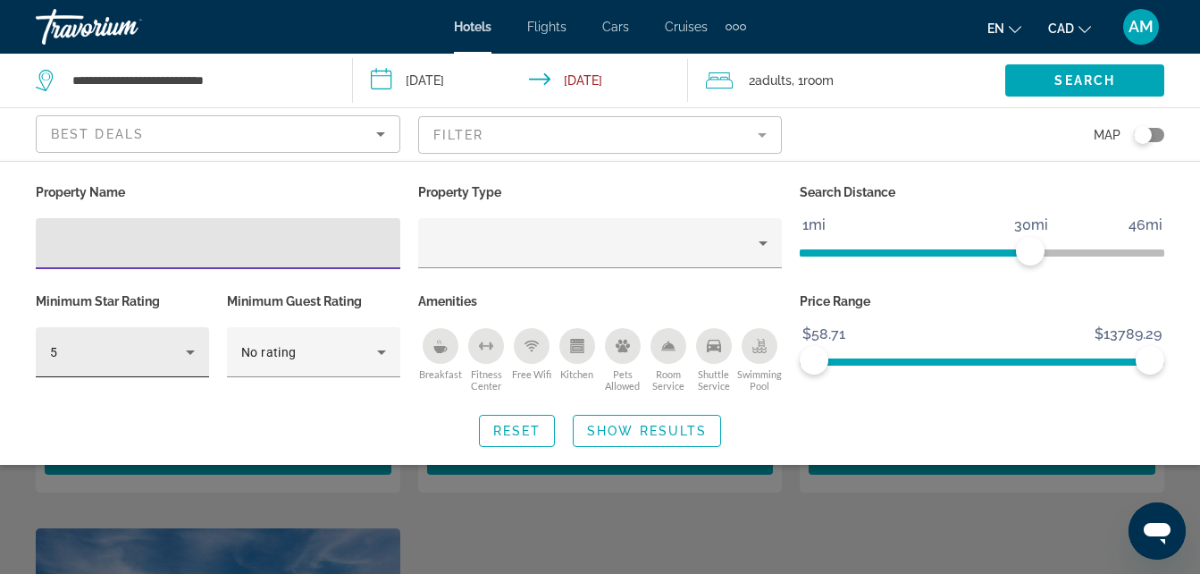
click at [177, 356] on div "5" at bounding box center [118, 351] width 136 height 21
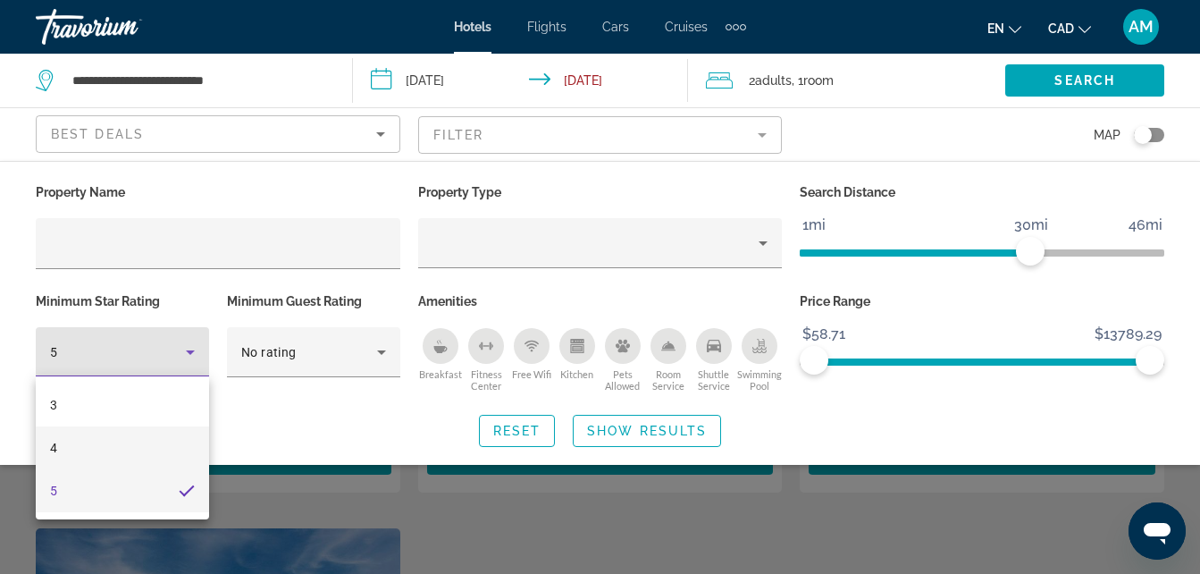
click at [162, 451] on mat-option "4" at bounding box center [122, 447] width 173 height 43
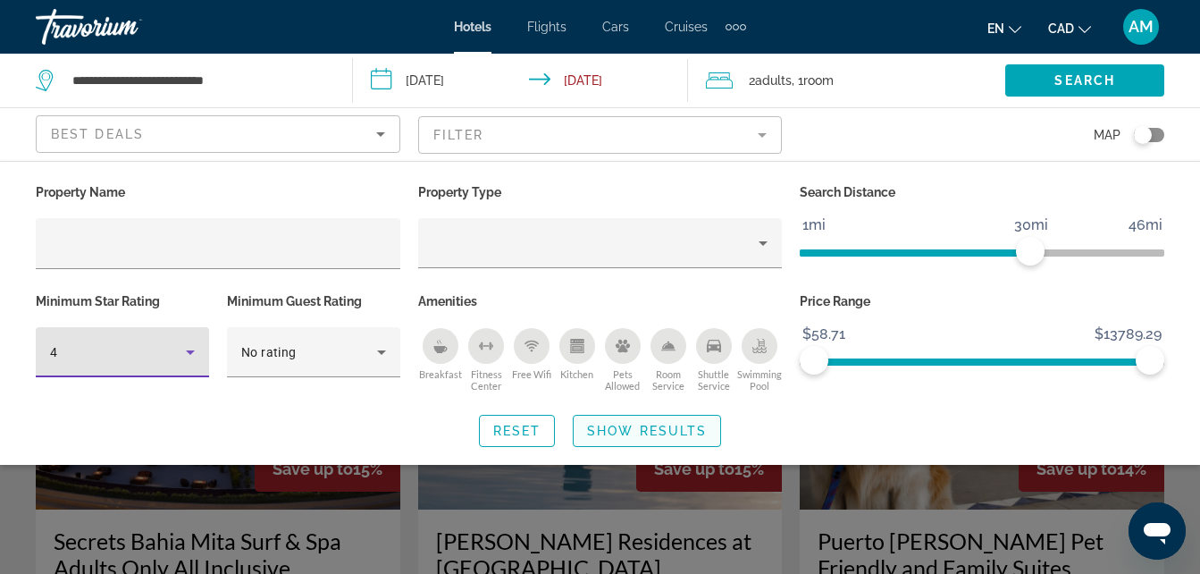
click at [641, 427] on span "Show Results" at bounding box center [647, 430] width 120 height 14
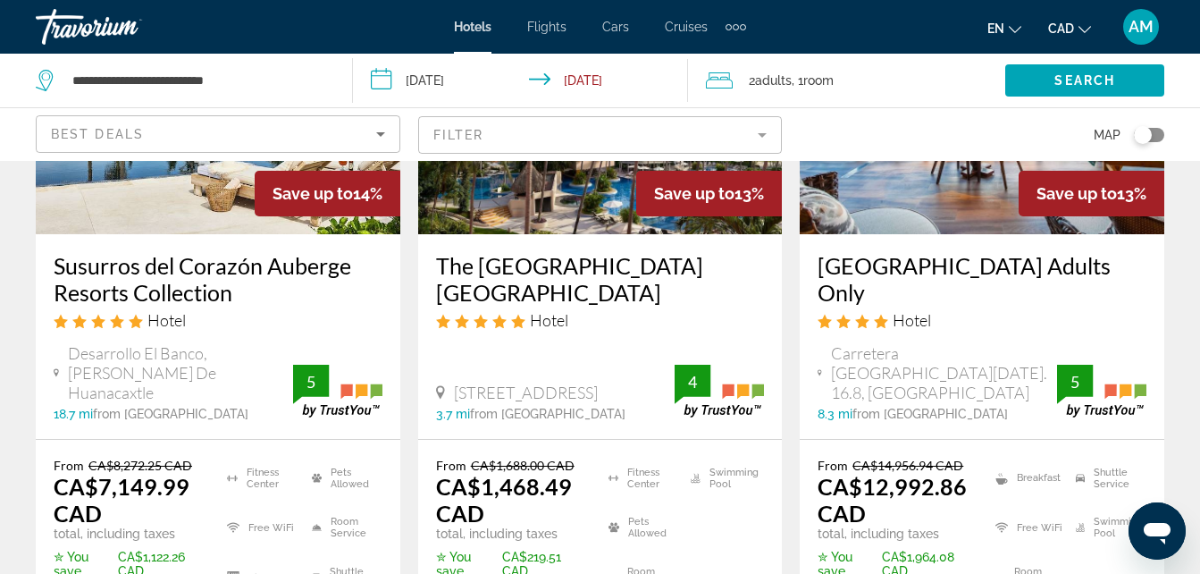
scroll to position [1876, 0]
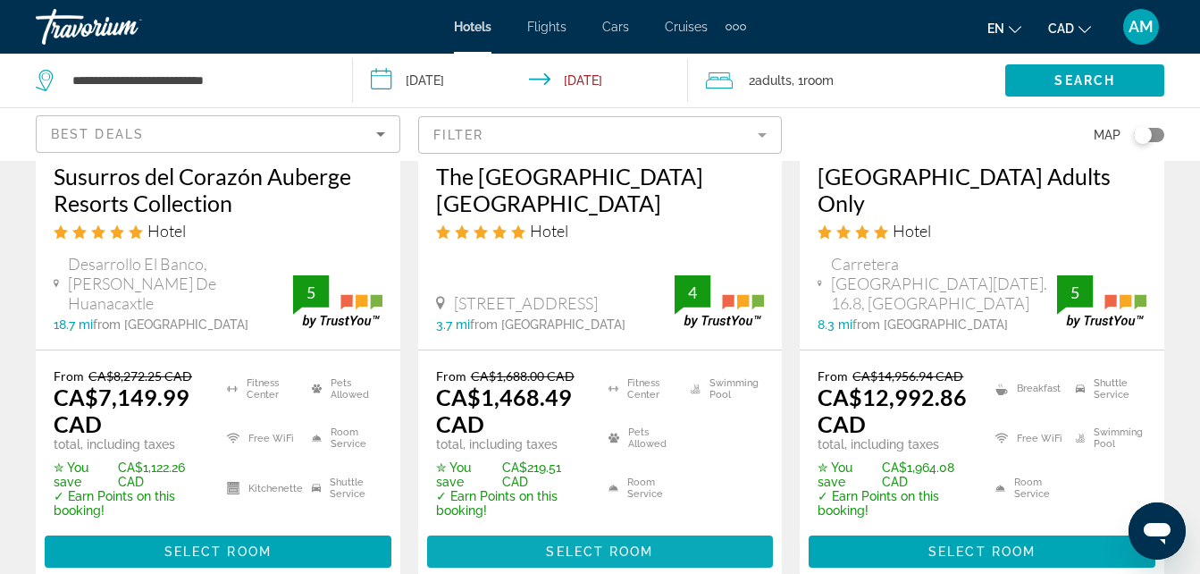
click at [584, 530] on span "Main content" at bounding box center [600, 551] width 347 height 43
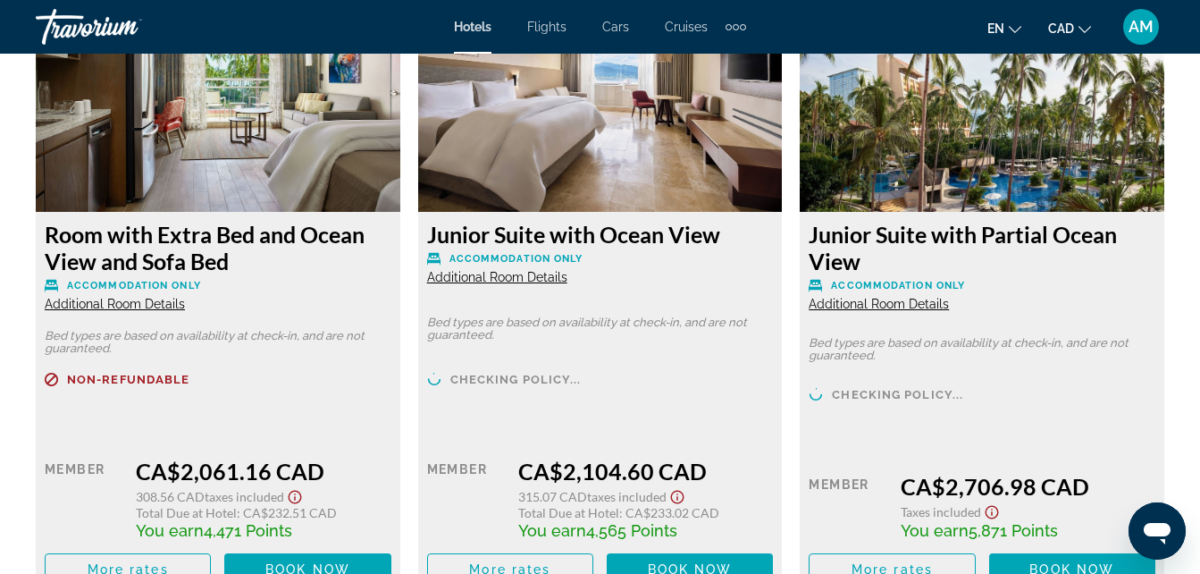
scroll to position [5359, 0]
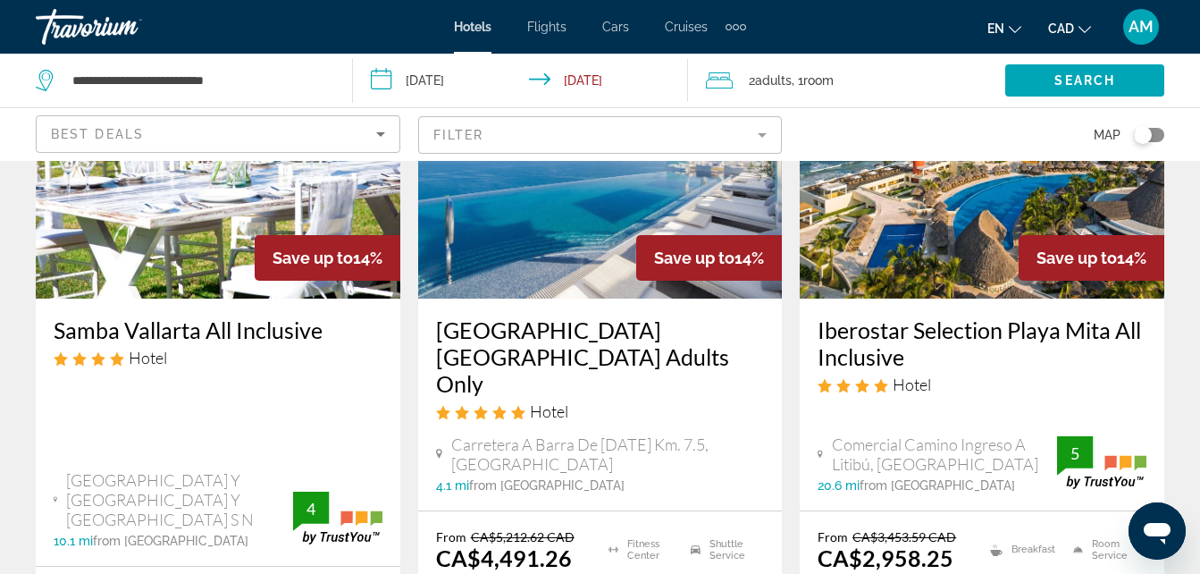
scroll to position [1072, 0]
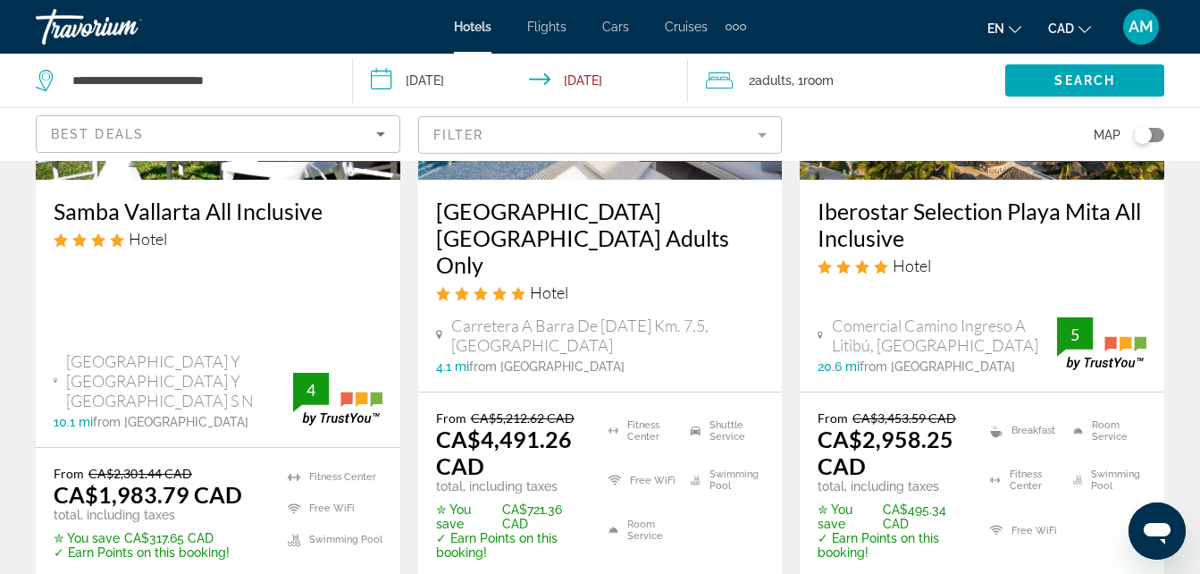
click at [218, 224] on h3 "Samba Vallarta All Inclusive" at bounding box center [218, 210] width 329 height 27
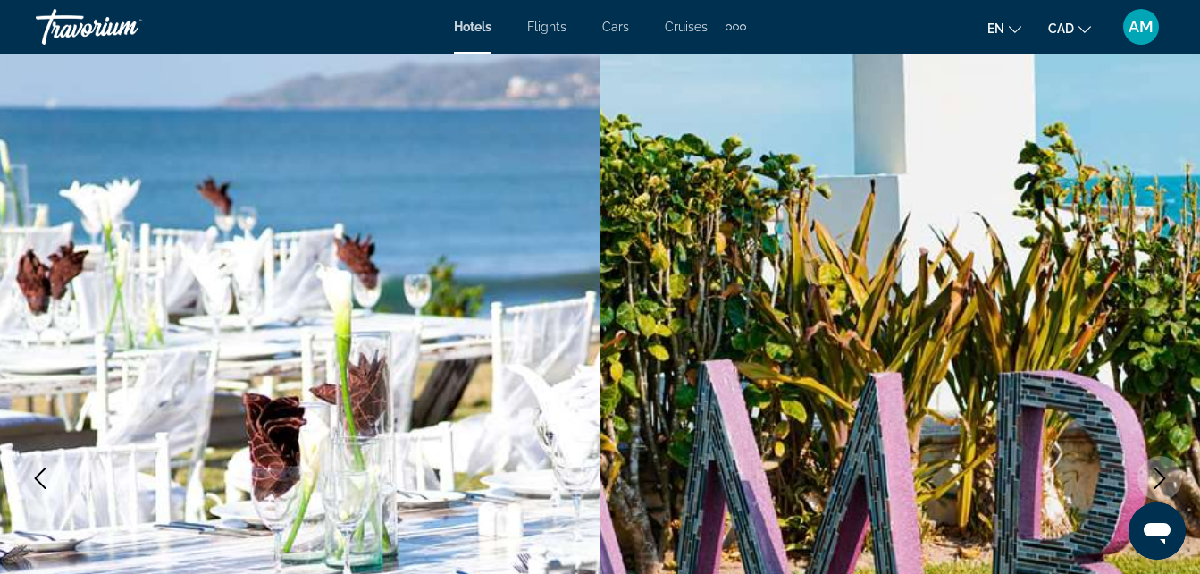
click at [1165, 483] on icon "Next image" at bounding box center [1159, 477] width 21 height 21
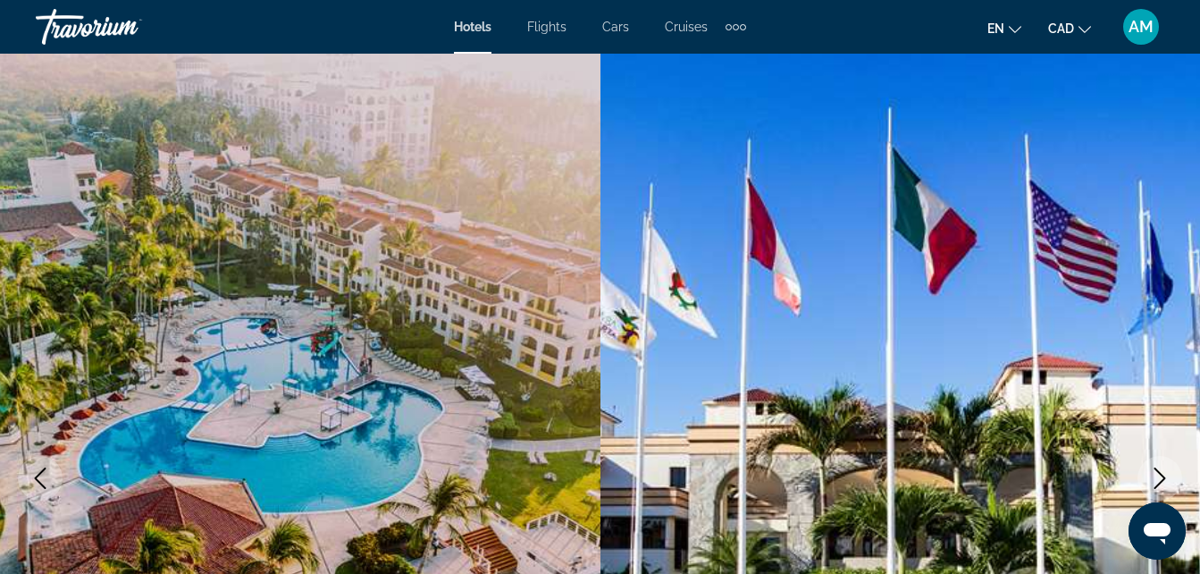
click at [1165, 483] on icon "Next image" at bounding box center [1159, 477] width 21 height 21
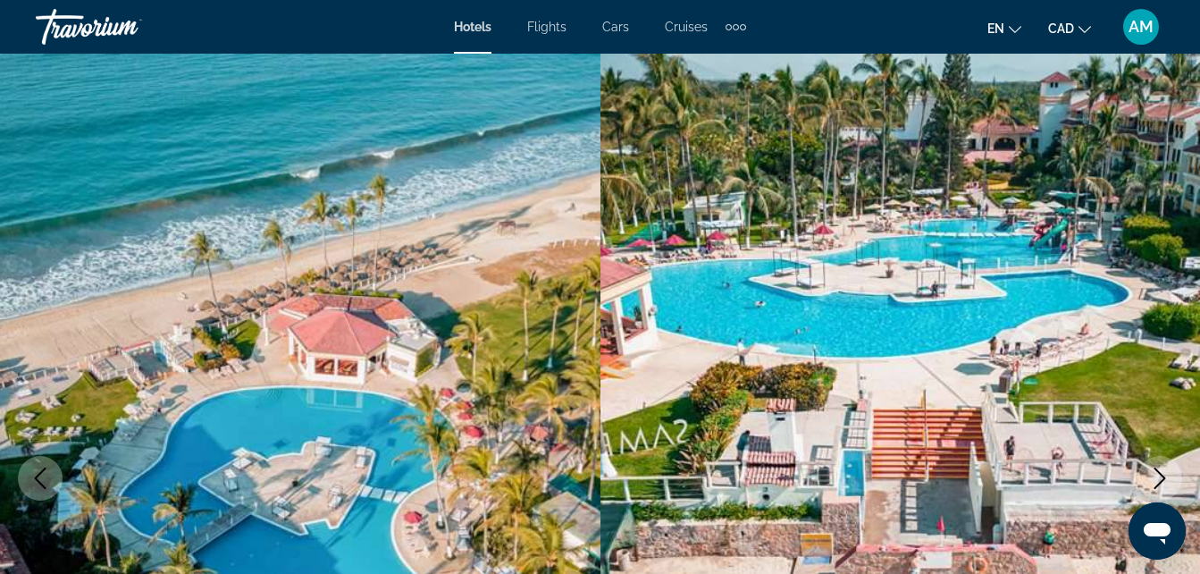
click at [1165, 483] on icon "Next image" at bounding box center [1159, 477] width 21 height 21
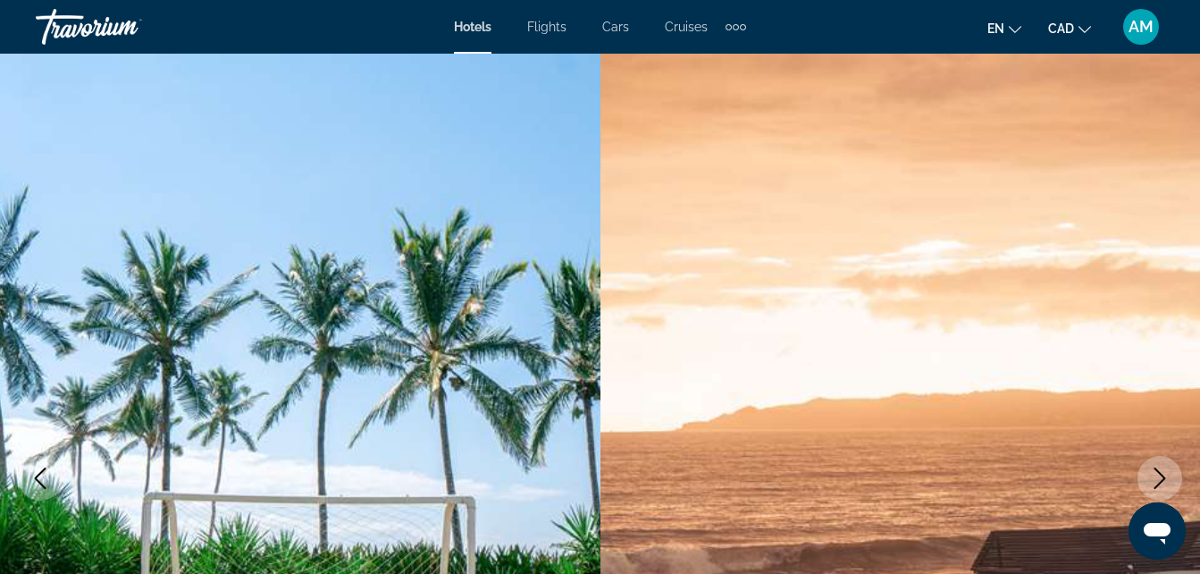
click at [1165, 483] on icon "Next image" at bounding box center [1159, 477] width 21 height 21
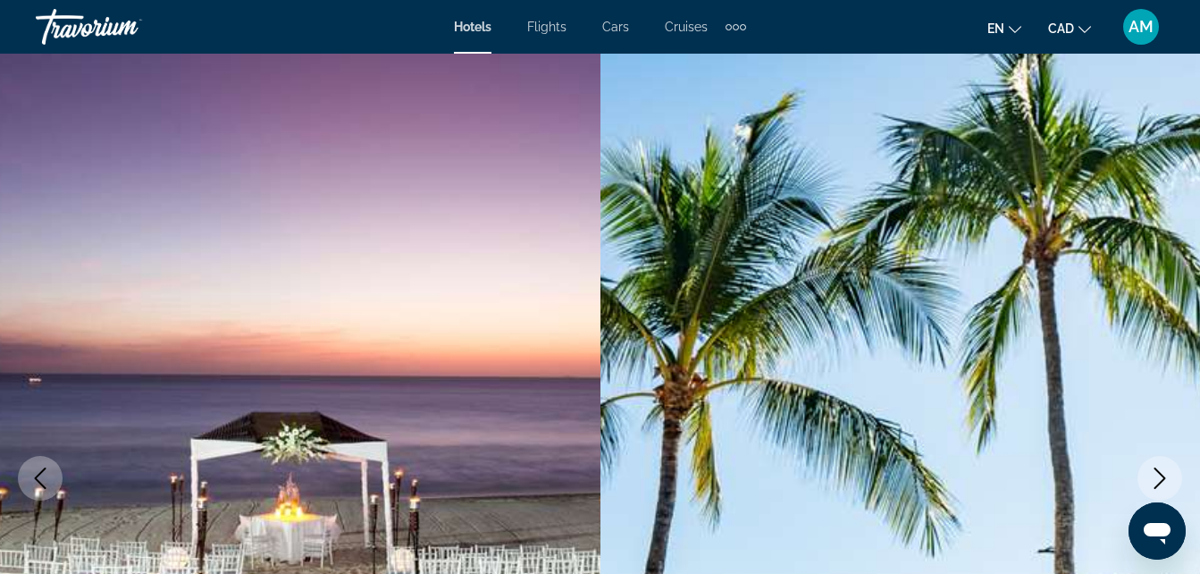
click at [1165, 483] on icon "Next image" at bounding box center [1159, 477] width 21 height 21
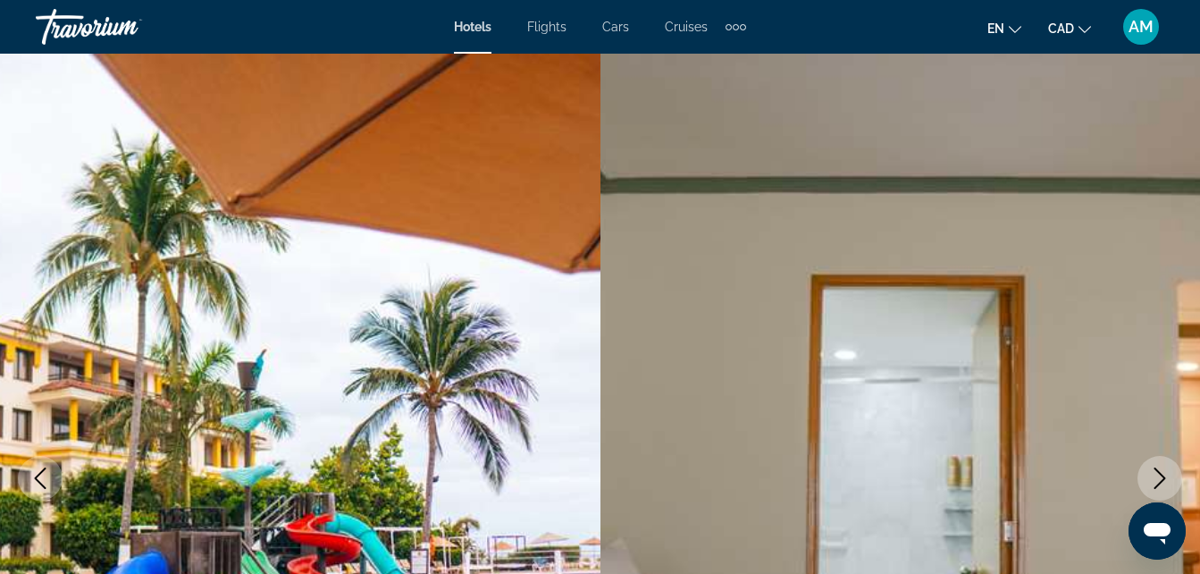
click at [1165, 483] on icon "Next image" at bounding box center [1159, 477] width 21 height 21
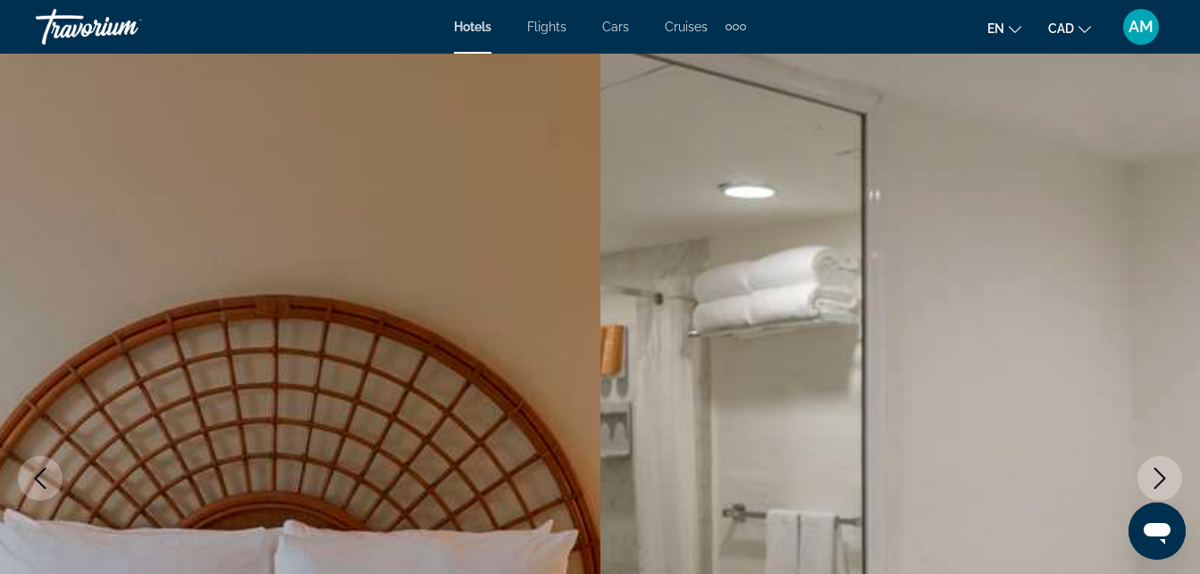
click at [1165, 483] on icon "Next image" at bounding box center [1159, 477] width 21 height 21
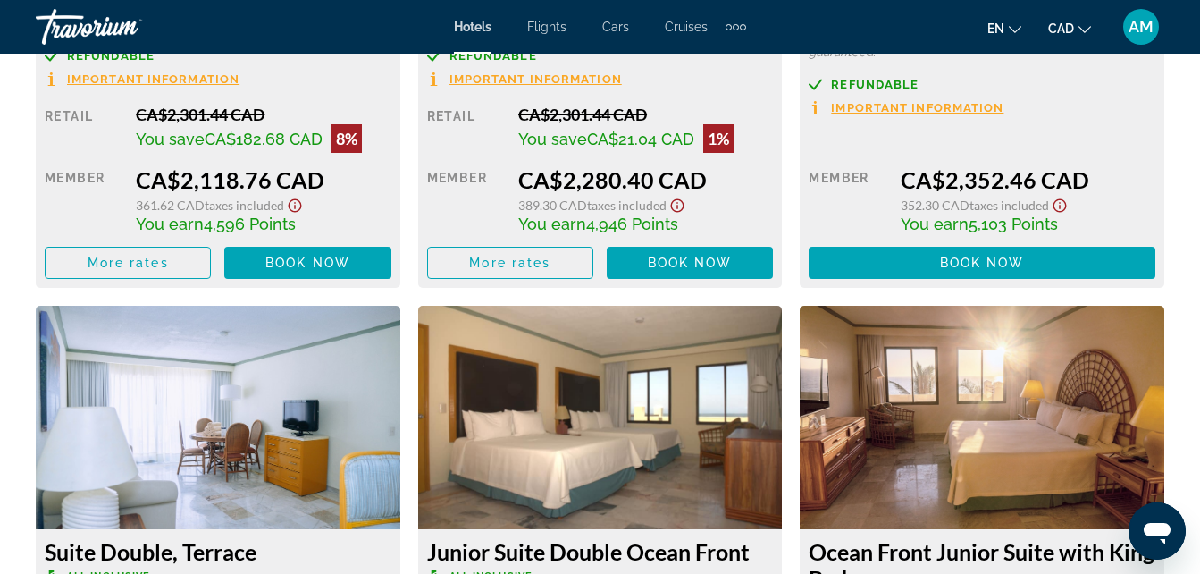
scroll to position [3484, 0]
